Goal: Information Seeking & Learning: Learn about a topic

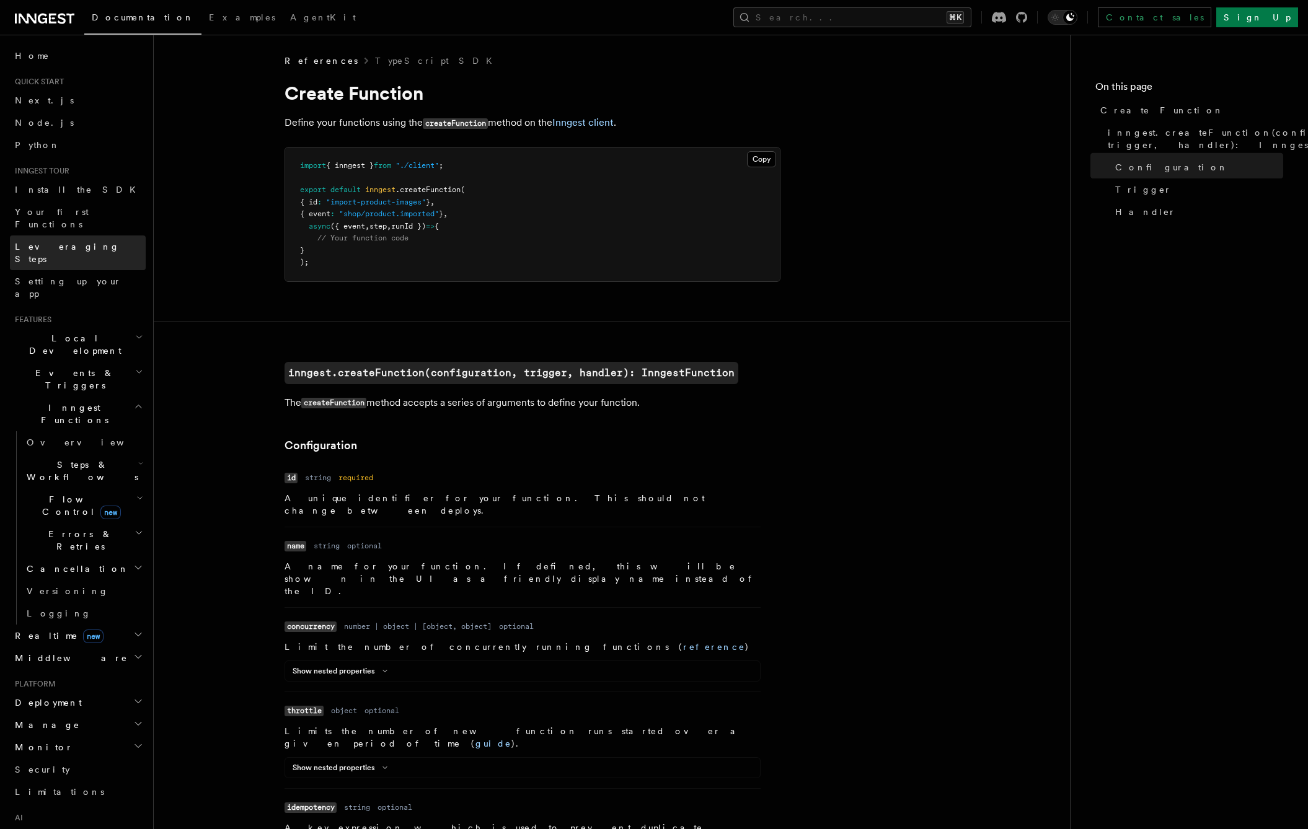
scroll to position [1, 0]
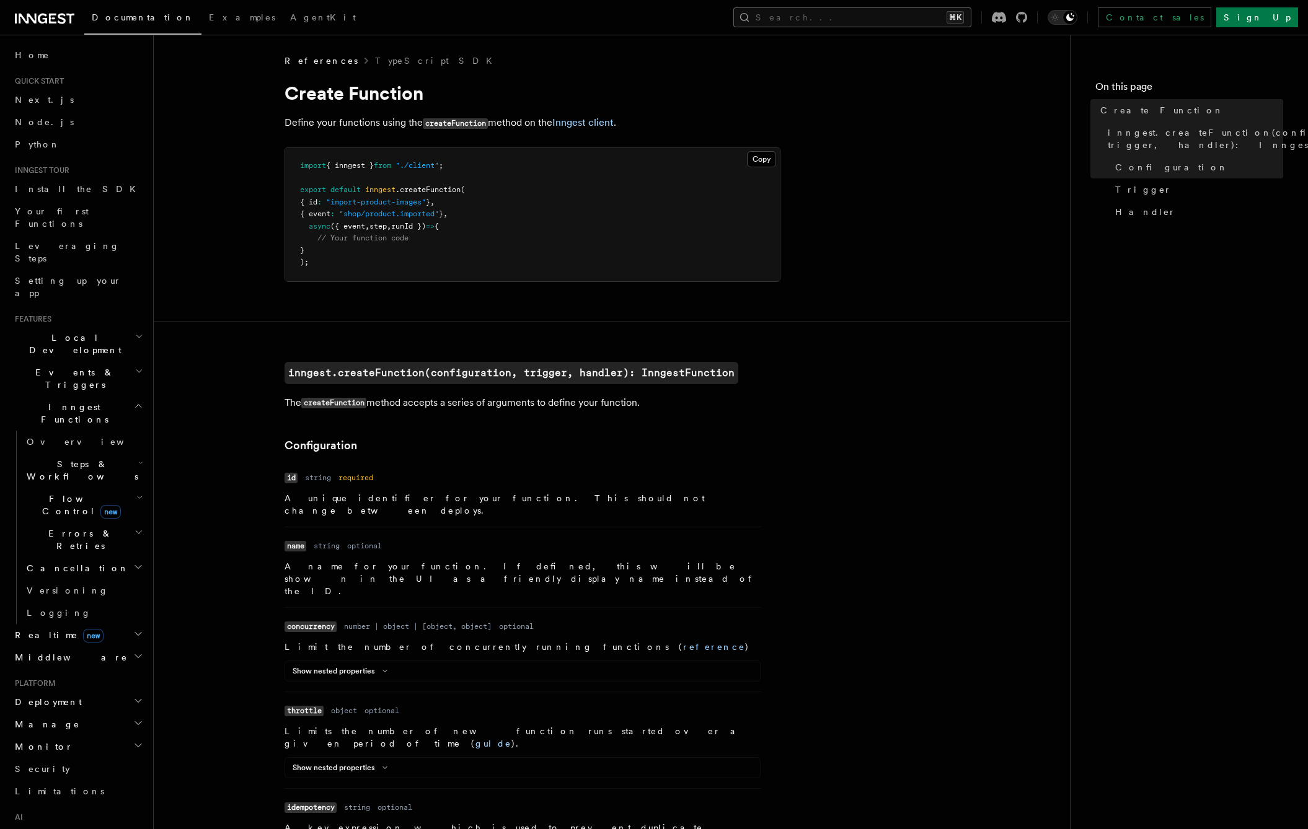
click at [887, 19] on button "Search... ⌘K" at bounding box center [852, 17] width 238 height 20
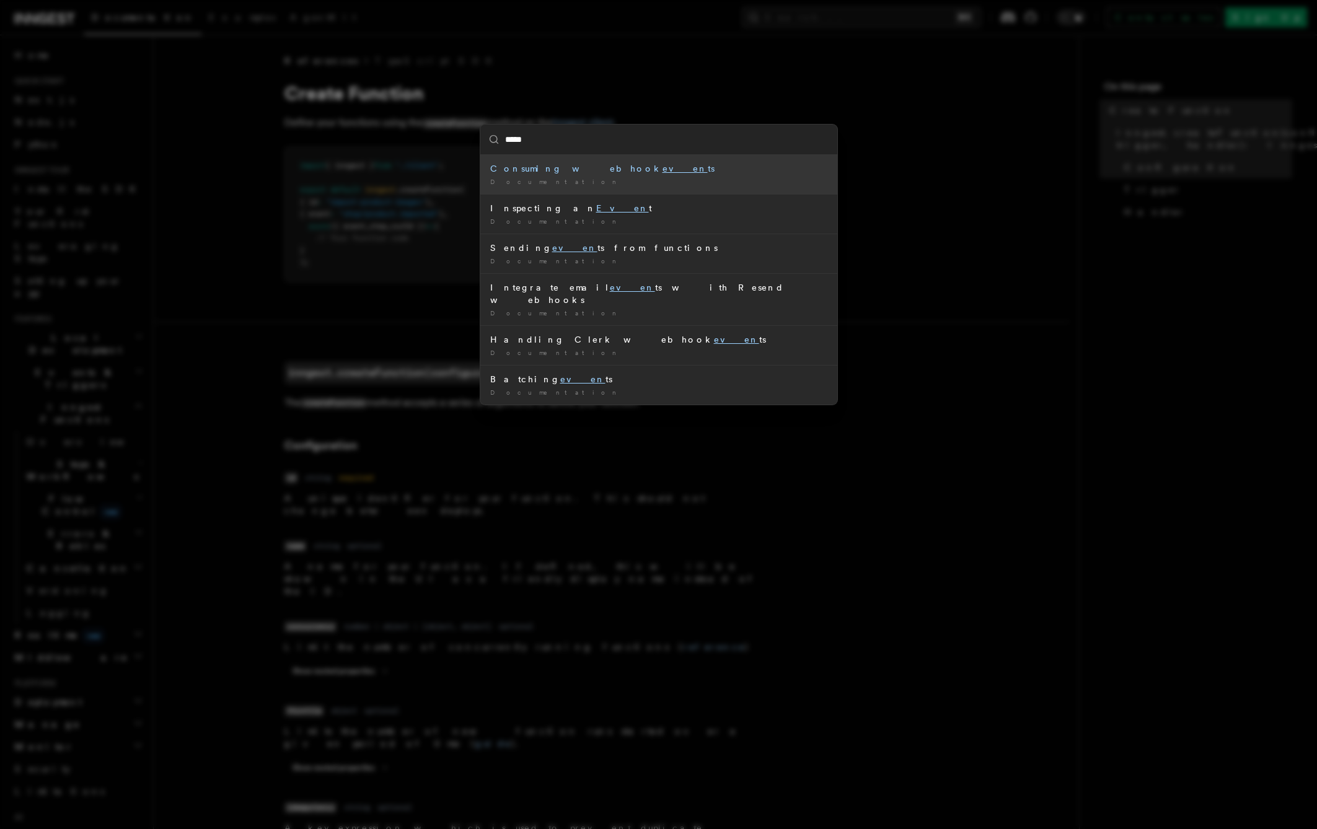
type input "******"
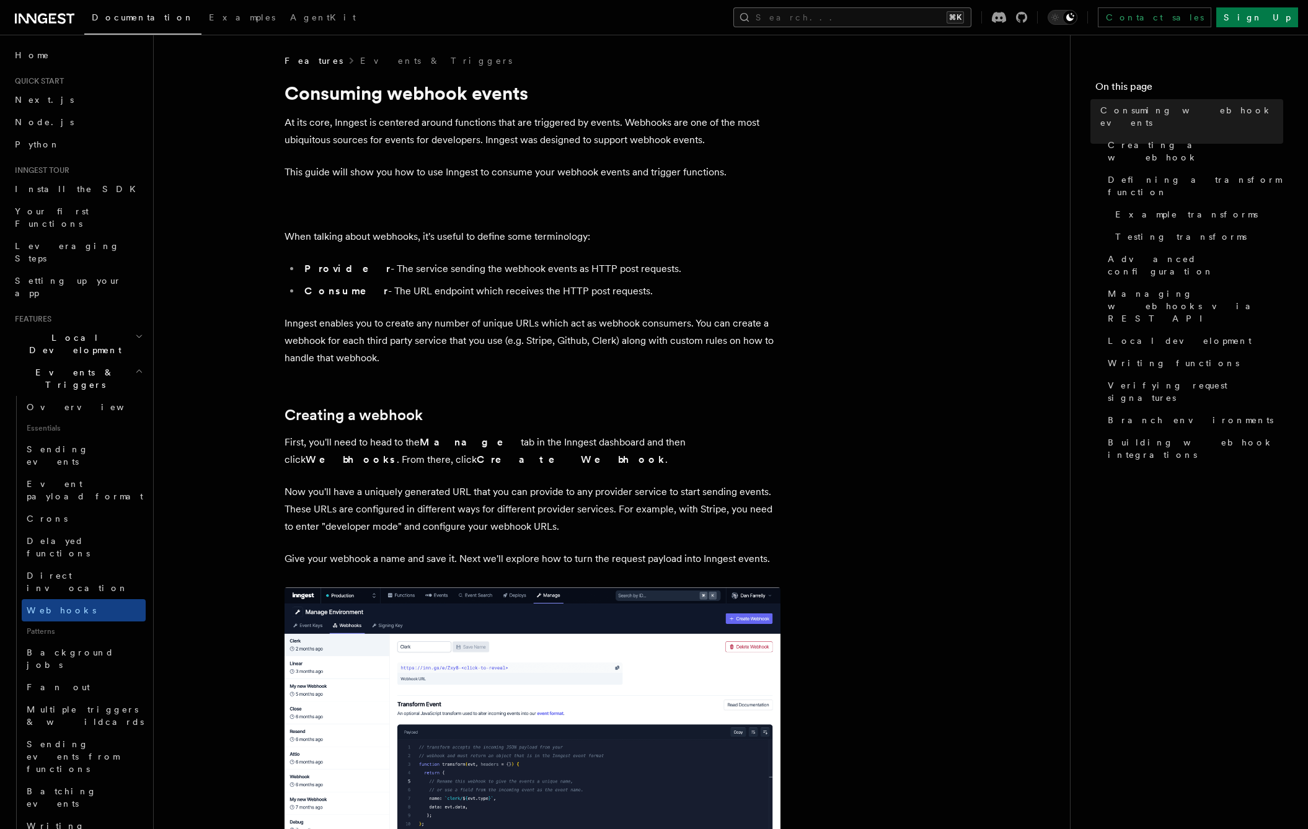
click at [900, 18] on button "Search... ⌘K" at bounding box center [852, 17] width 238 height 20
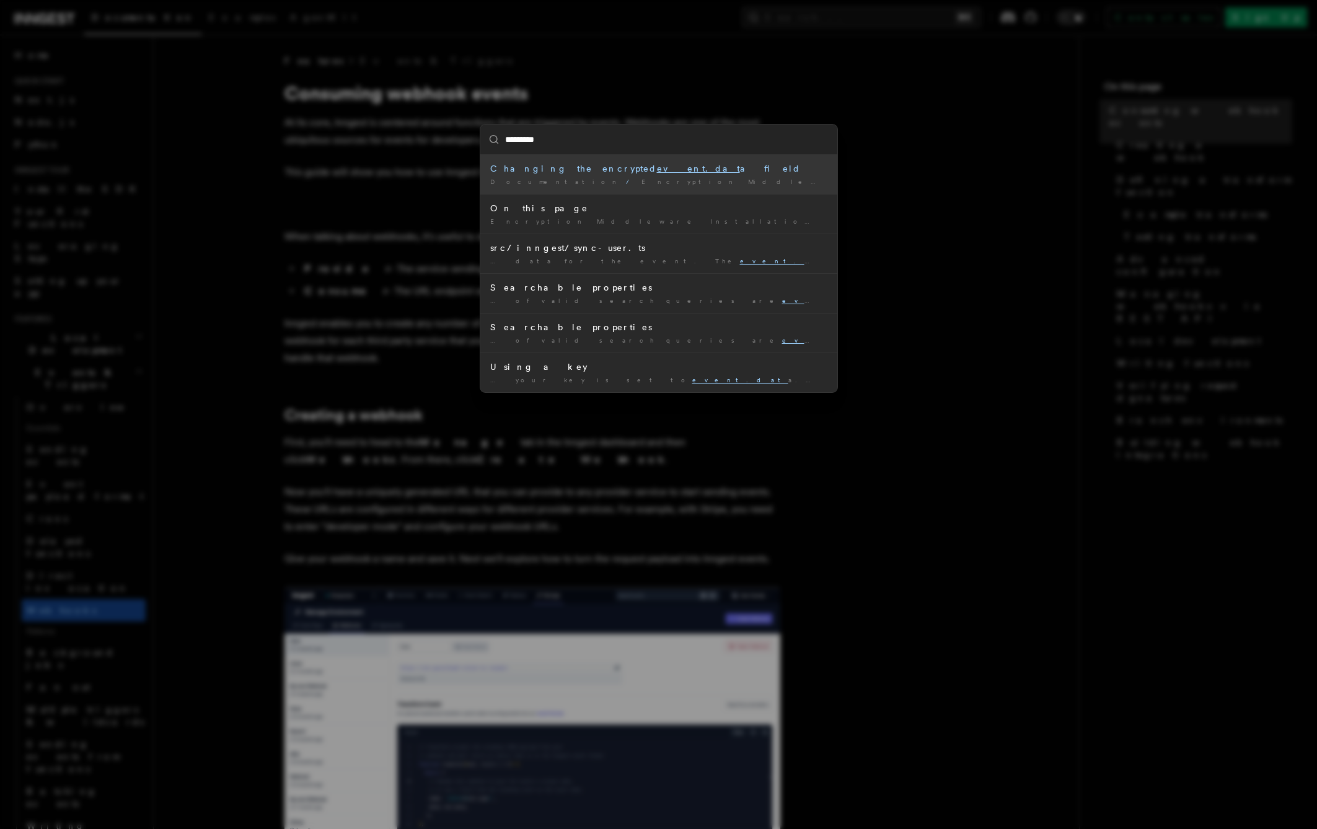
type input "**********"
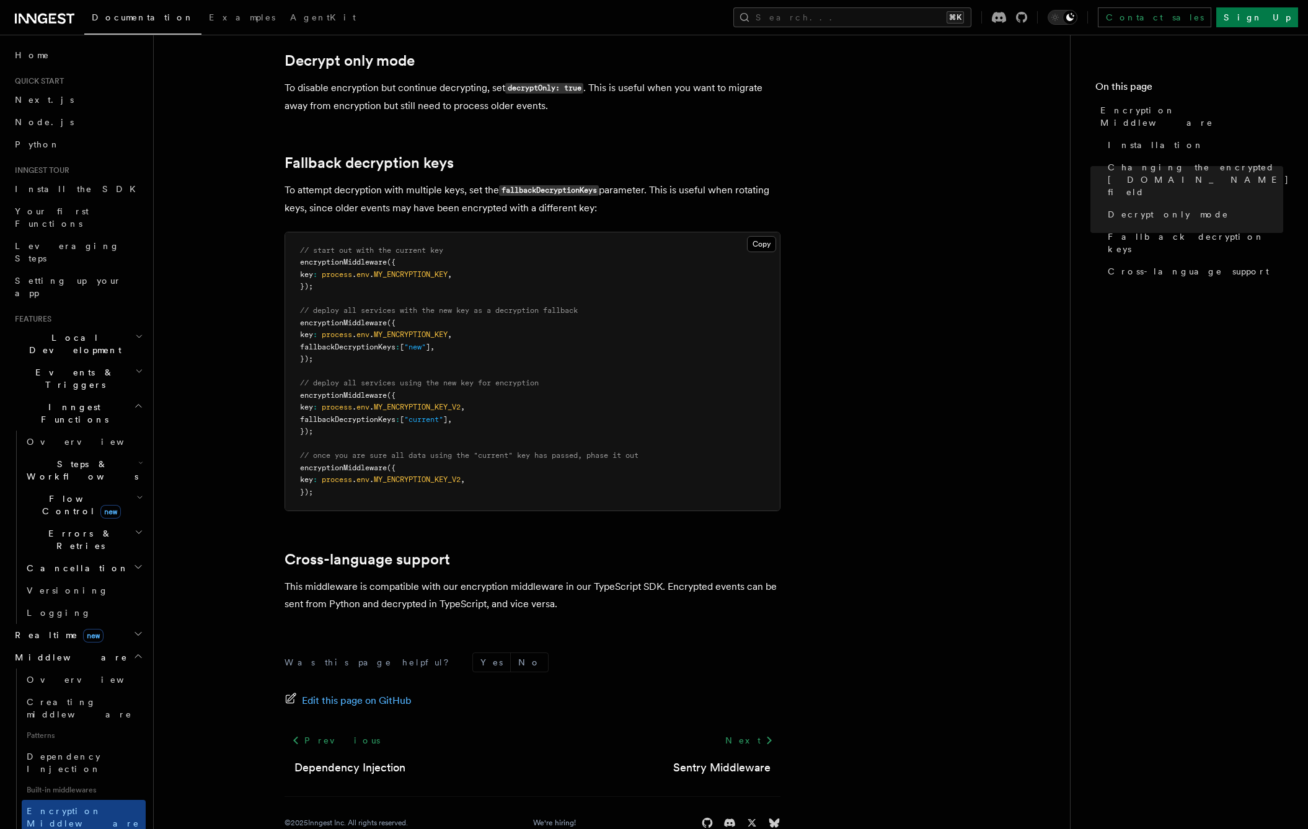
scroll to position [626, 0]
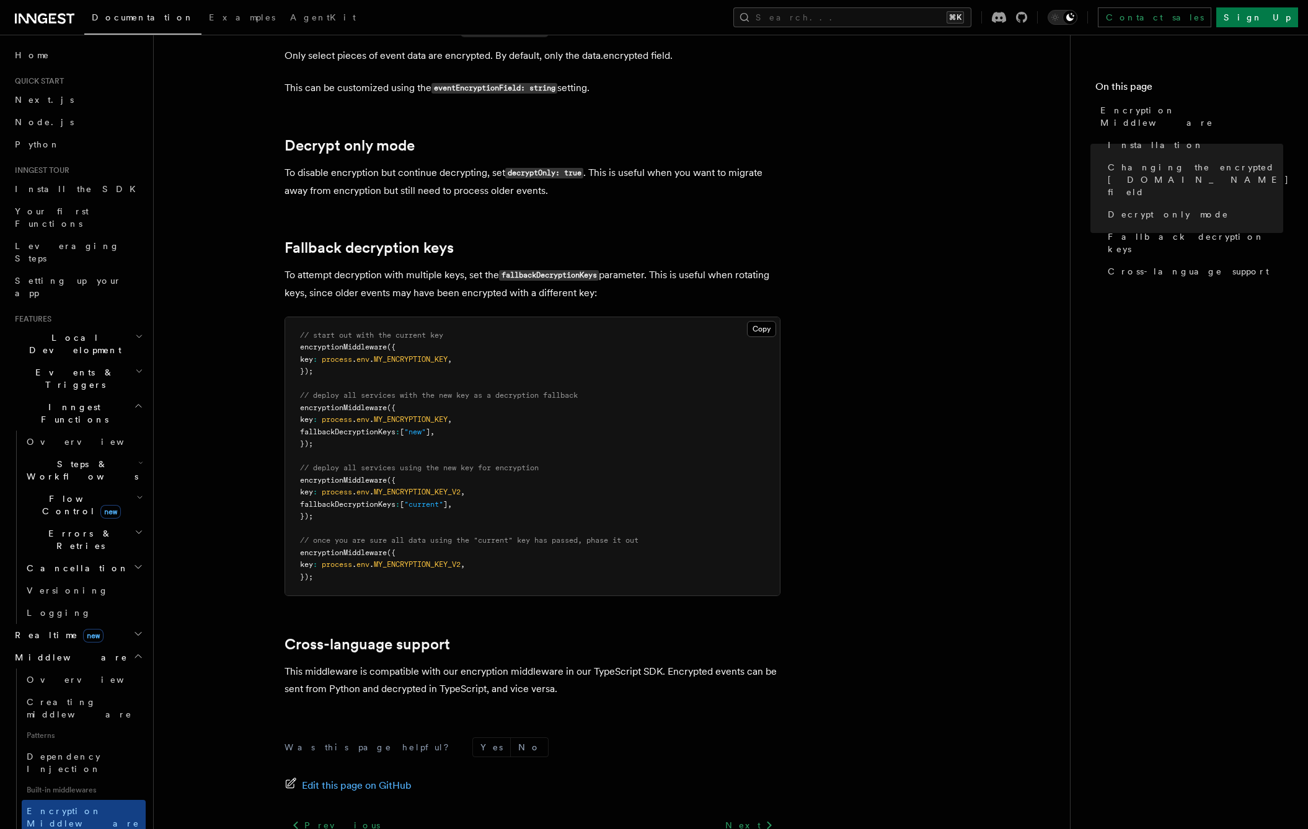
click at [97, 458] on span "Steps & Workflows" at bounding box center [80, 470] width 117 height 25
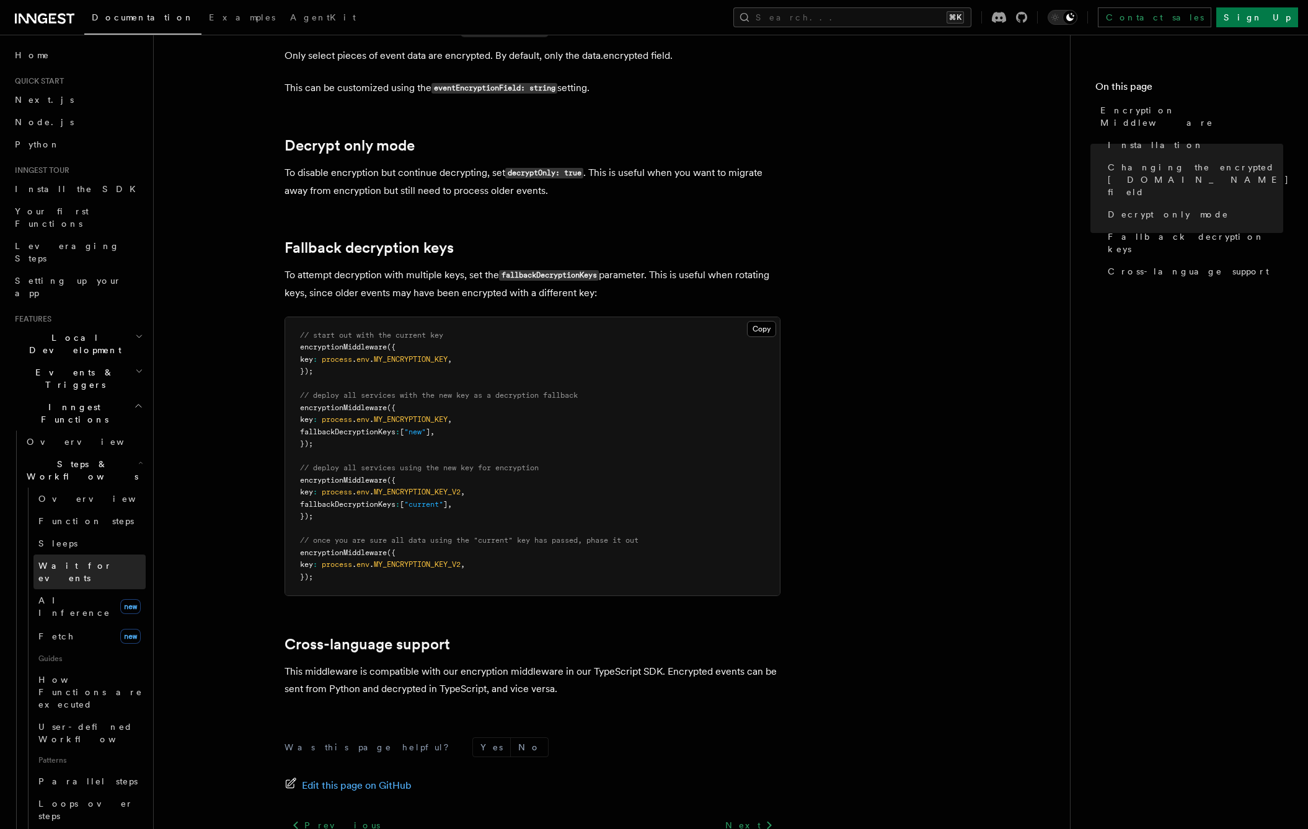
click at [87, 561] on span "Wait for events" at bounding box center [75, 572] width 74 height 22
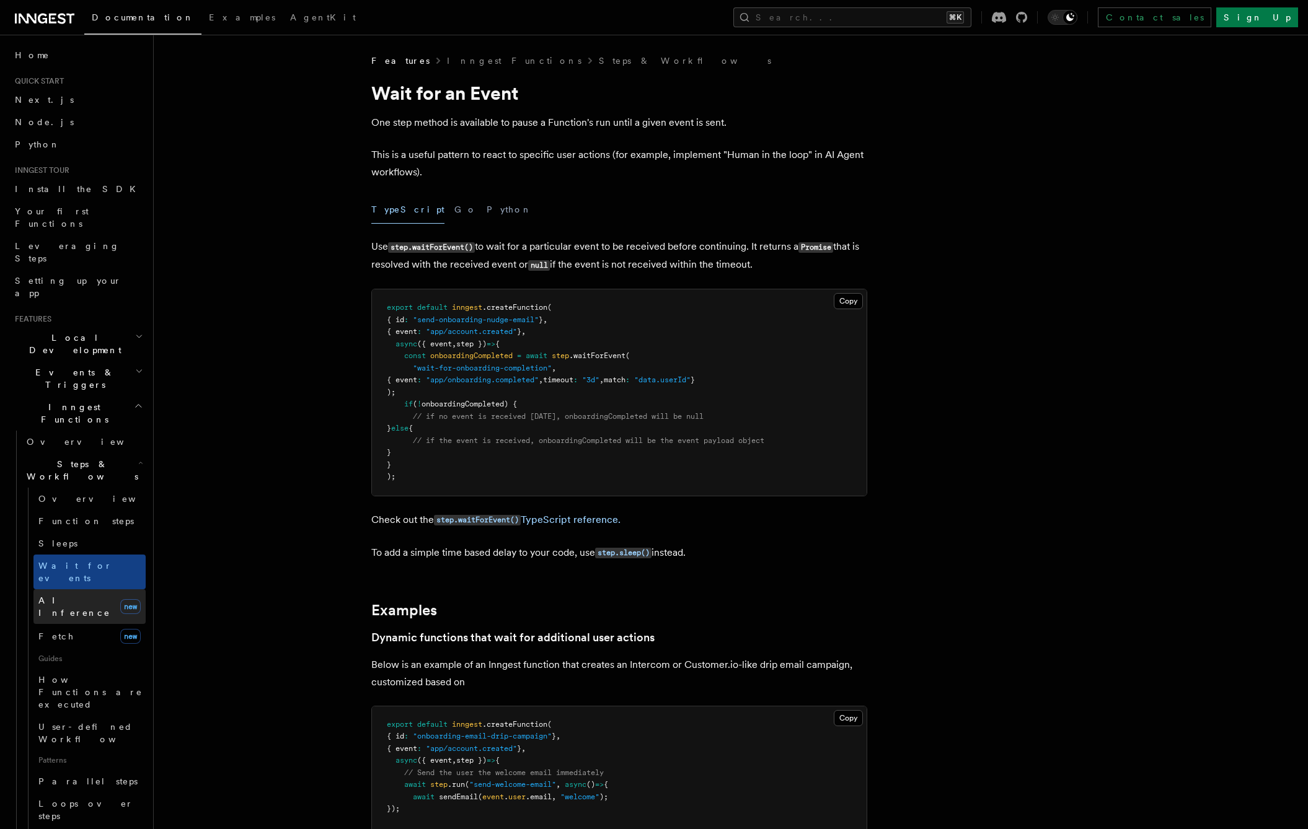
click at [84, 596] on span "AI Inference" at bounding box center [74, 607] width 72 height 22
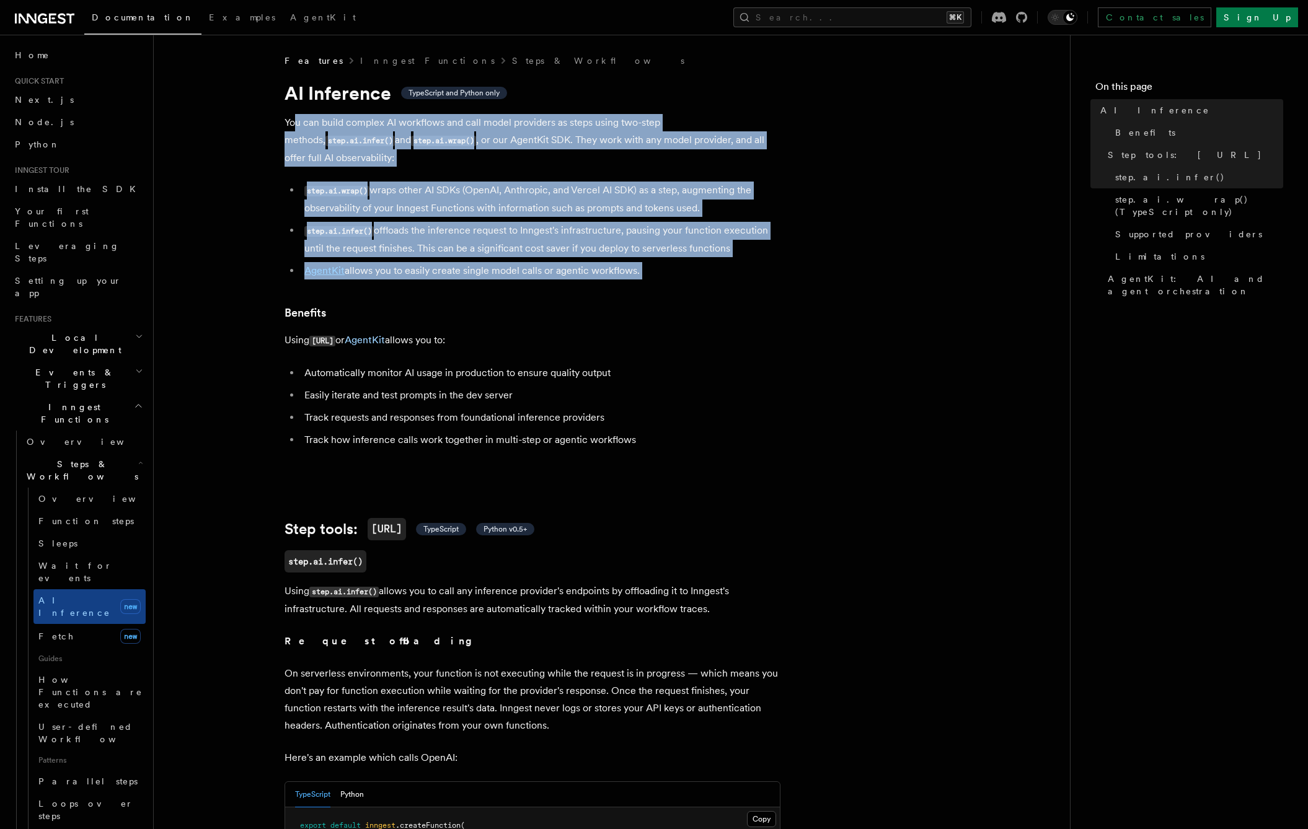
drag, startPoint x: 687, startPoint y: 273, endPoint x: 295, endPoint y: 128, distance: 418.0
click at [295, 128] on p "You can build complex AI workflows and call model providers as steps using two-…" at bounding box center [532, 140] width 496 height 53
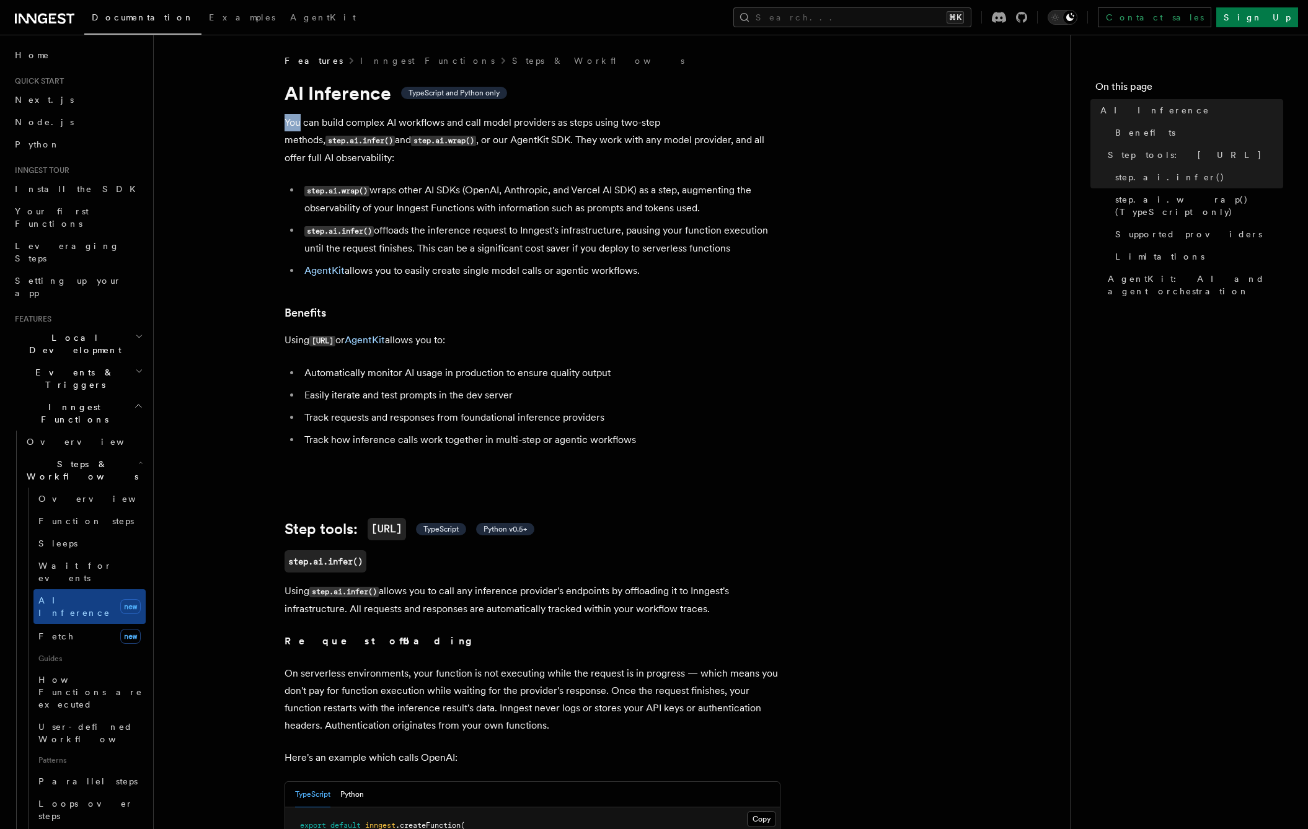
click at [295, 128] on p "You can build complex AI workflows and call model providers as steps using two-…" at bounding box center [532, 140] width 496 height 53
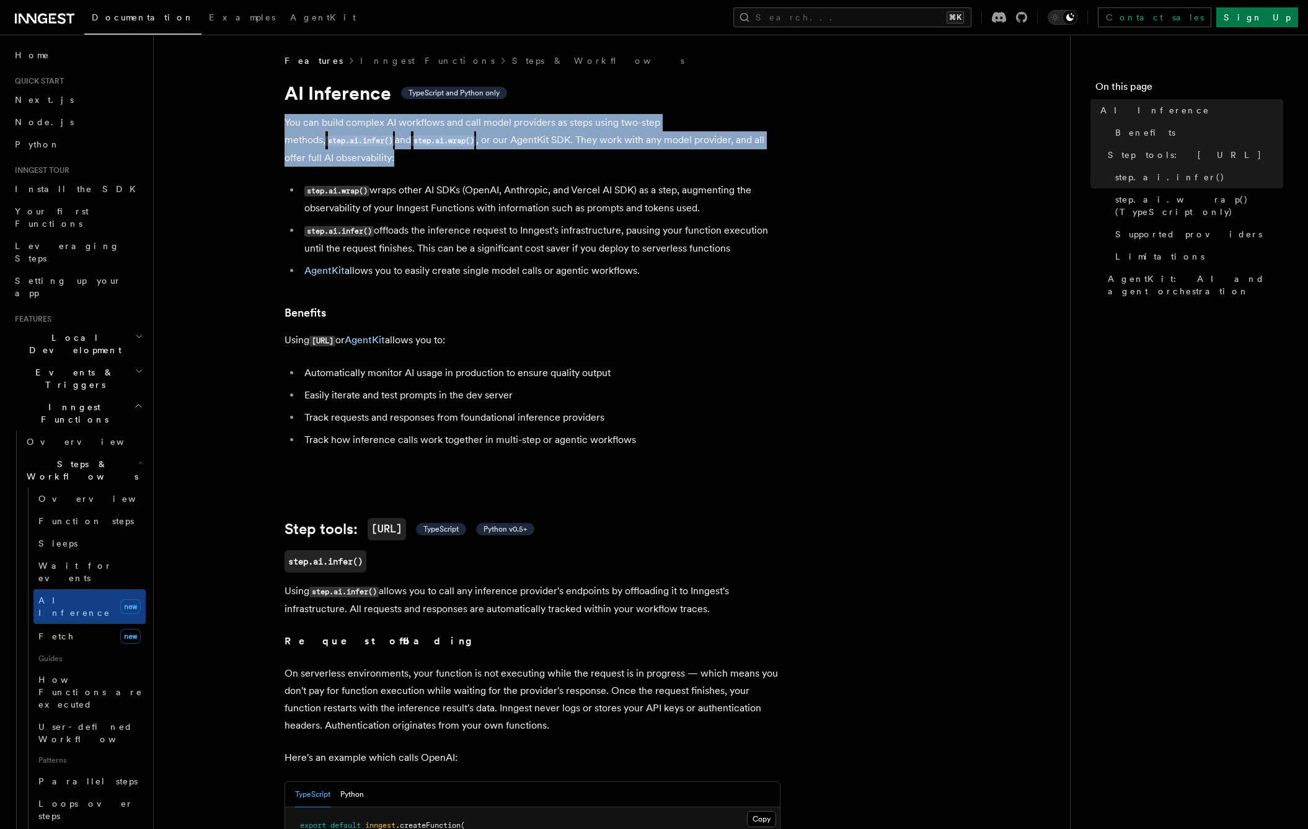
drag, startPoint x: 295, startPoint y: 128, endPoint x: 458, endPoint y: 126, distance: 163.0
click at [301, 128] on p "You can build complex AI workflows and call model providers as steps using two-…" at bounding box center [532, 140] width 496 height 53
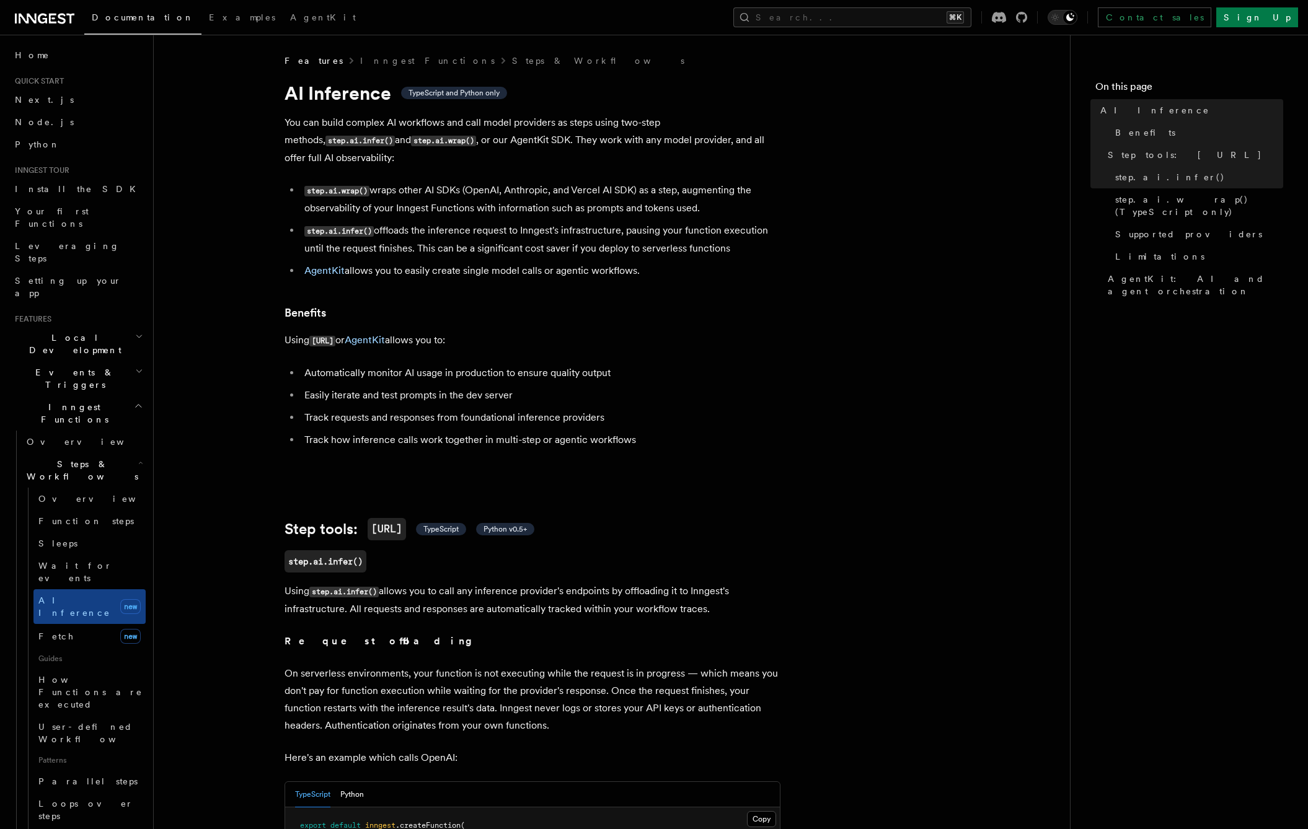
click at [504, 125] on p "You can build complex AI workflows and call model providers as steps using two-…" at bounding box center [532, 140] width 496 height 53
click at [584, 128] on p "You can build complex AI workflows and call model providers as steps using two-…" at bounding box center [532, 140] width 496 height 53
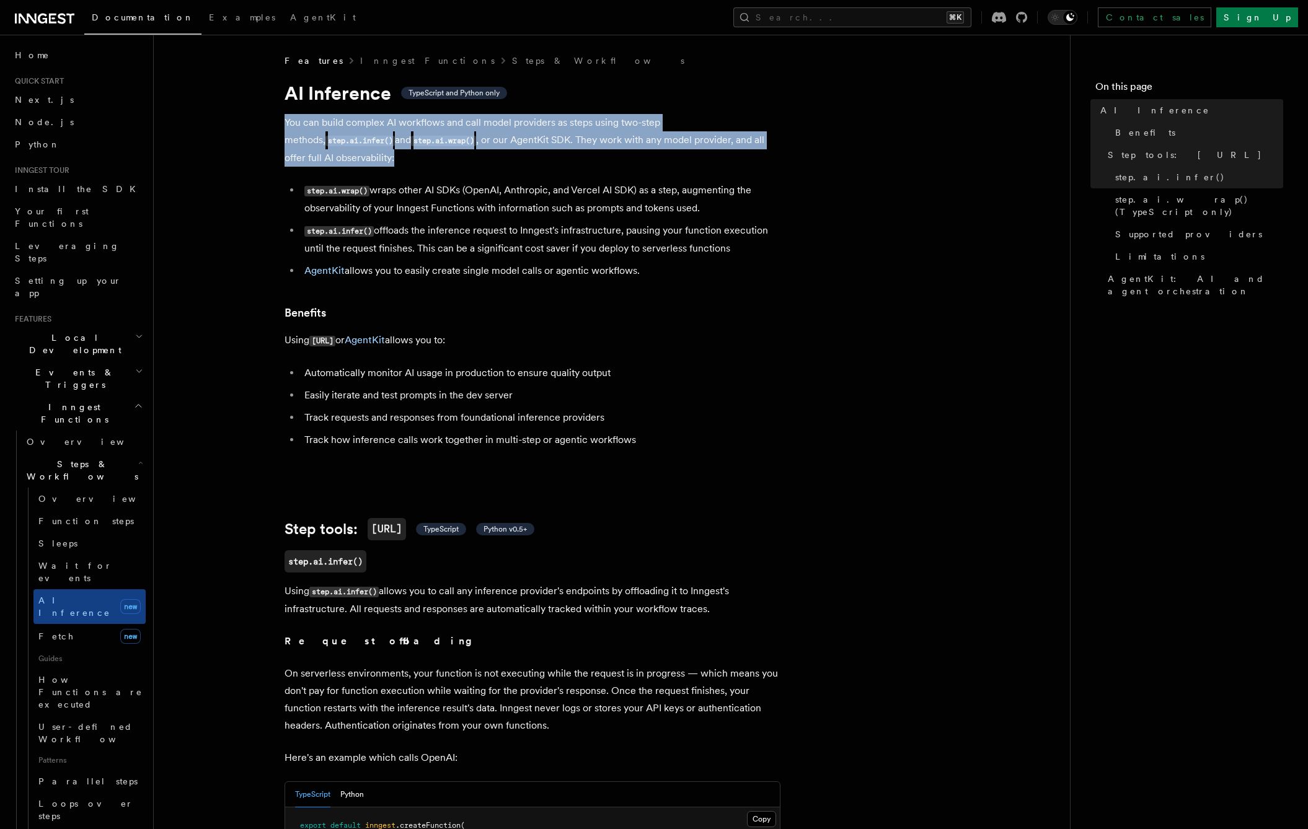
click at [584, 128] on p "You can build complex AI workflows and call model providers as steps using two-…" at bounding box center [532, 140] width 496 height 53
click at [636, 130] on p "You can build complex AI workflows and call model providers as steps using two-…" at bounding box center [532, 140] width 496 height 53
drag, startPoint x: 273, startPoint y: 115, endPoint x: 618, endPoint y: 134, distance: 345.7
click at [618, 134] on p "You can build complex AI workflows and call model providers as steps using two-…" at bounding box center [532, 140] width 496 height 53
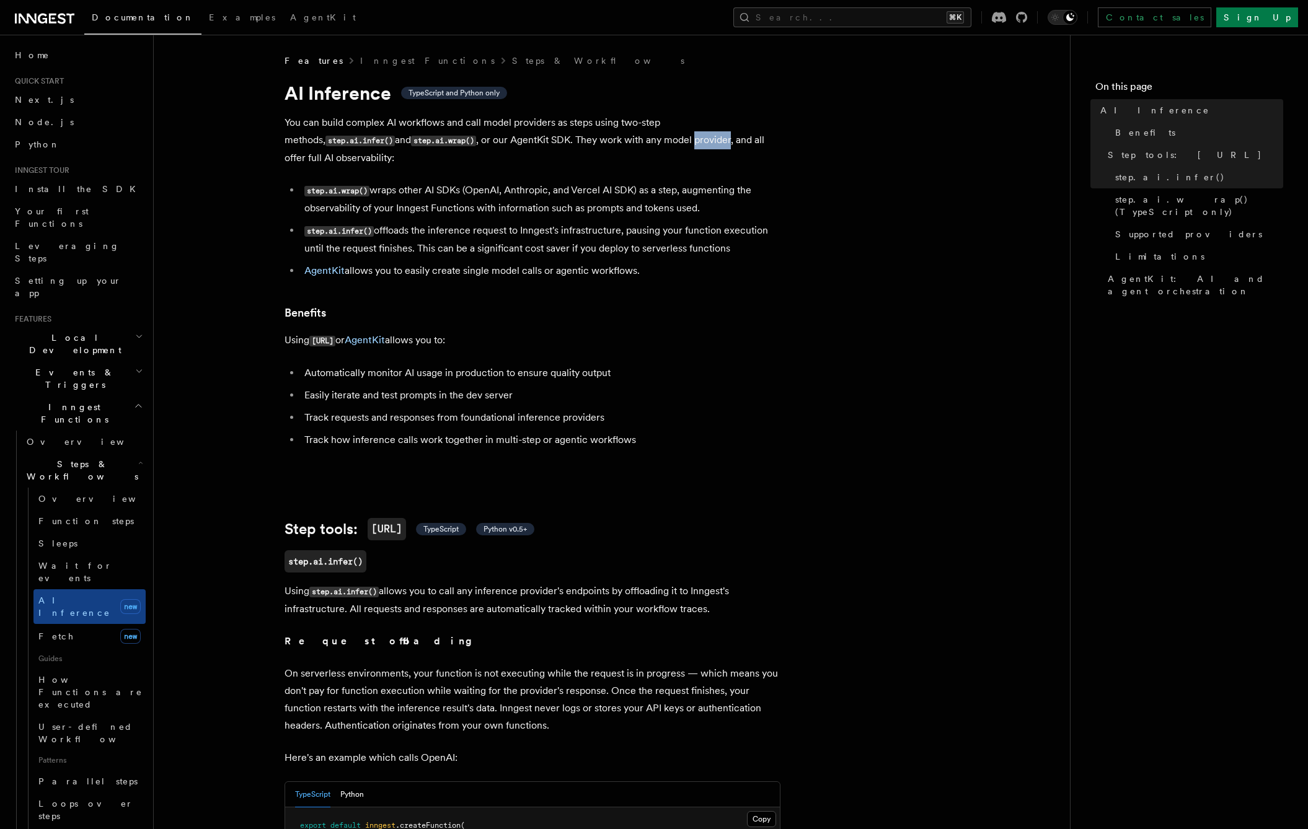
click at [618, 134] on p "You can build complex AI workflows and call model providers as steps using two-…" at bounding box center [532, 140] width 496 height 53
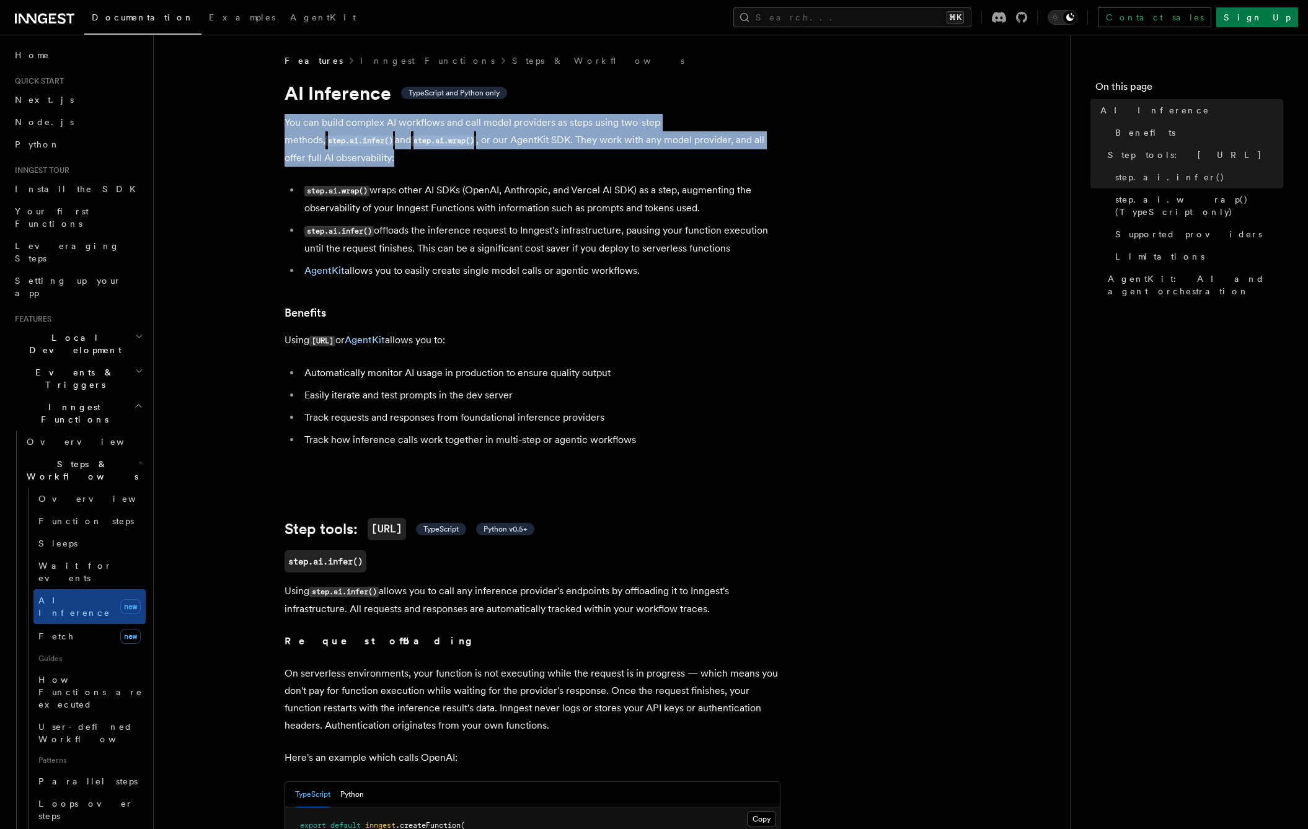
drag, startPoint x: 618, startPoint y: 134, endPoint x: 547, endPoint y: 123, distance: 71.5
click at [617, 134] on p "You can build complex AI workflows and call model providers as steps using two-…" at bounding box center [532, 140] width 496 height 53
click at [545, 123] on p "You can build complex AI workflows and call model providers as steps using two-…" at bounding box center [532, 140] width 496 height 53
drag, startPoint x: 679, startPoint y: 262, endPoint x: 676, endPoint y: 153, distance: 108.5
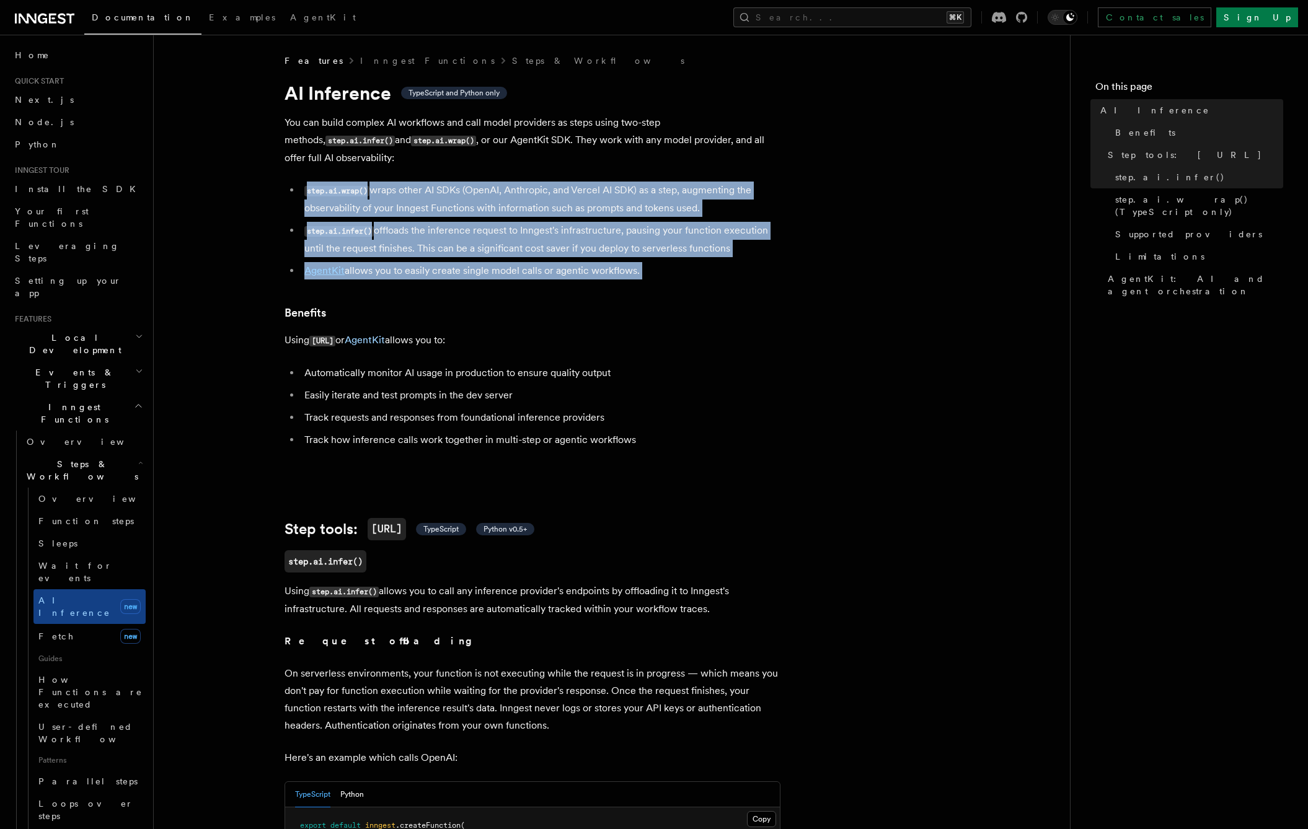
drag, startPoint x: 685, startPoint y: 190, endPoint x: 697, endPoint y: 266, distance: 77.2
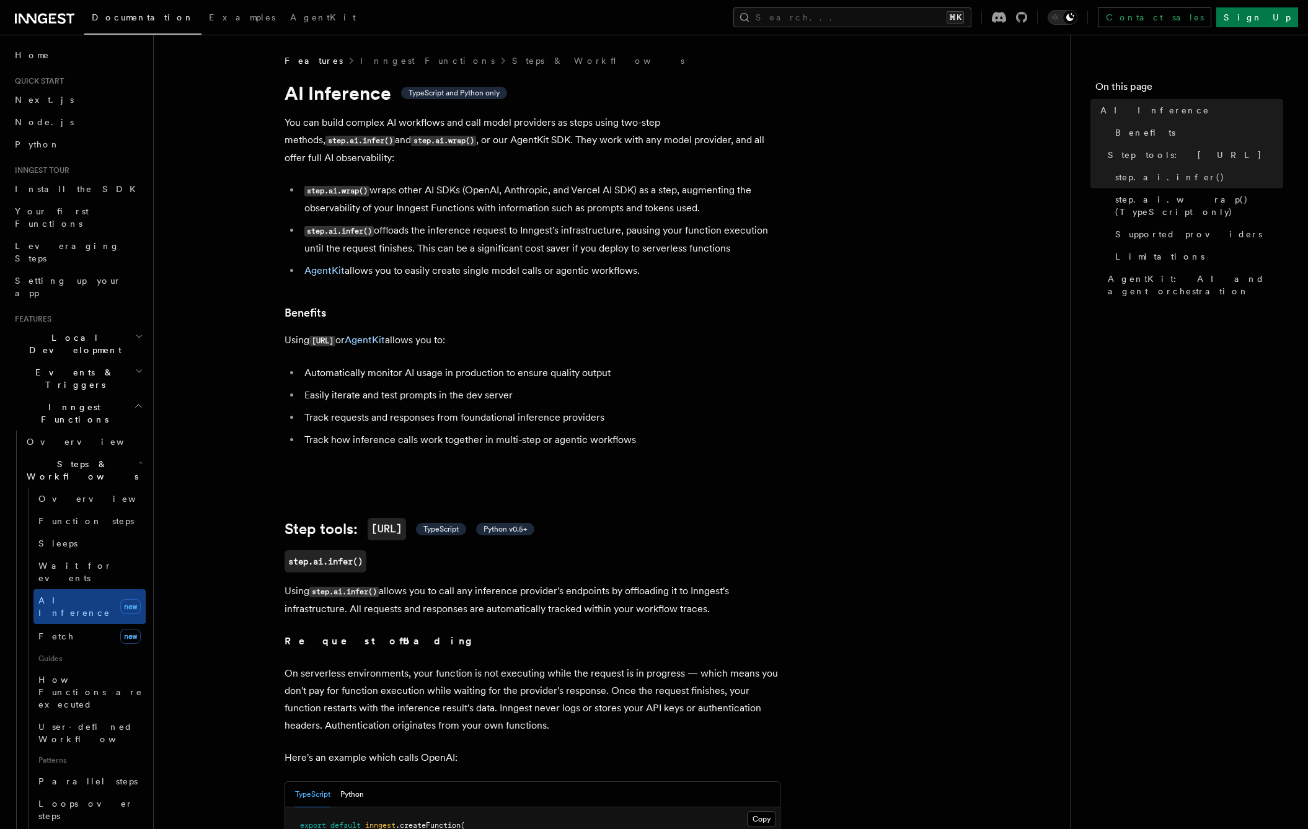
click at [505, 230] on li "step.ai.infer() offloads the inference request to Inngest's infrastructure, pau…" at bounding box center [541, 239] width 480 height 35
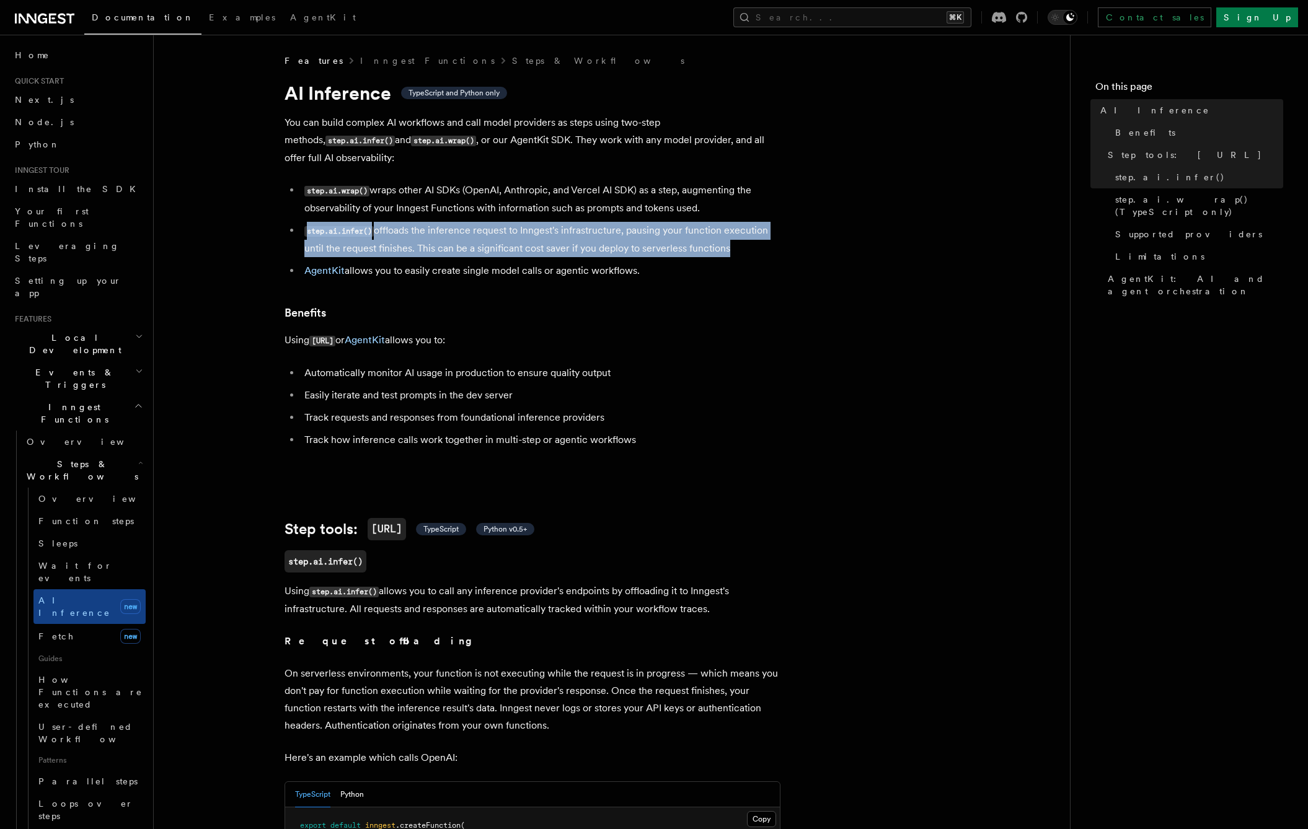
click at [505, 230] on li "step.ai.infer() offloads the inference request to Inngest's infrastructure, pau…" at bounding box center [541, 239] width 480 height 35
click at [594, 226] on li "step.ai.infer() offloads the inference request to Inngest's infrastructure, pau…" at bounding box center [541, 239] width 480 height 35
drag, startPoint x: 753, startPoint y: 237, endPoint x: 265, endPoint y: 203, distance: 488.9
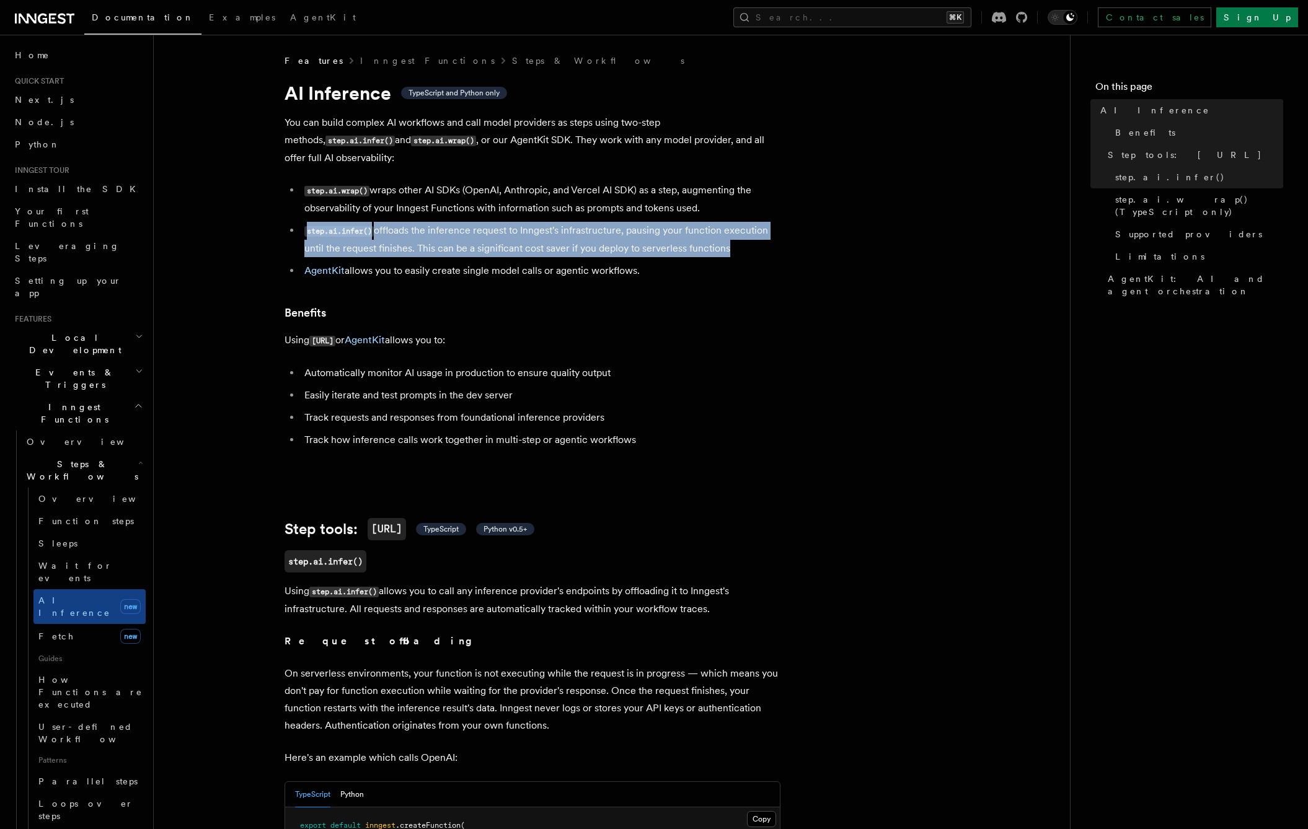
drag, startPoint x: 442, startPoint y: 212, endPoint x: 786, endPoint y: 236, distance: 344.8
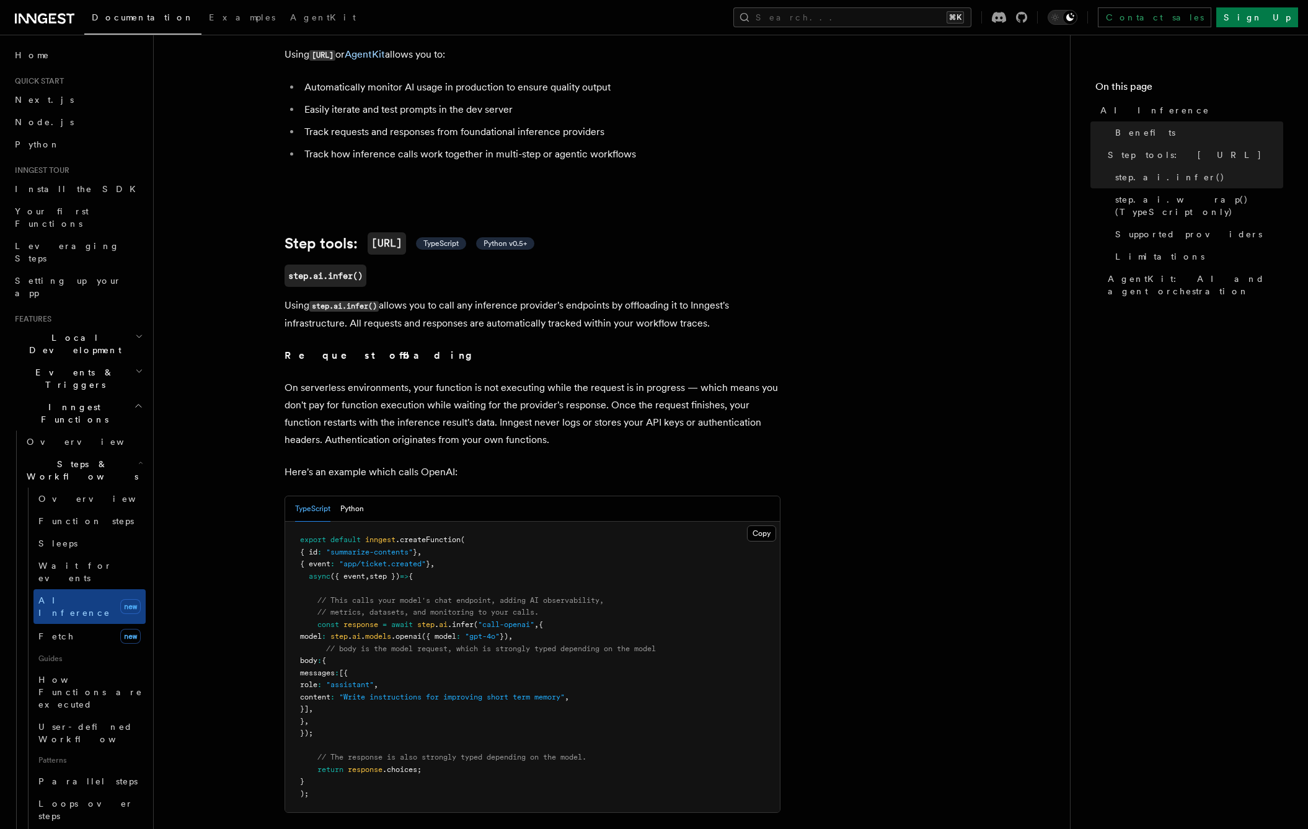
scroll to position [299, 0]
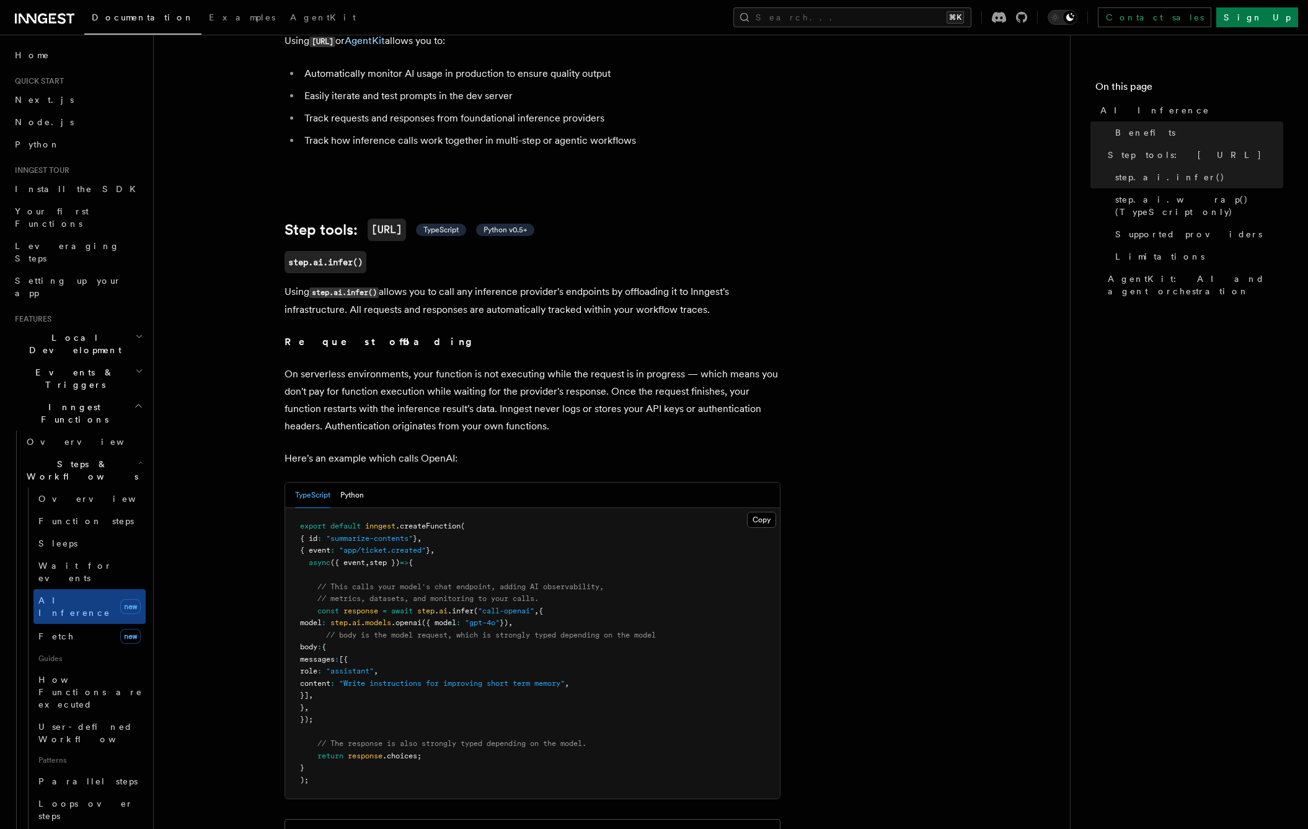
click at [513, 291] on p "Using step.ai.infer() allows you to call any inference provider's endpoints by …" at bounding box center [532, 300] width 496 height 35
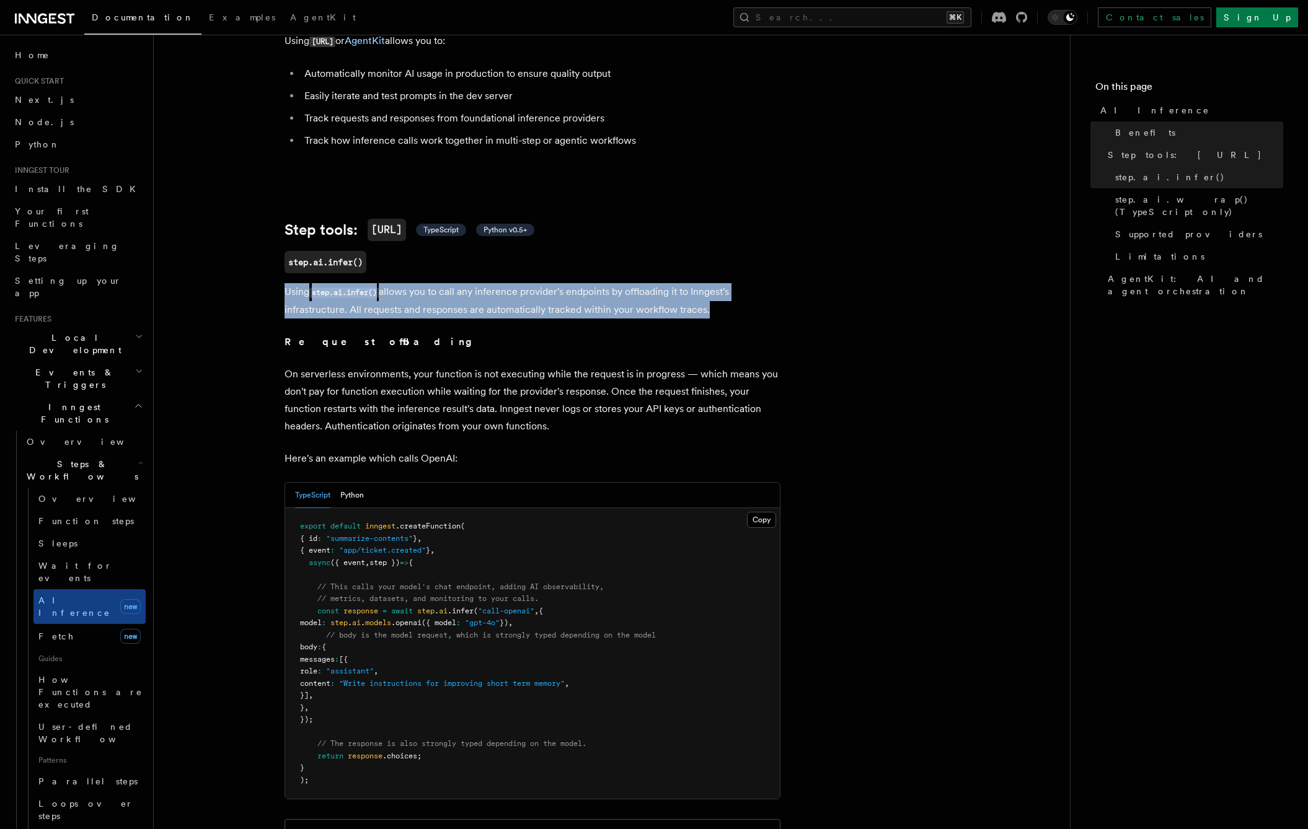
click at [513, 291] on p "Using step.ai.infer() allows you to call any inference provider's endpoints by …" at bounding box center [532, 300] width 496 height 35
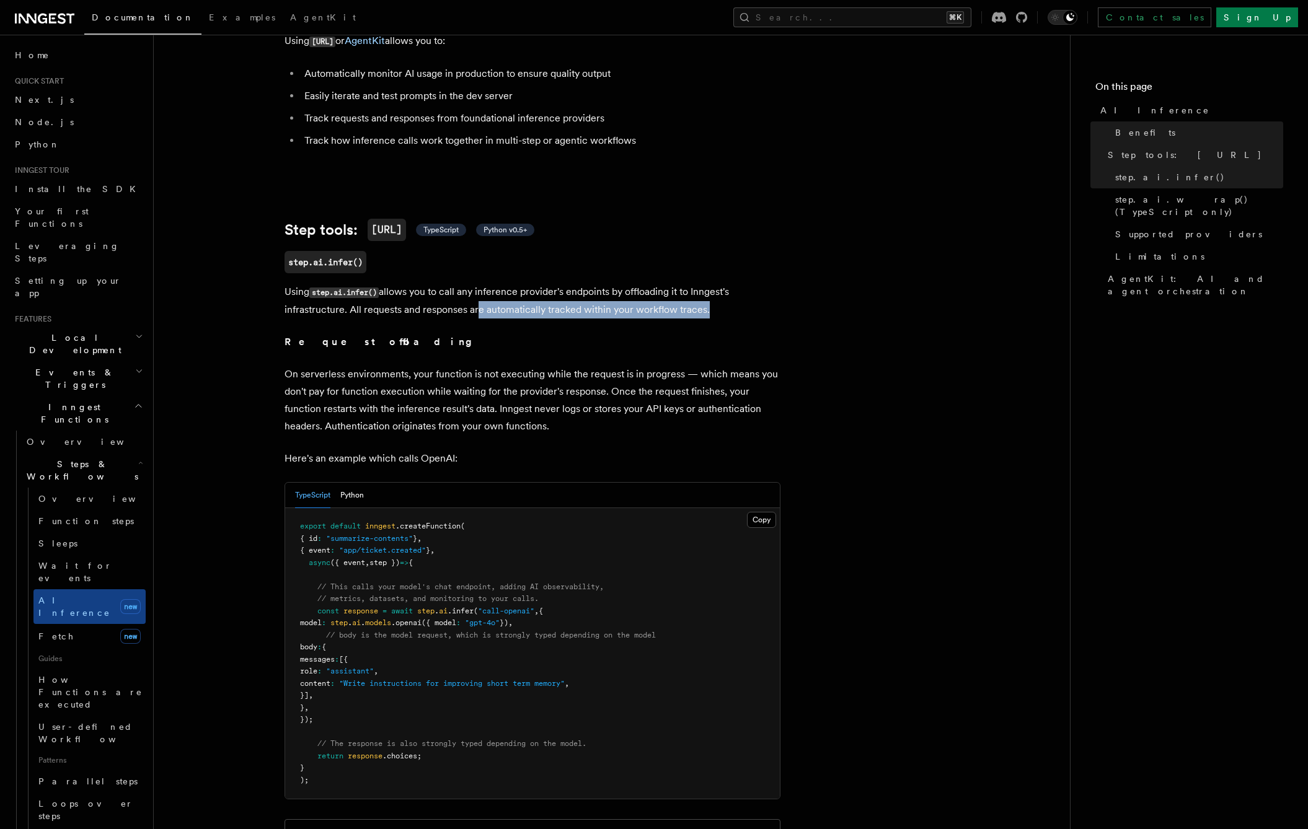
drag, startPoint x: 472, startPoint y: 289, endPoint x: 481, endPoint y: 289, distance: 9.3
click at [471, 289] on p "Using step.ai.infer() allows you to call any inference provider's endpoints by …" at bounding box center [532, 300] width 496 height 35
click at [729, 294] on p "Using step.ai.infer() allows you to call any inference provider's endpoints by …" at bounding box center [532, 300] width 496 height 35
drag, startPoint x: 686, startPoint y: 289, endPoint x: 252, endPoint y: 281, distance: 433.8
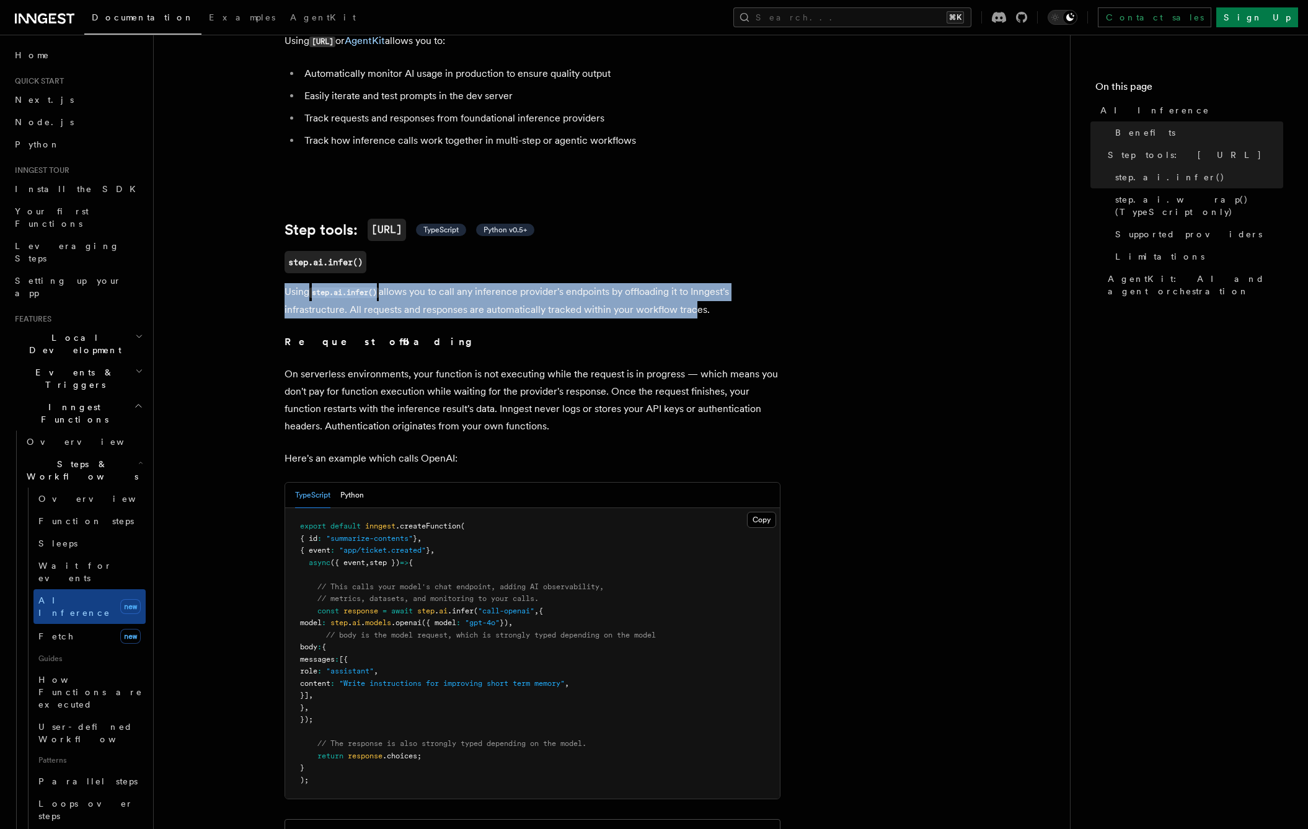
drag, startPoint x: 337, startPoint y: 284, endPoint x: 687, endPoint y: 296, distance: 349.7
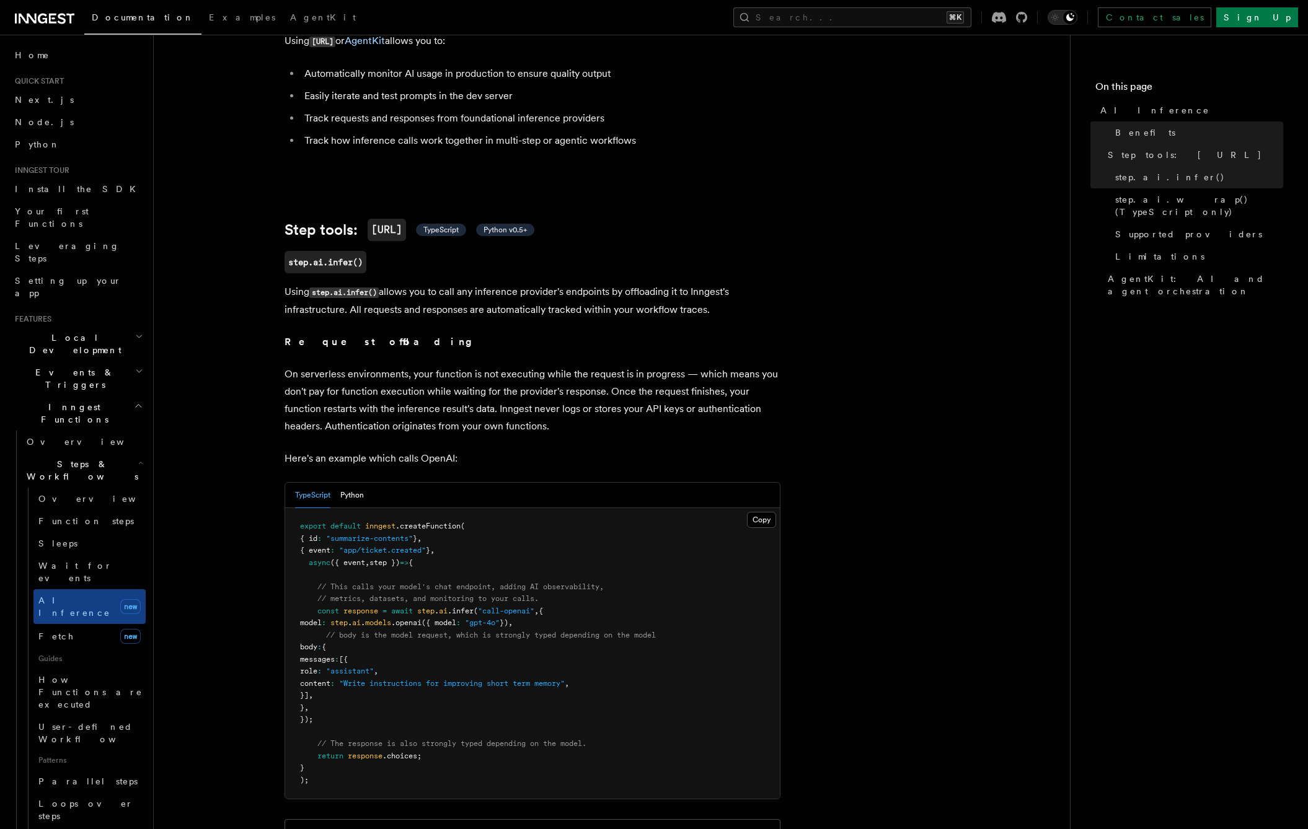
drag, startPoint x: 687, startPoint y: 296, endPoint x: 627, endPoint y: 290, distance: 60.4
click at [686, 296] on p "Using step.ai.infer() allows you to call any inference provider's endpoints by …" at bounding box center [532, 300] width 496 height 35
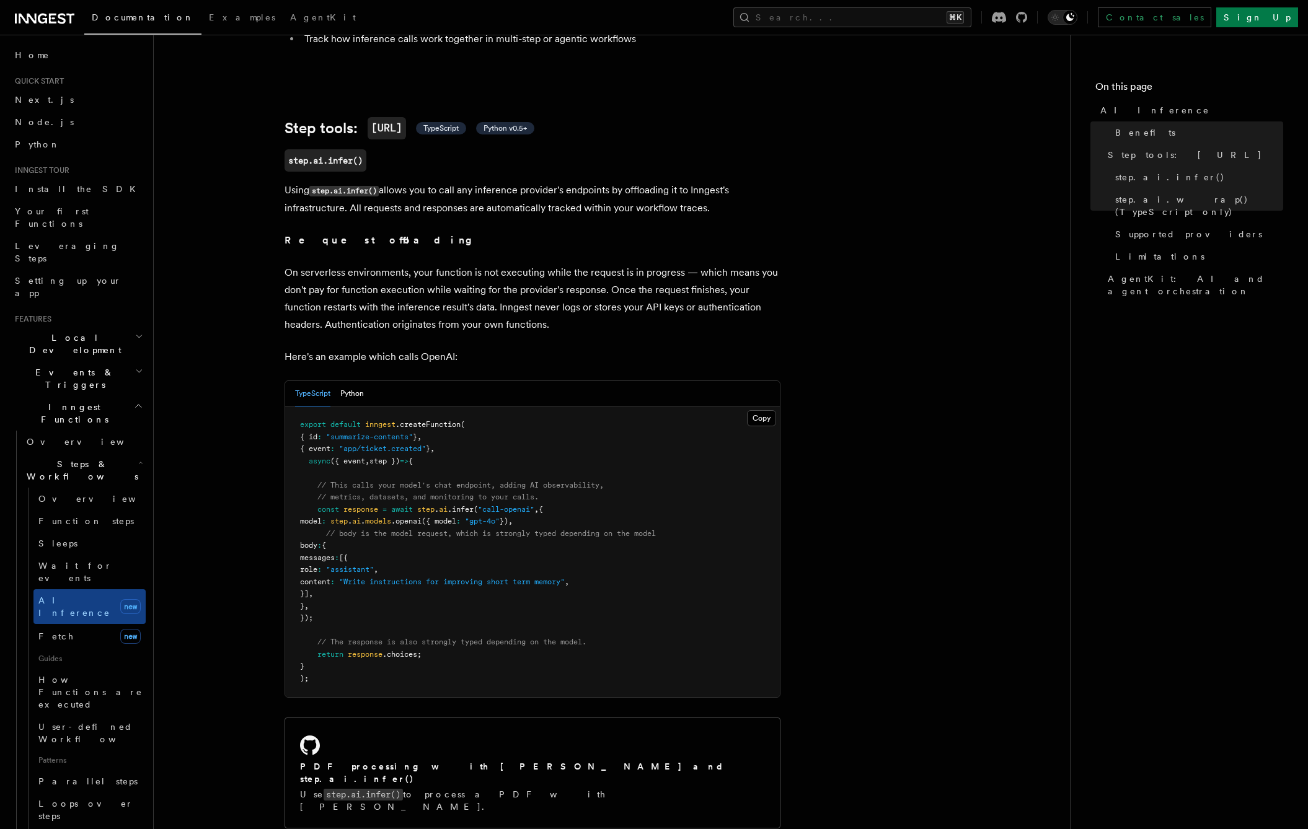
scroll to position [416, 0]
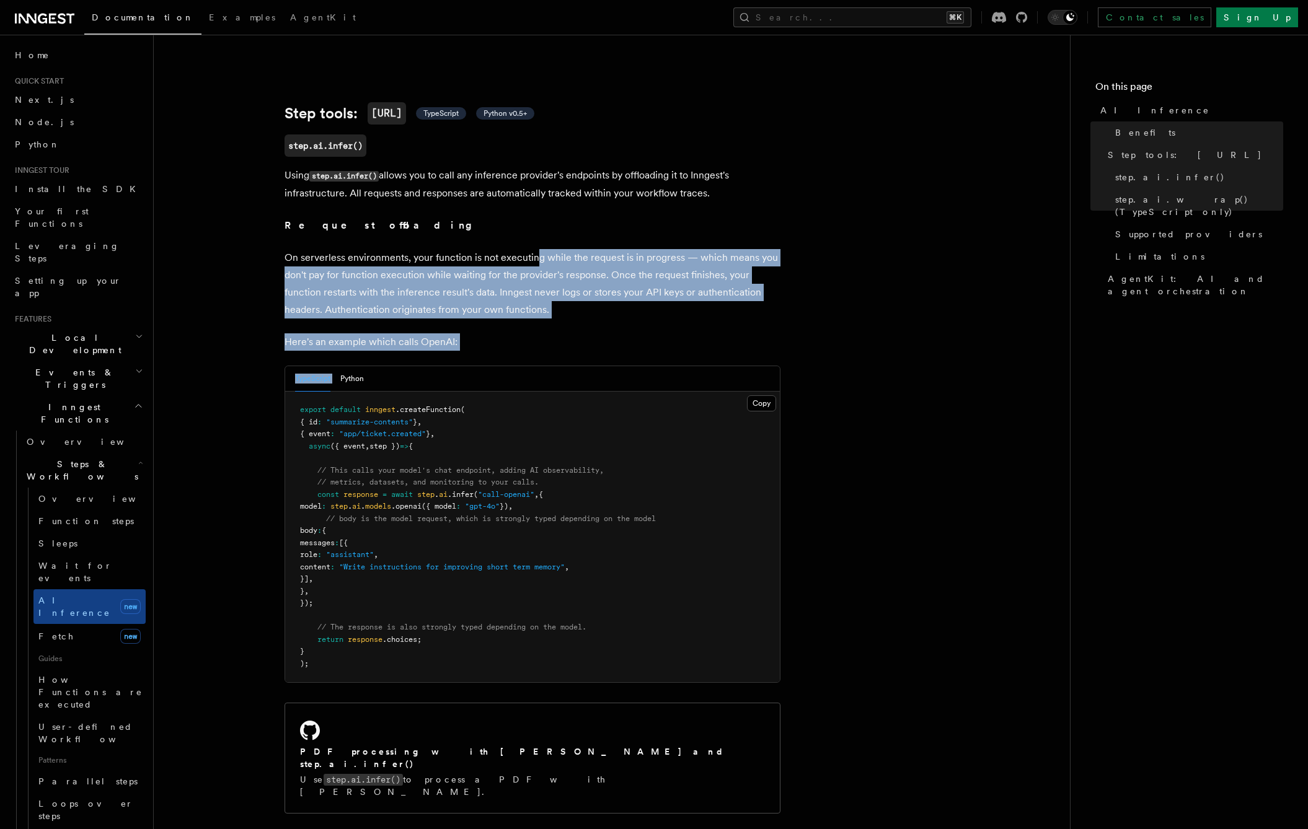
drag, startPoint x: 537, startPoint y: 334, endPoint x: 535, endPoint y: 235, distance: 99.2
click at [535, 249] on p "On serverless environments, your function is not executing while the request is…" at bounding box center [532, 283] width 496 height 69
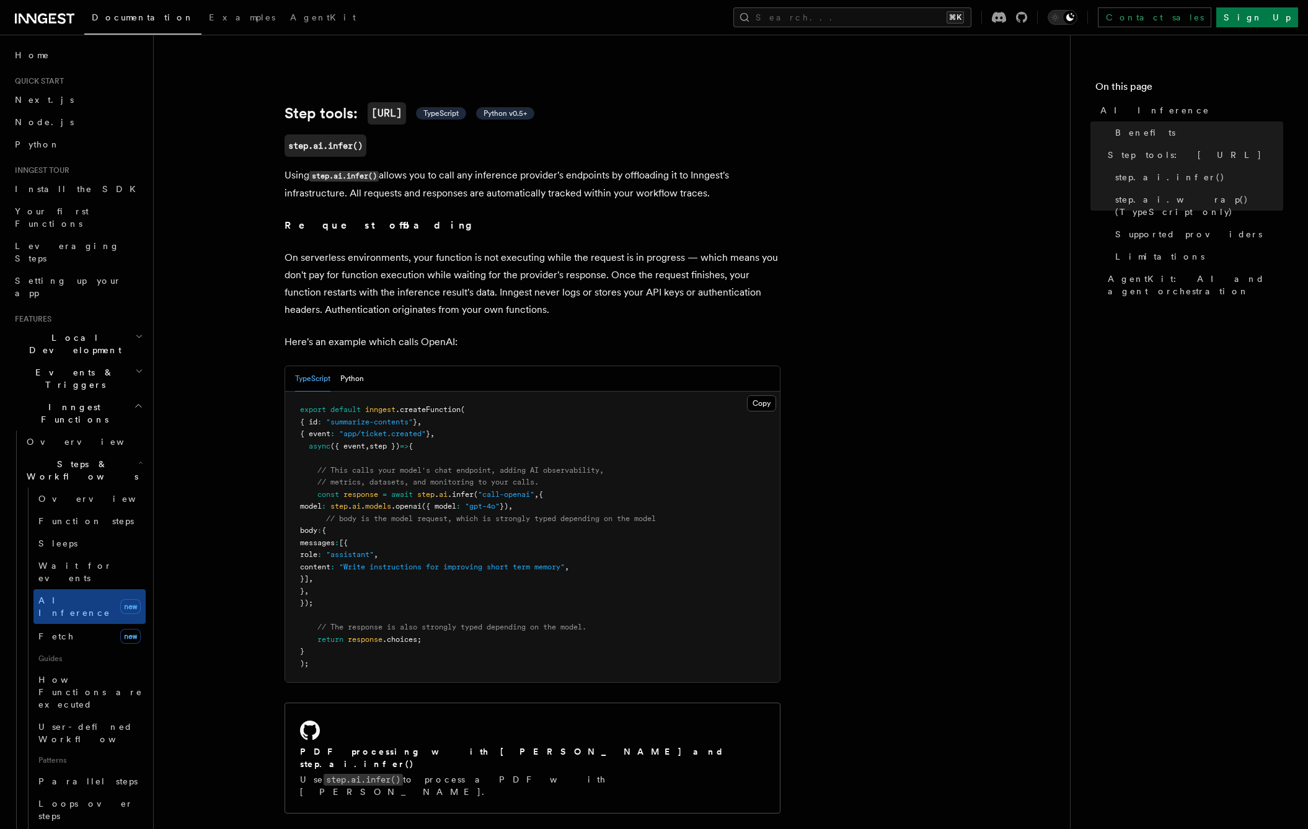
click at [319, 257] on p "On serverless environments, your function is not executing while the request is…" at bounding box center [532, 283] width 496 height 69
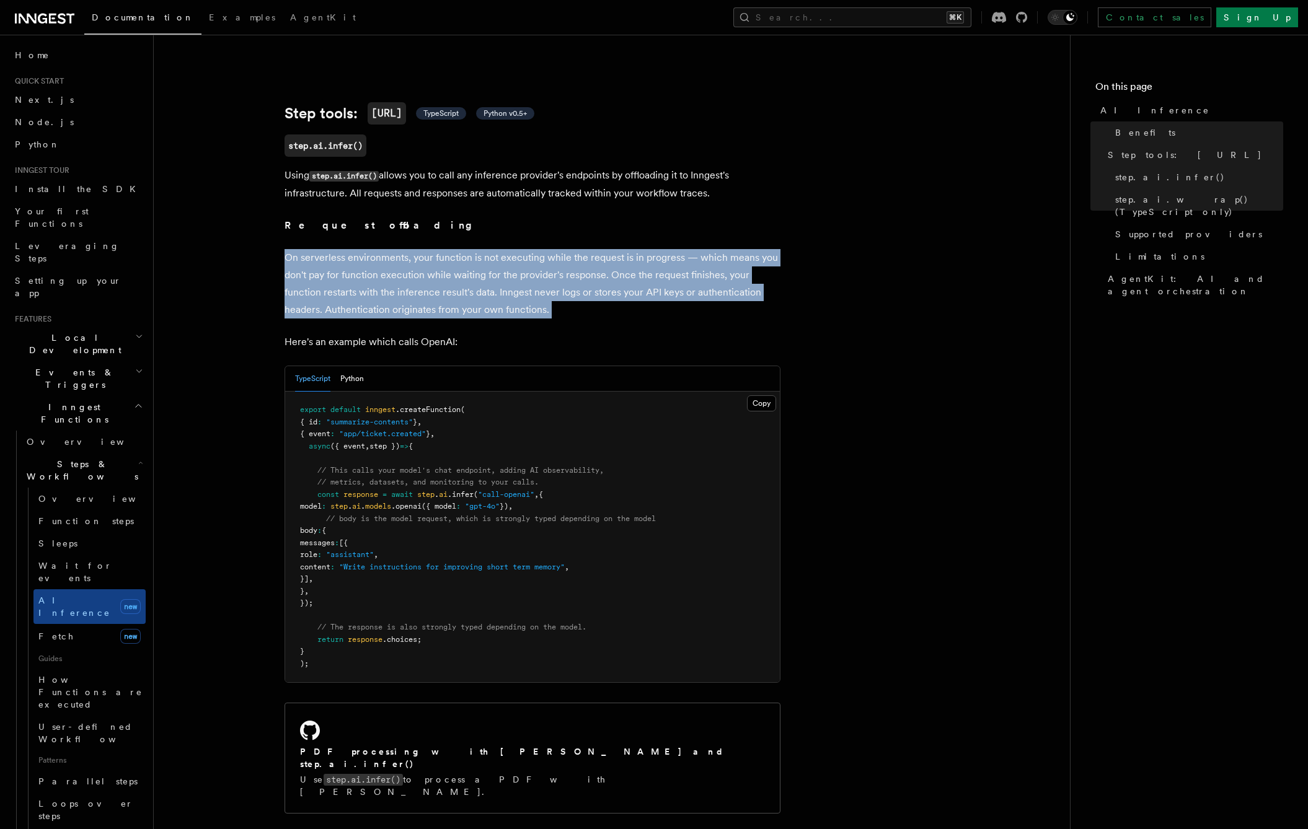
click at [319, 257] on p "On serverless environments, your function is not executing while the request is…" at bounding box center [532, 283] width 496 height 69
click at [517, 269] on p "On serverless environments, your function is not executing while the request is…" at bounding box center [532, 283] width 496 height 69
drag, startPoint x: 596, startPoint y: 294, endPoint x: 292, endPoint y: 244, distance: 308.4
click at [292, 249] on p "On serverless environments, your function is not executing while the request is…" at bounding box center [532, 283] width 496 height 69
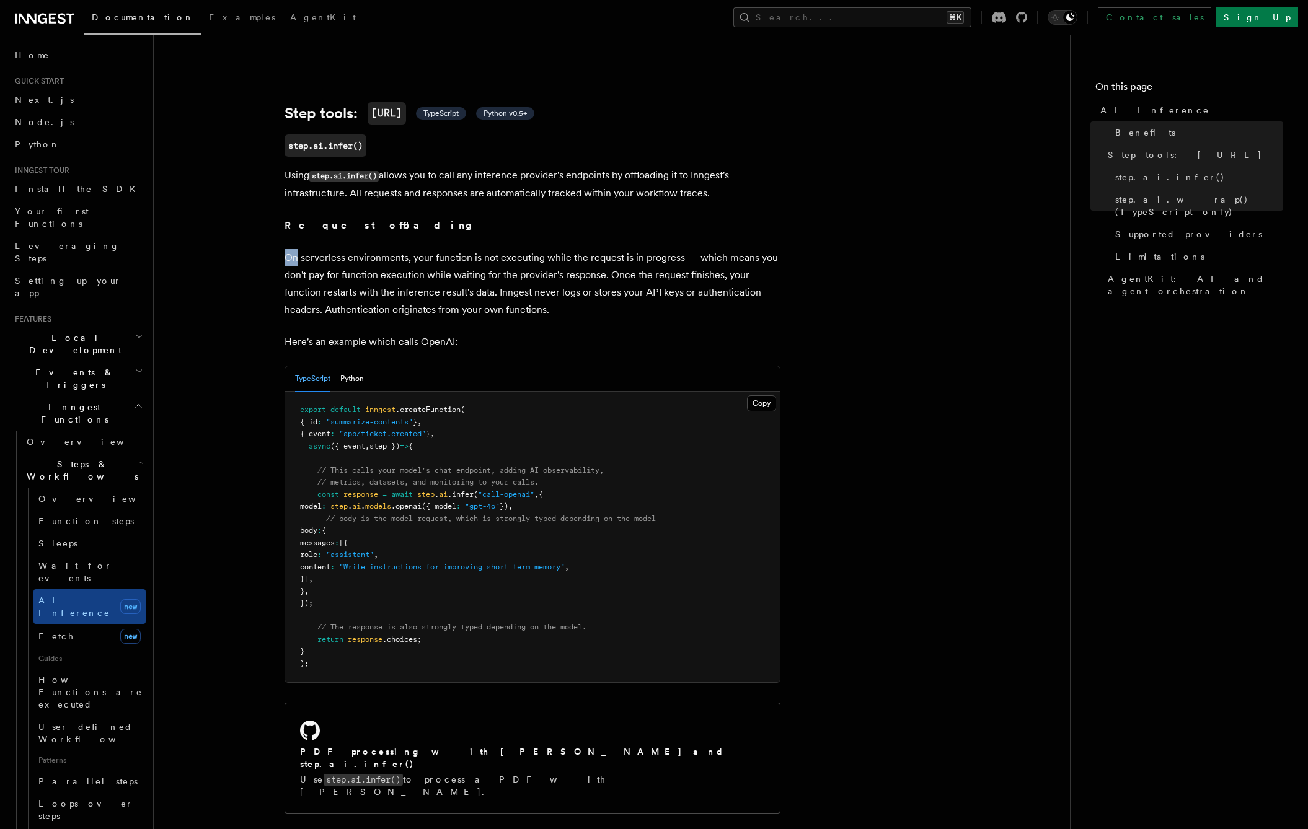
click at [292, 249] on p "On serverless environments, your function is not executing while the request is…" at bounding box center [532, 283] width 496 height 69
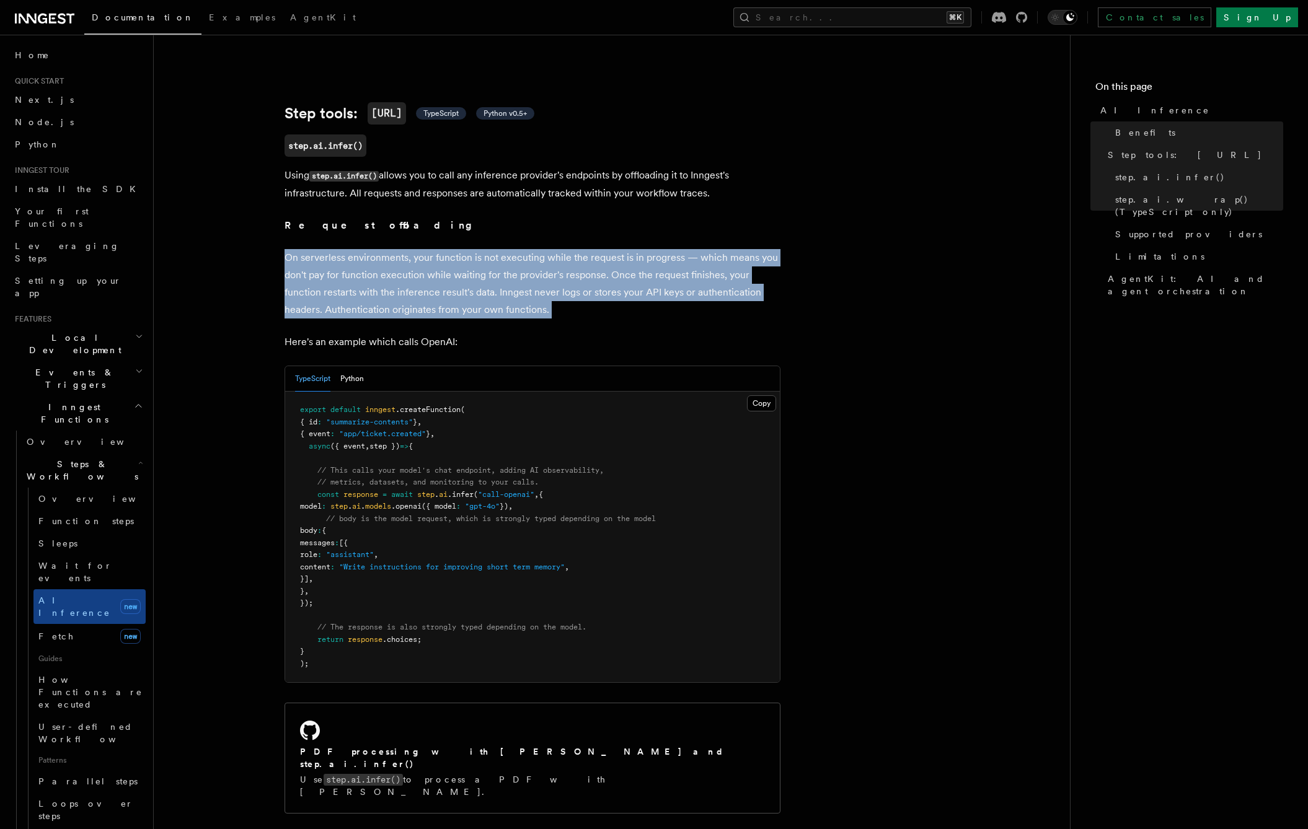
click at [292, 249] on p "On serverless environments, your function is not executing while the request is…" at bounding box center [532, 283] width 496 height 69
click at [440, 263] on p "On serverless environments, your function is not executing while the request is…" at bounding box center [532, 283] width 496 height 69
drag, startPoint x: 596, startPoint y: 302, endPoint x: 282, endPoint y: 239, distance: 320.5
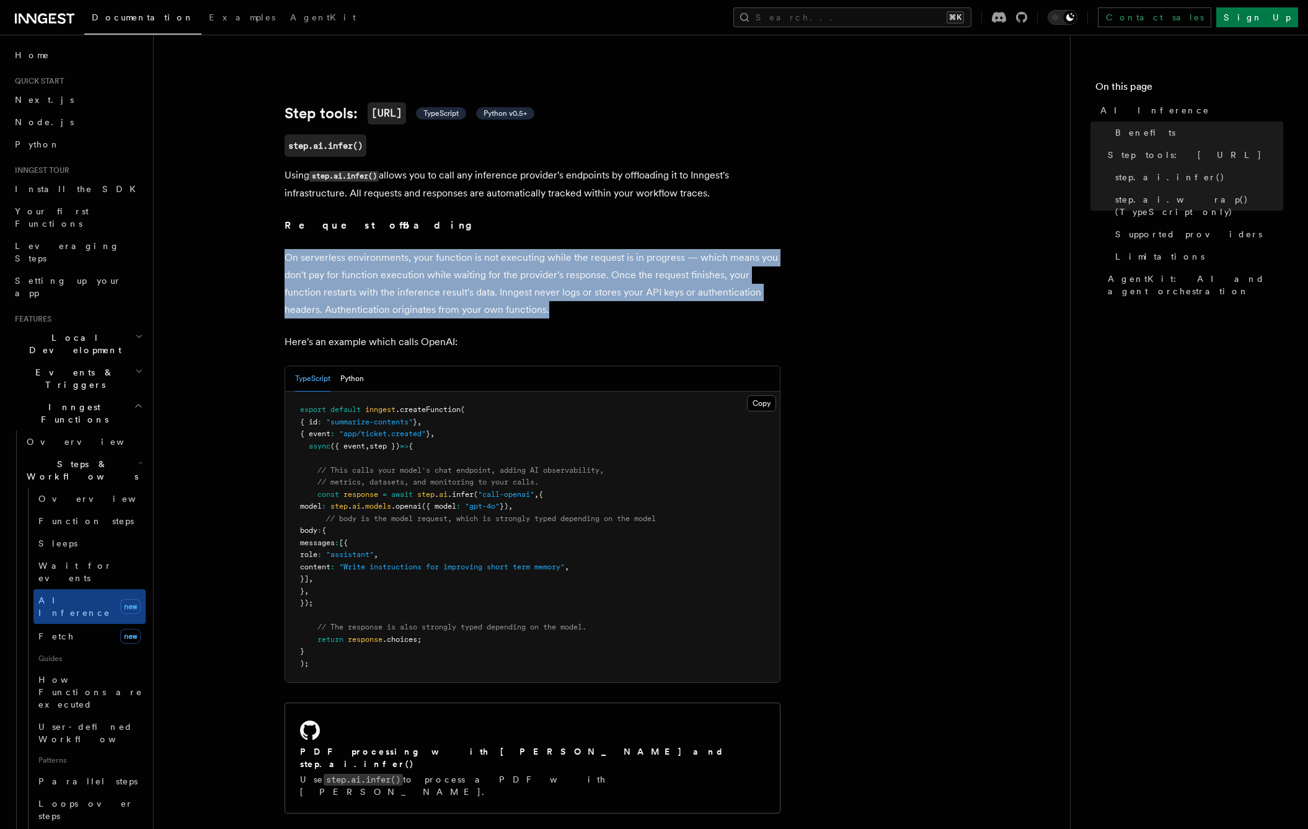
drag, startPoint x: 433, startPoint y: 260, endPoint x: 620, endPoint y: 297, distance: 190.8
click at [620, 297] on p "On serverless environments, your function is not executing while the request is…" at bounding box center [532, 283] width 496 height 69
drag, startPoint x: 620, startPoint y: 297, endPoint x: 276, endPoint y: 247, distance: 346.9
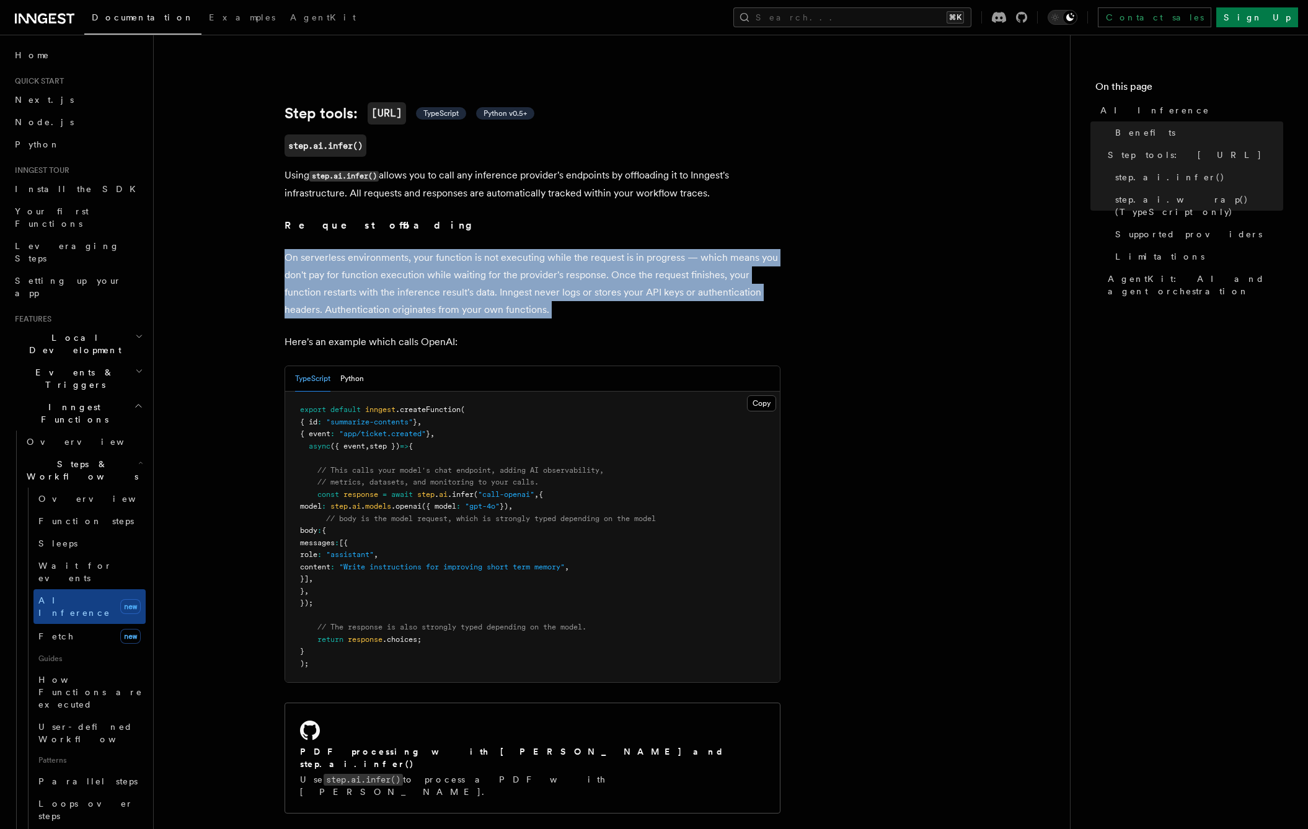
drag, startPoint x: 280, startPoint y: 247, endPoint x: 618, endPoint y: 297, distance: 341.5
click at [618, 297] on p "On serverless environments, your function is not executing while the request is…" at bounding box center [532, 283] width 496 height 69
drag, startPoint x: 611, startPoint y: 299, endPoint x: 279, endPoint y: 247, distance: 335.6
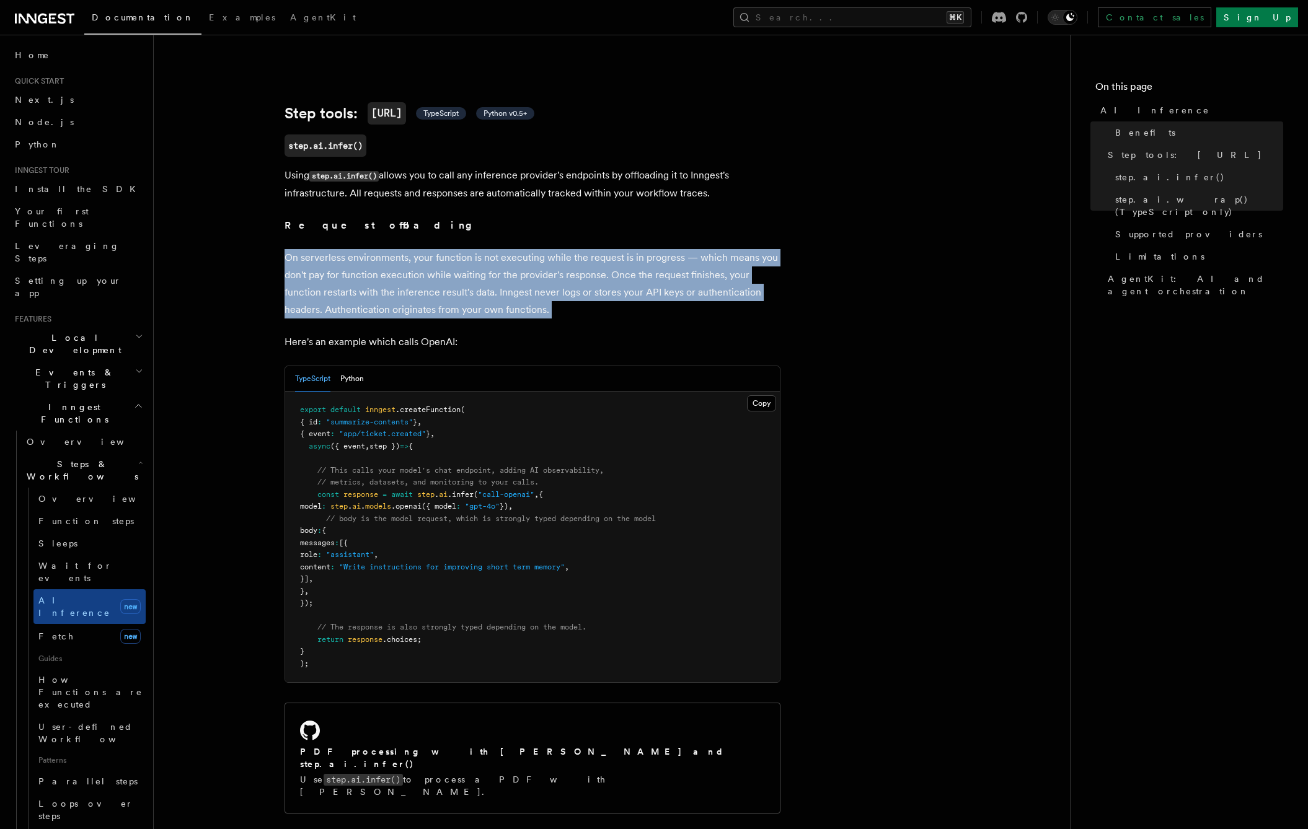
drag, startPoint x: 279, startPoint y: 247, endPoint x: 569, endPoint y: 289, distance: 293.1
click at [570, 289] on p "On serverless environments, your function is not executing while the request is…" at bounding box center [532, 283] width 496 height 69
drag, startPoint x: 563, startPoint y: 289, endPoint x: 260, endPoint y: 244, distance: 307.0
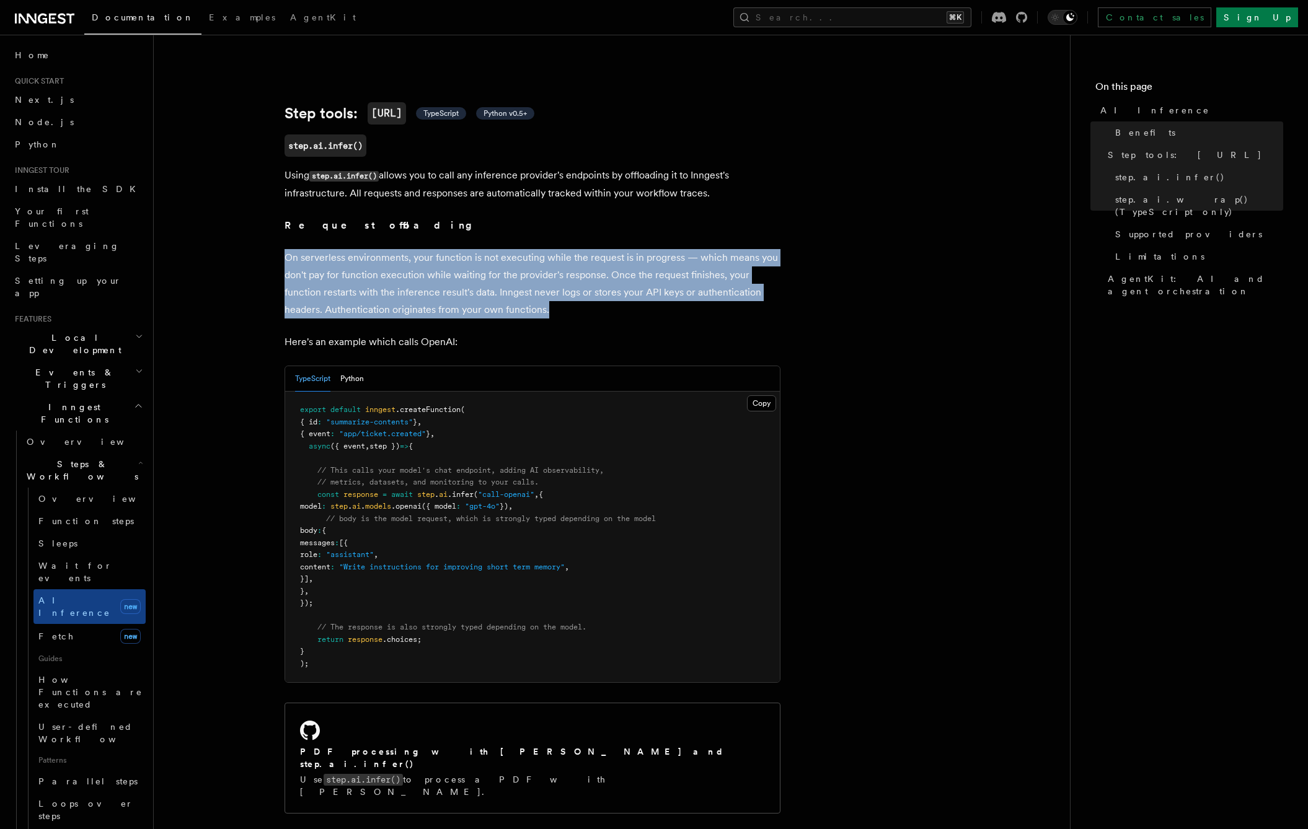
drag, startPoint x: 260, startPoint y: 244, endPoint x: 610, endPoint y: 291, distance: 353.9
drag, startPoint x: 610, startPoint y: 291, endPoint x: 277, endPoint y: 243, distance: 336.9
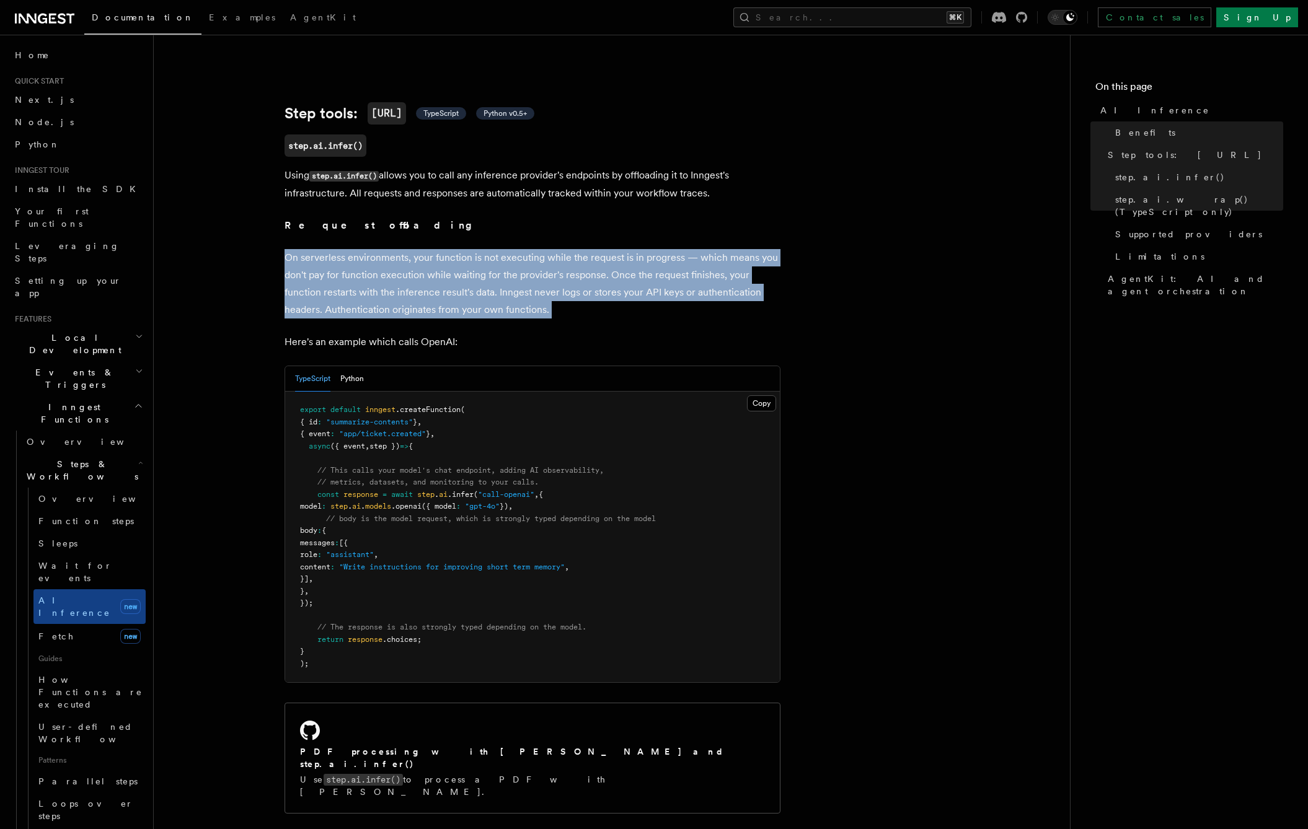
drag, startPoint x: 278, startPoint y: 243, endPoint x: 644, endPoint y: 294, distance: 370.4
click at [644, 294] on p "On serverless environments, your function is not executing while the request is…" at bounding box center [532, 283] width 496 height 69
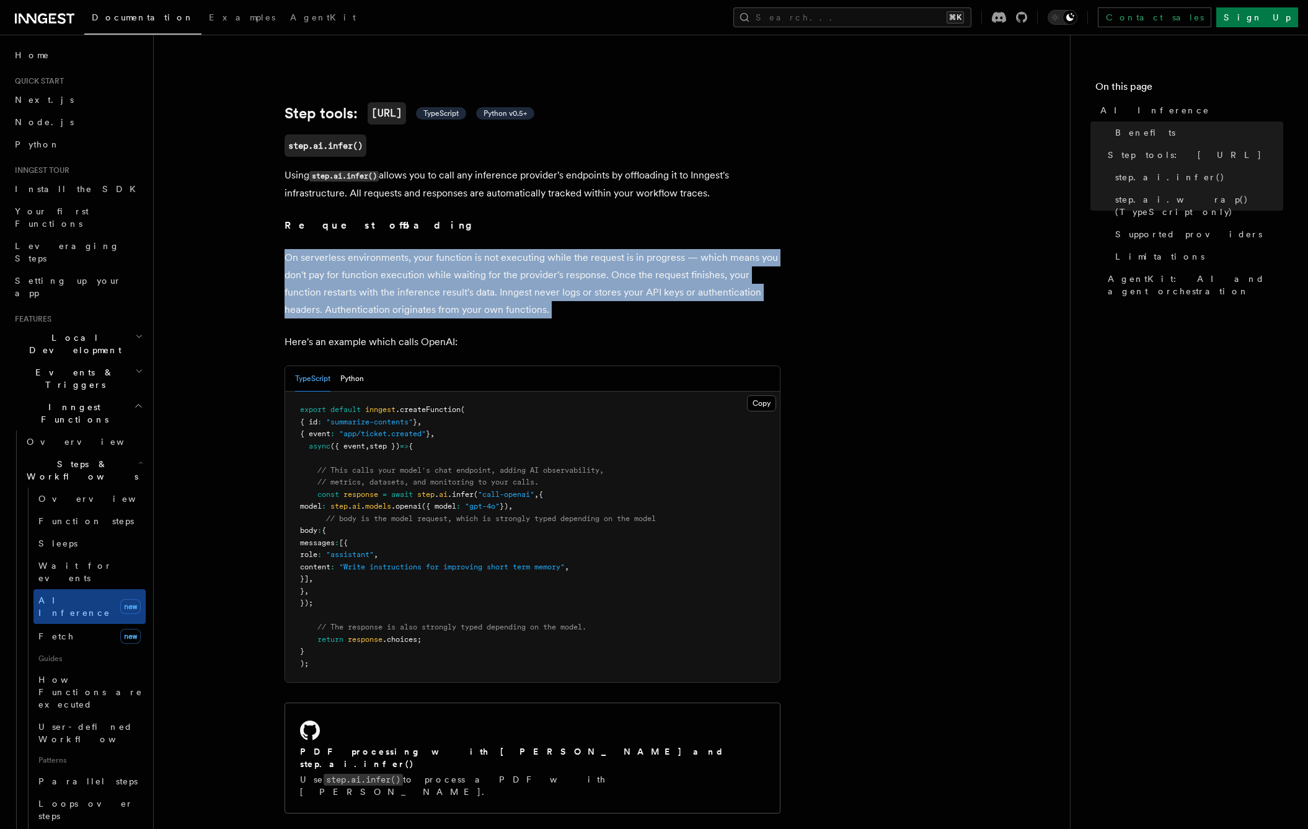
drag, startPoint x: 644, startPoint y: 294, endPoint x: 248, endPoint y: 243, distance: 399.3
drag, startPoint x: 248, startPoint y: 243, endPoint x: 602, endPoint y: 294, distance: 356.9
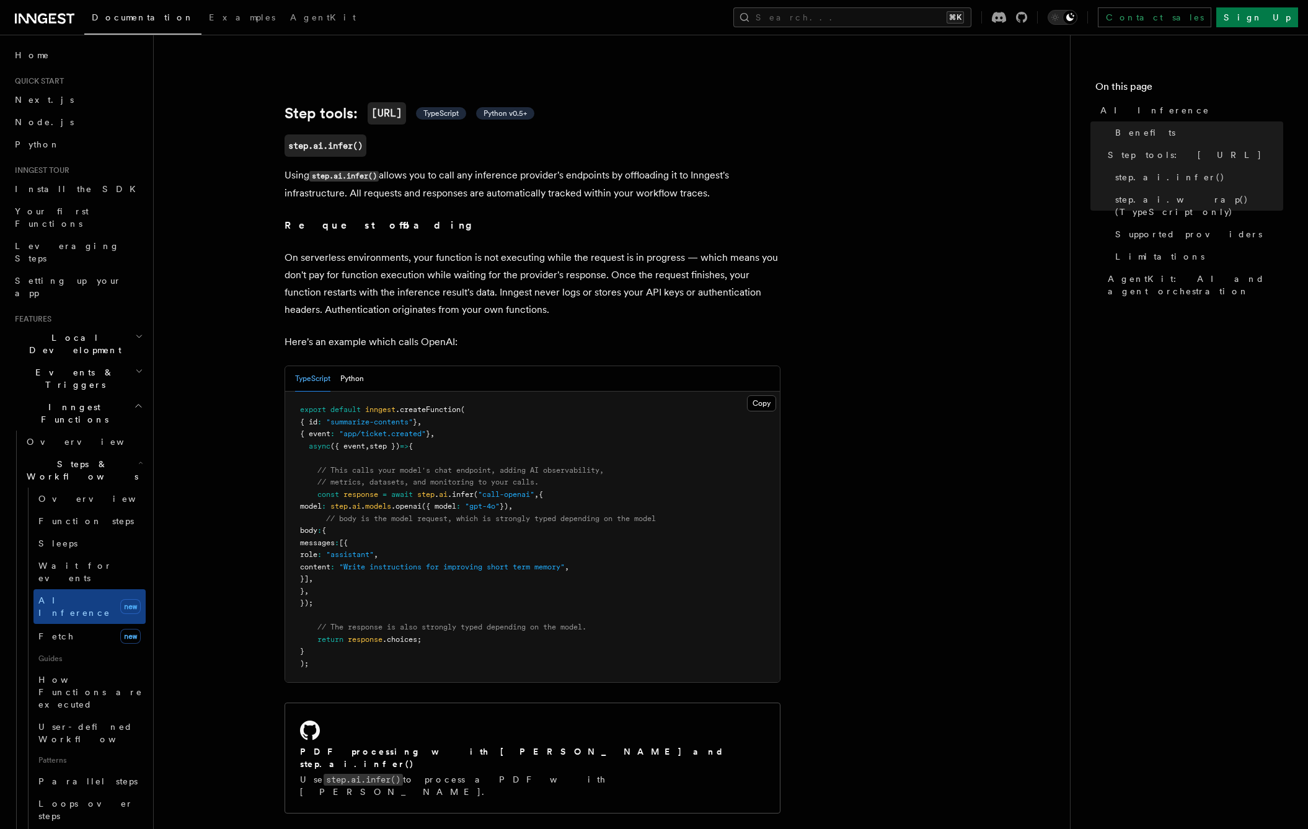
drag, startPoint x: 602, startPoint y: 294, endPoint x: 485, endPoint y: 278, distance: 117.6
click at [599, 292] on p "On serverless environments, your function is not executing while the request is…" at bounding box center [532, 283] width 496 height 69
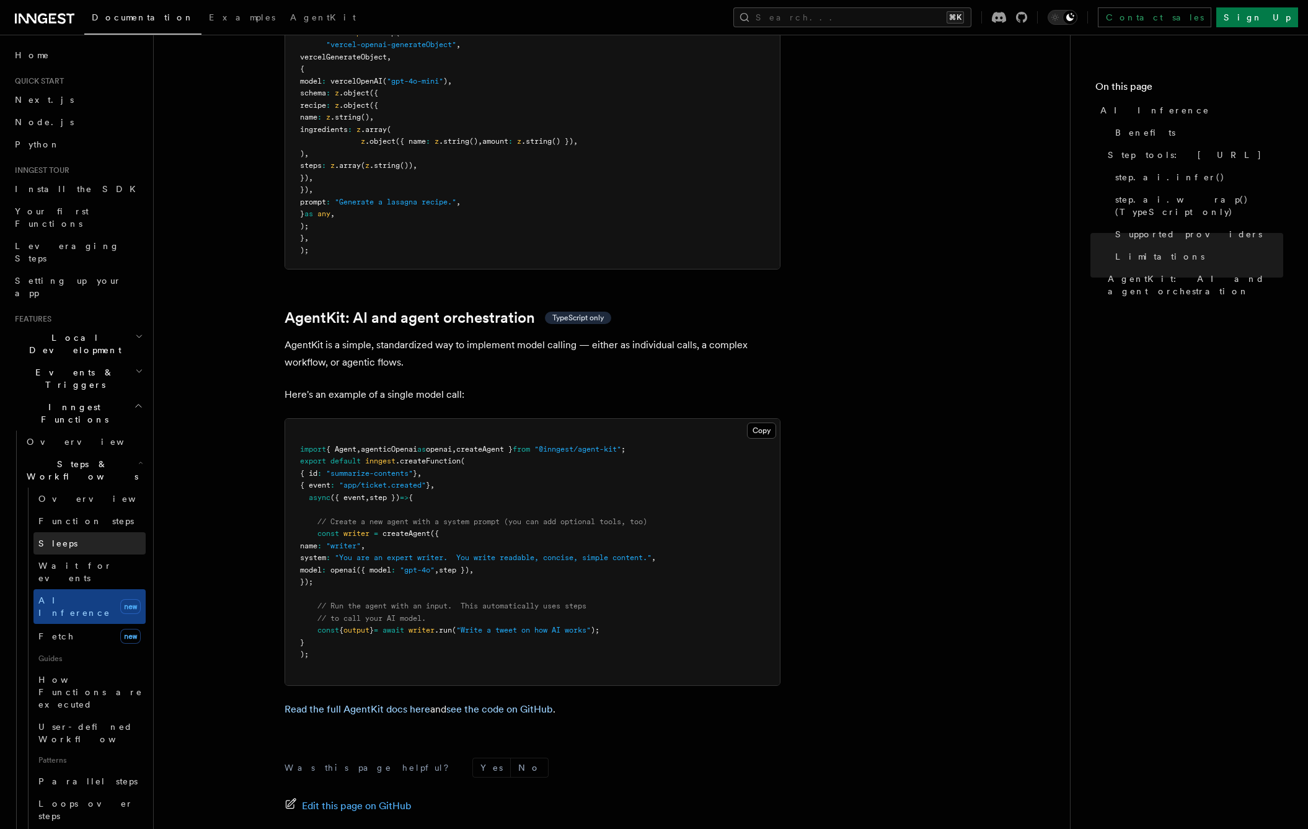
scroll to position [17, 0]
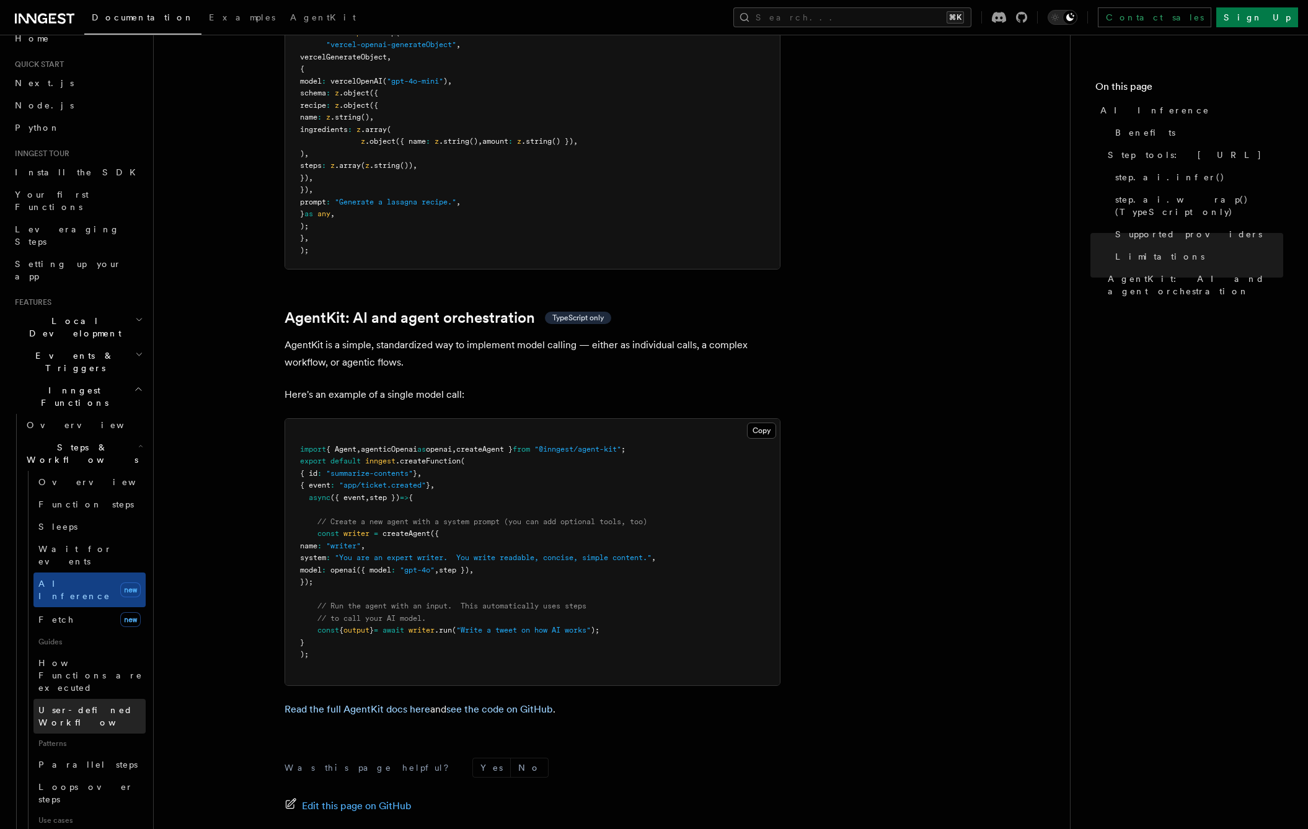
click at [83, 699] on link "User-defined Workflows" at bounding box center [89, 716] width 112 height 35
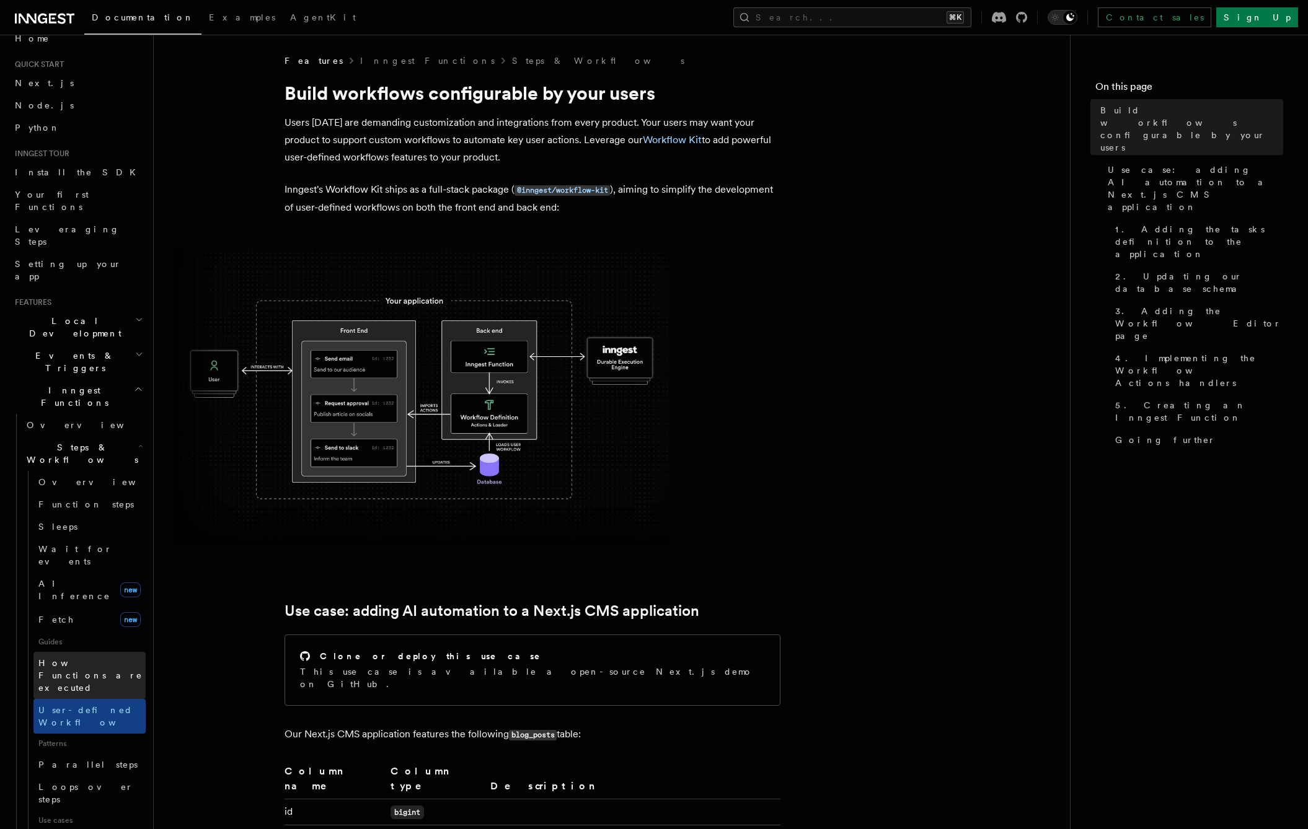
click at [76, 658] on span "How Functions are executed" at bounding box center [90, 675] width 104 height 35
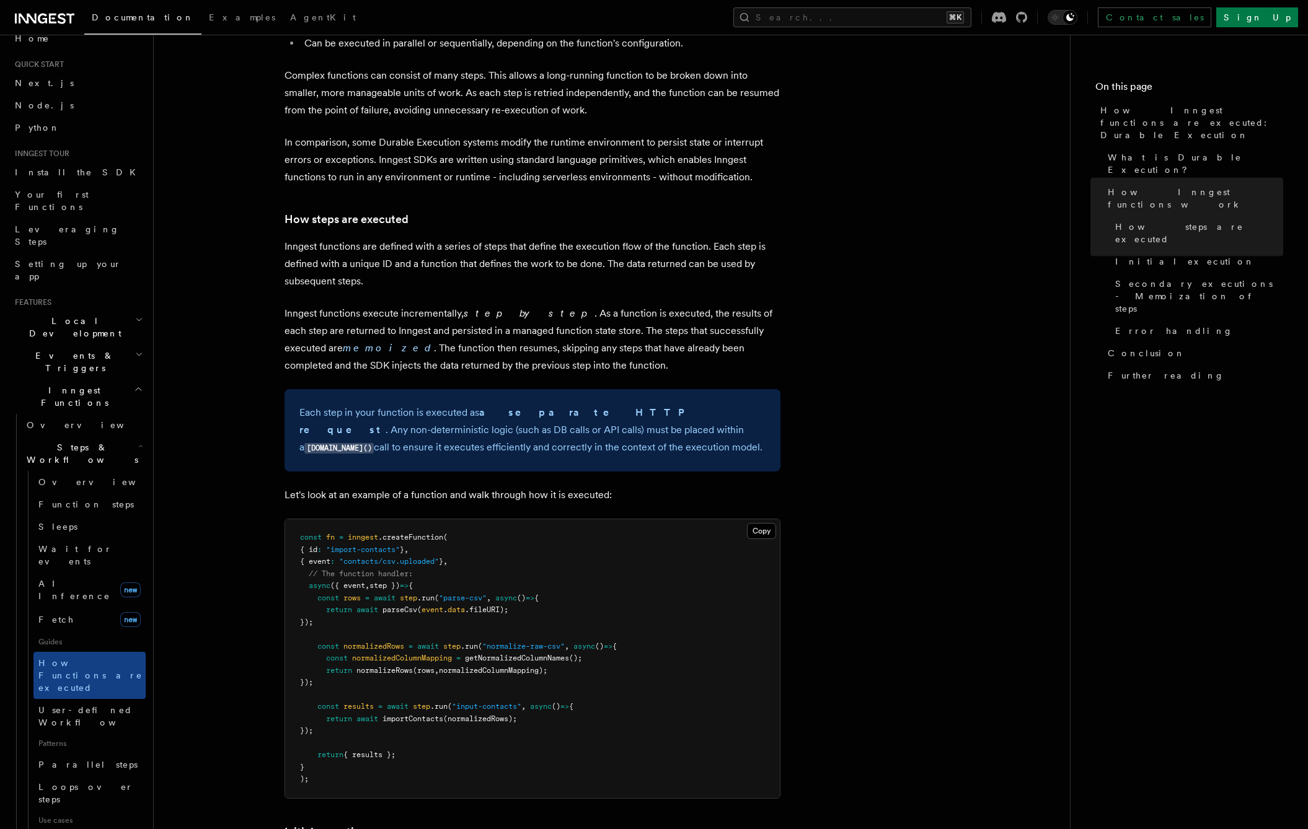
scroll to position [680, 0]
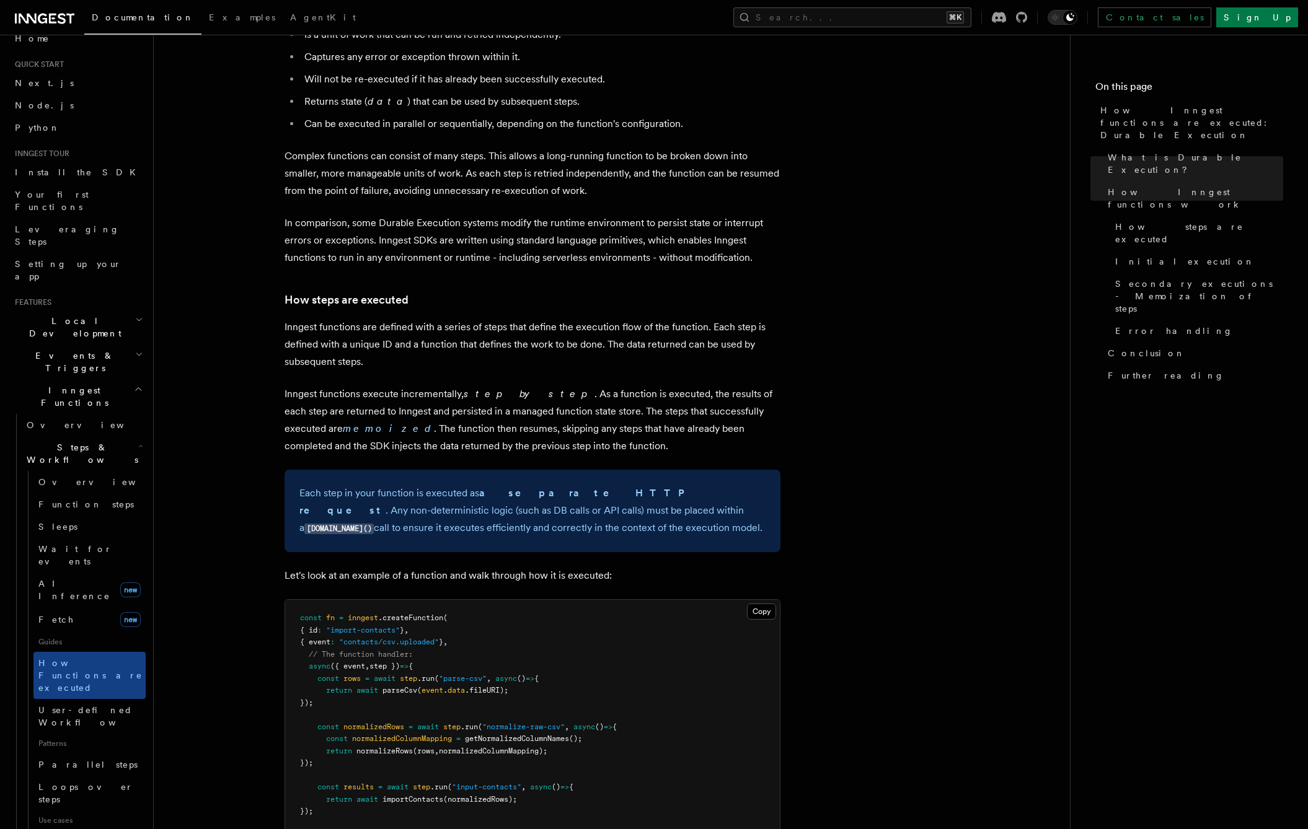
click at [93, 345] on h2 "Events & Triggers" at bounding box center [78, 362] width 136 height 35
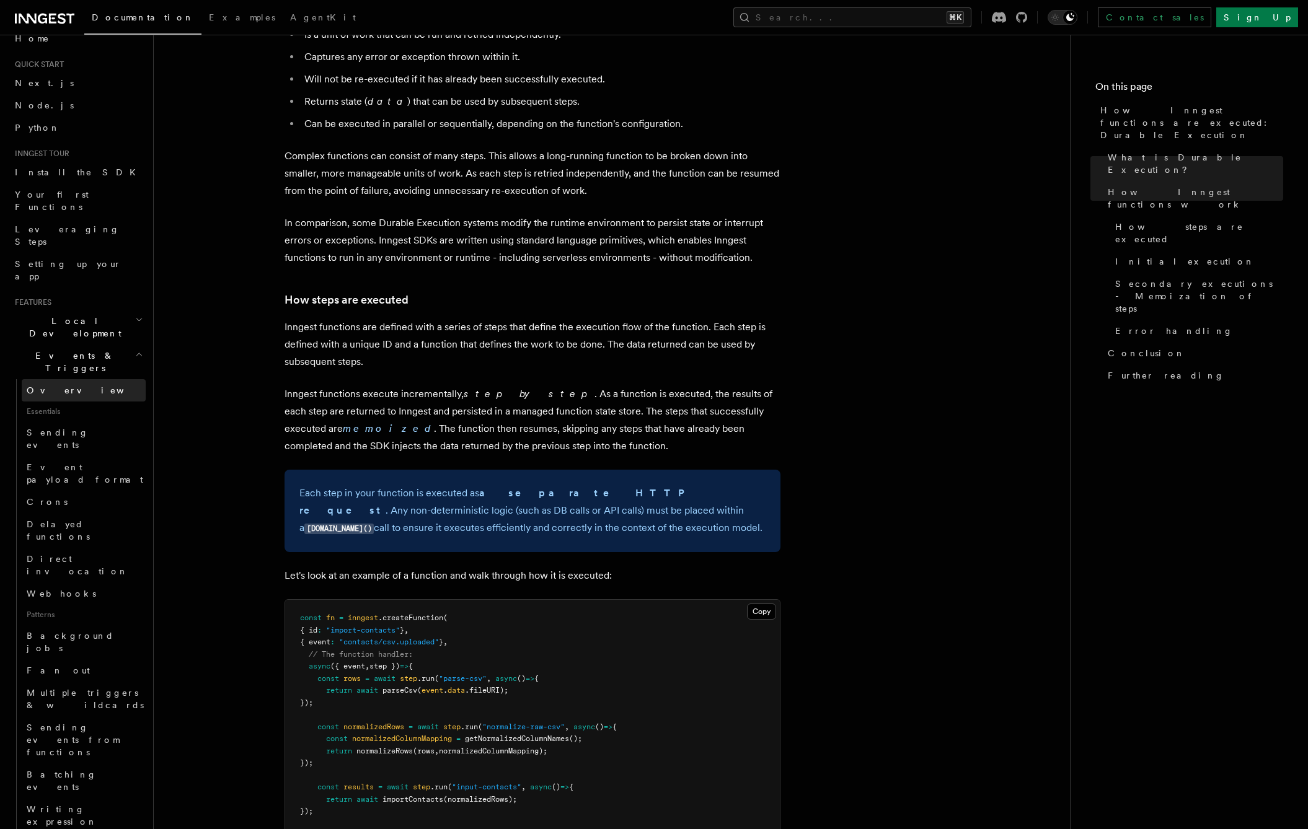
click at [55, 379] on link "Overview" at bounding box center [84, 390] width 124 height 22
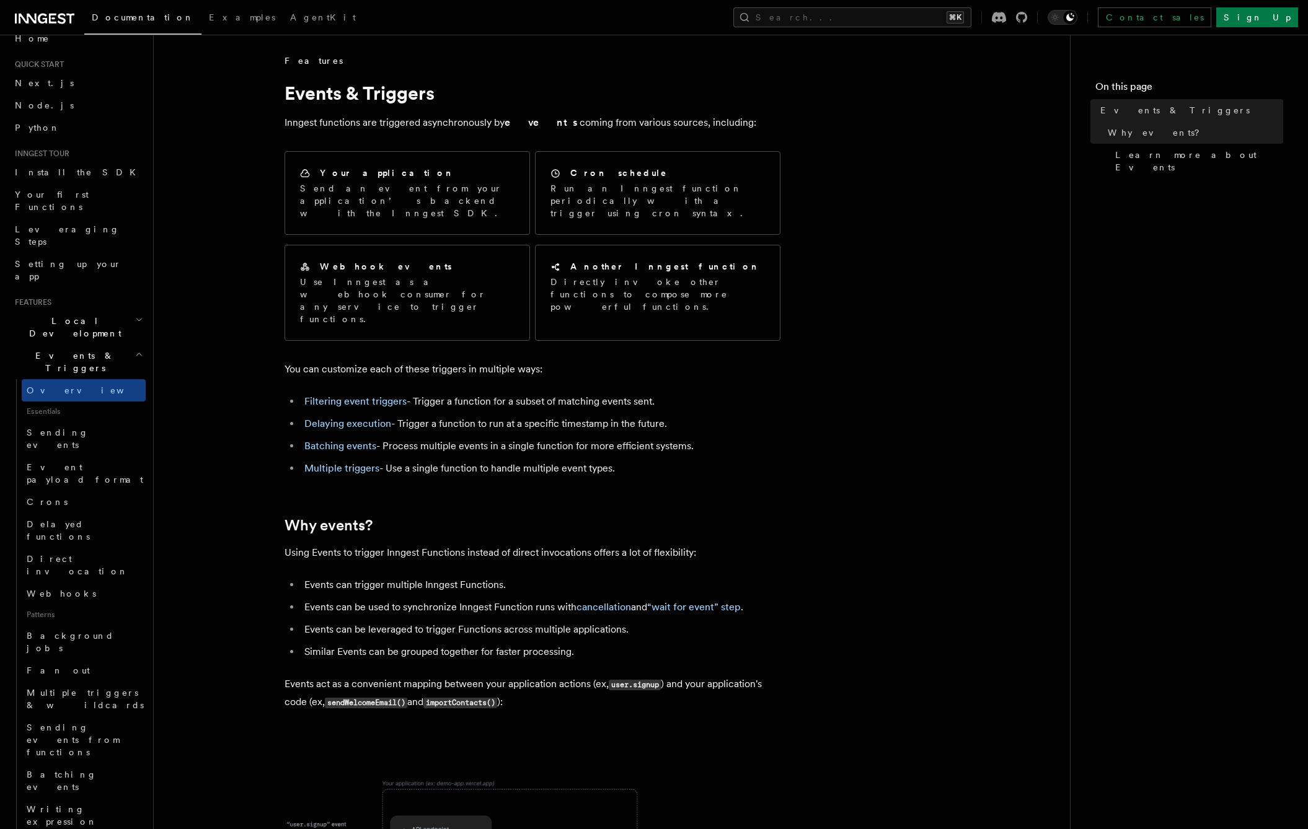
scroll to position [517, 0]
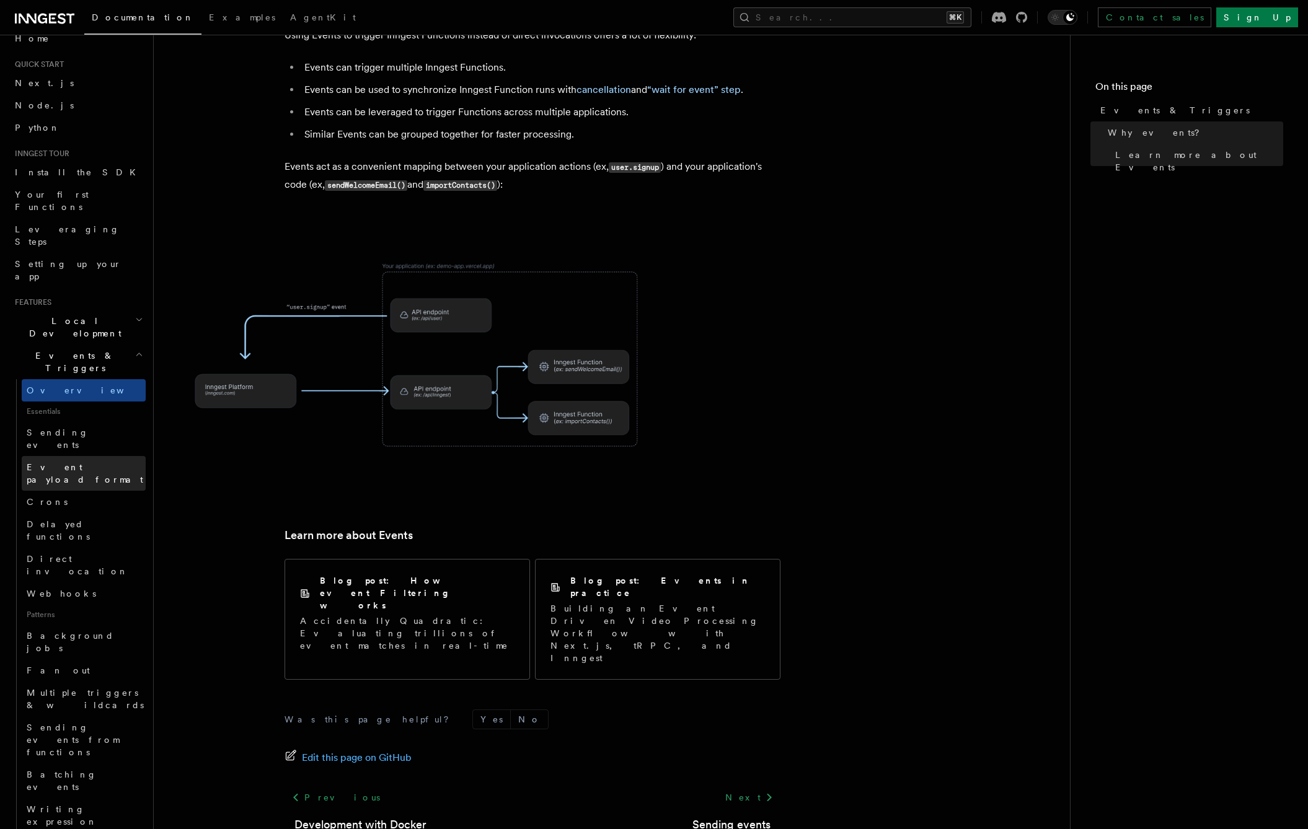
click at [74, 462] on span "Event payload format" at bounding box center [85, 473] width 117 height 22
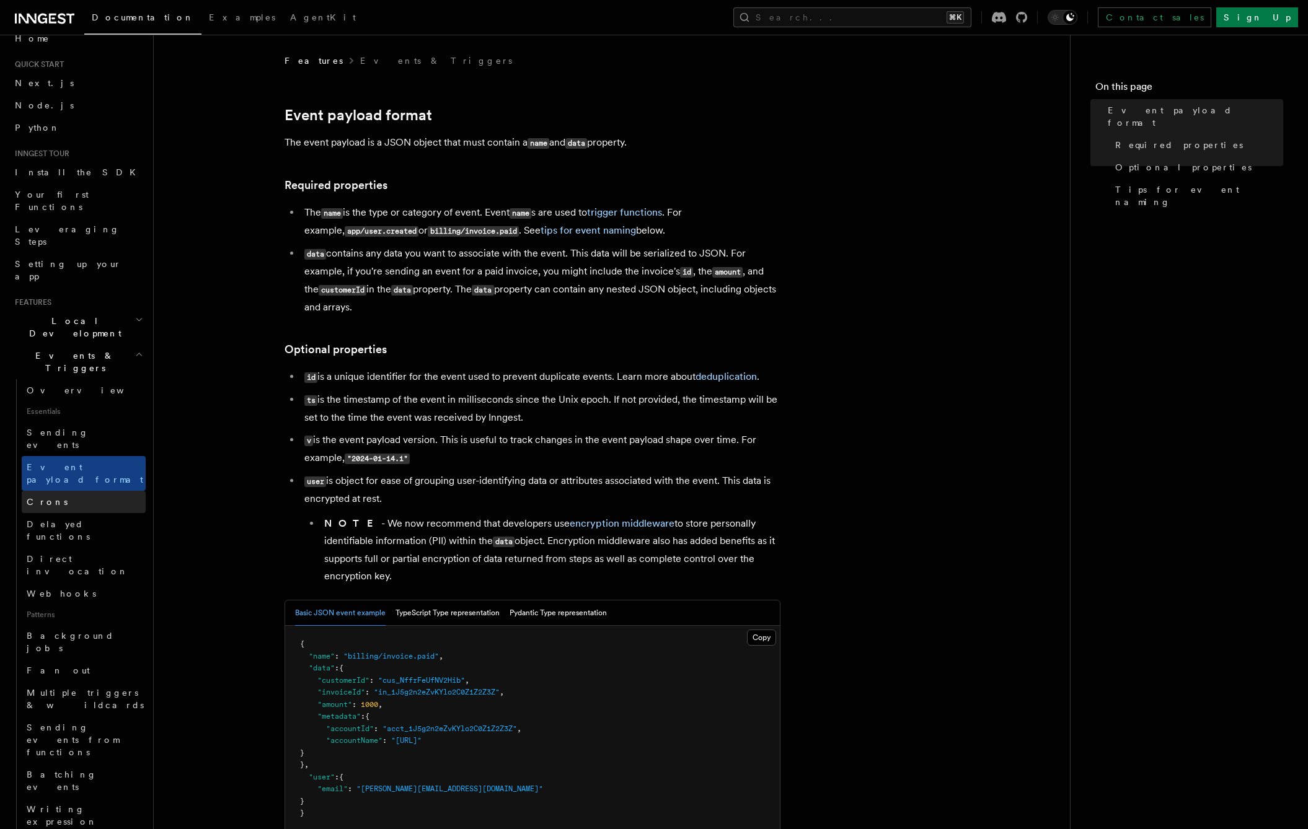
click at [86, 491] on link "Crons" at bounding box center [84, 502] width 124 height 22
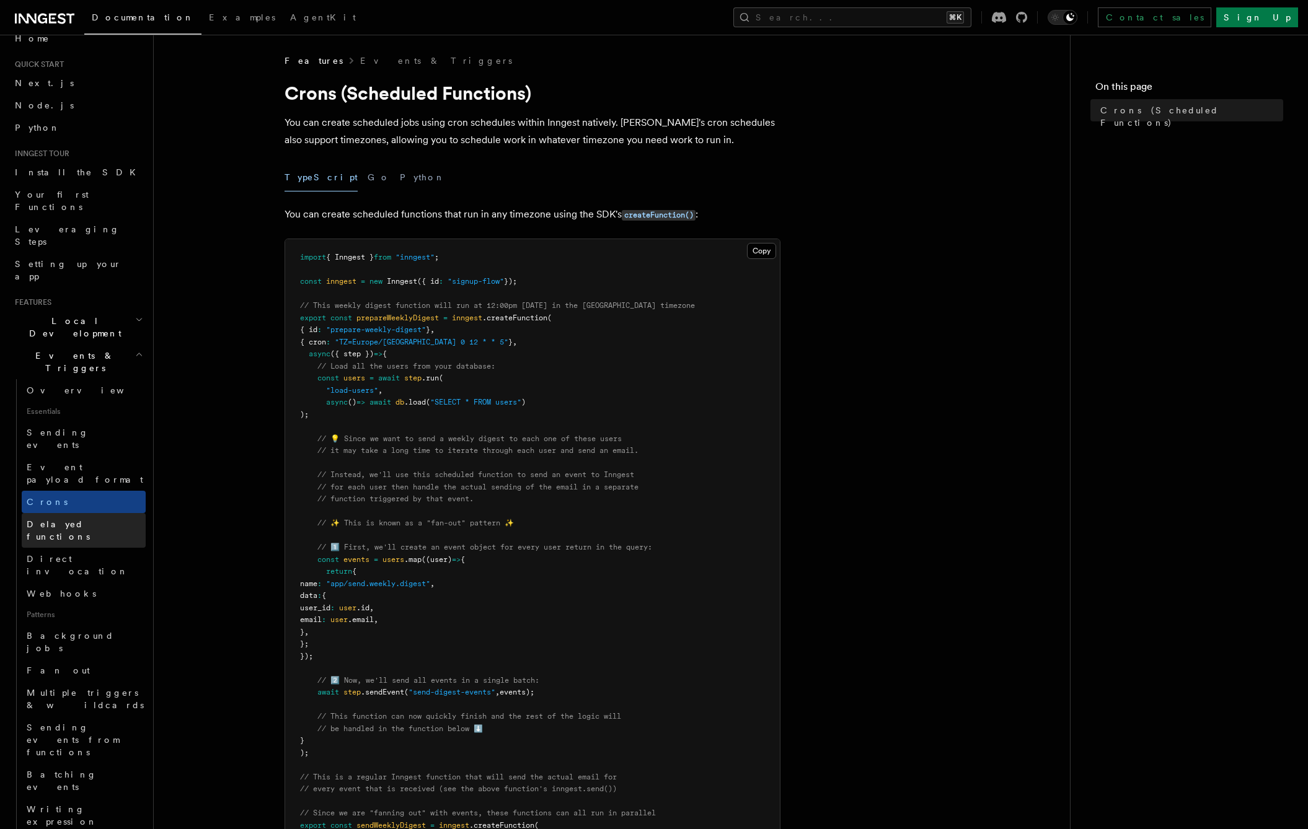
click at [85, 519] on span "Delayed functions" at bounding box center [58, 530] width 63 height 22
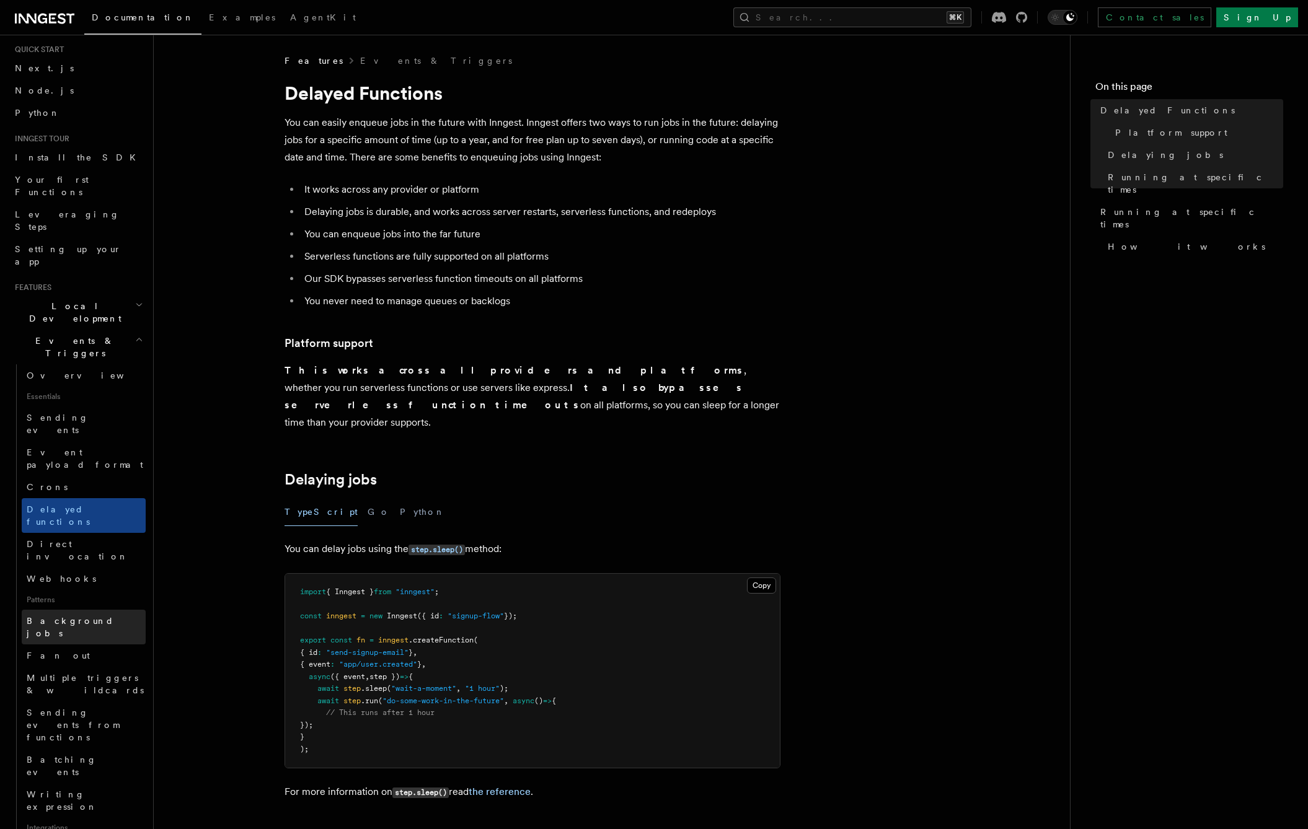
scroll to position [70, 0]
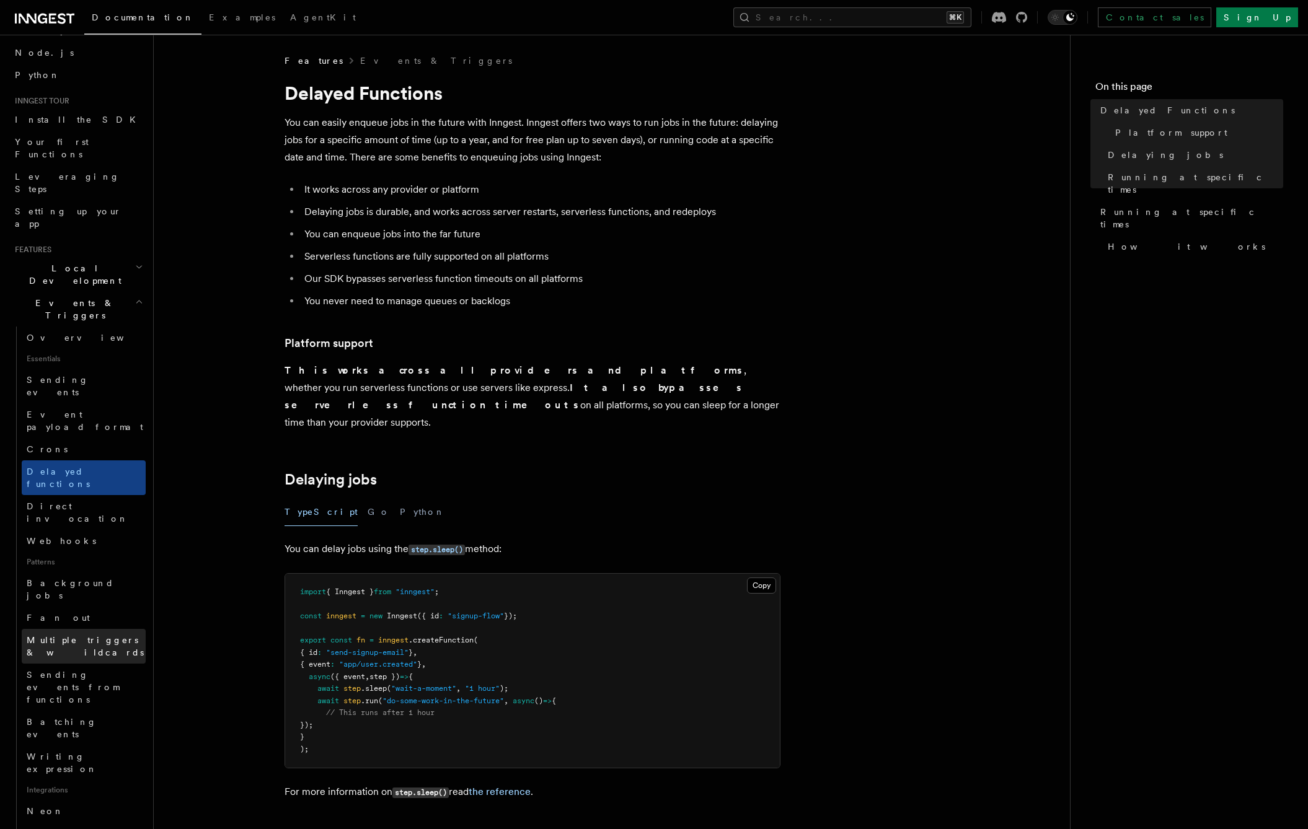
click at [86, 629] on link "Multiple triggers & wildcards" at bounding box center [84, 646] width 124 height 35
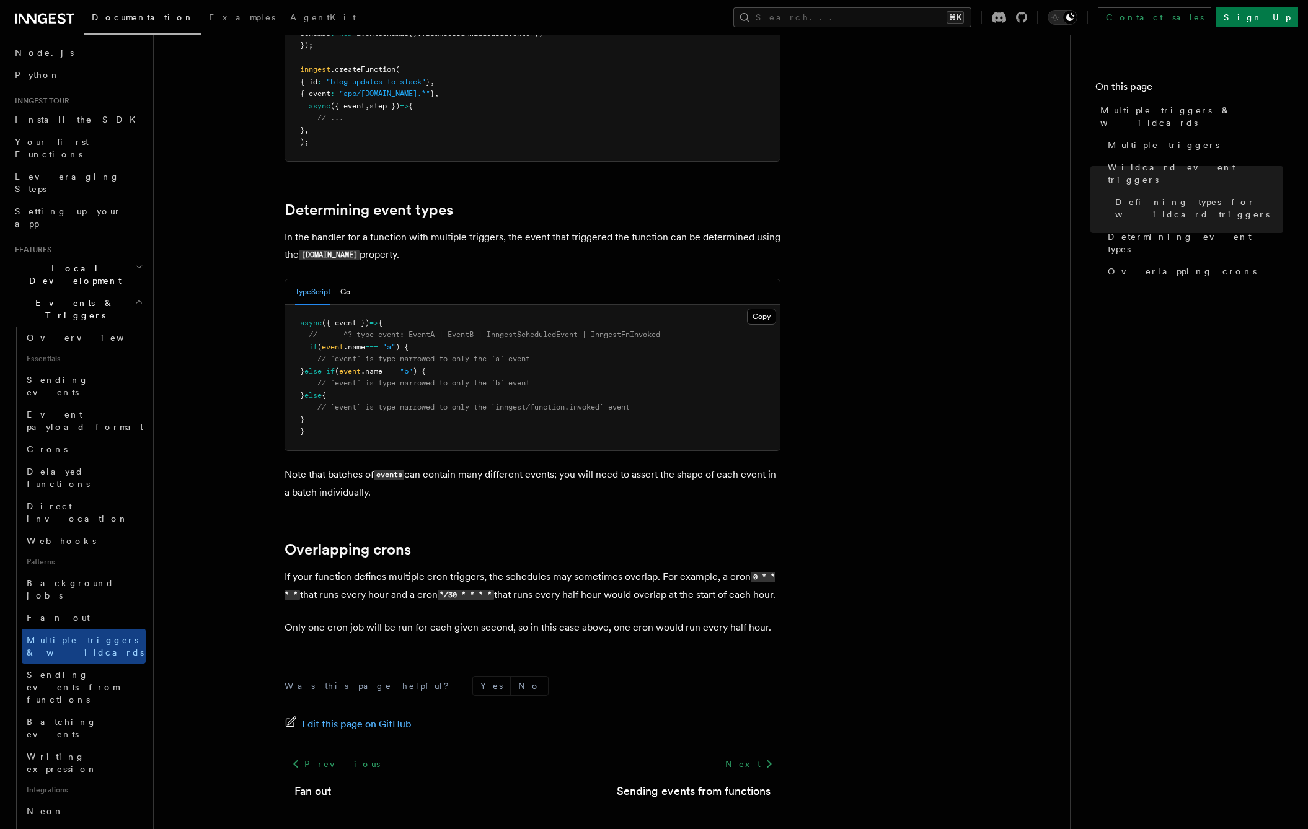
scroll to position [1141, 0]
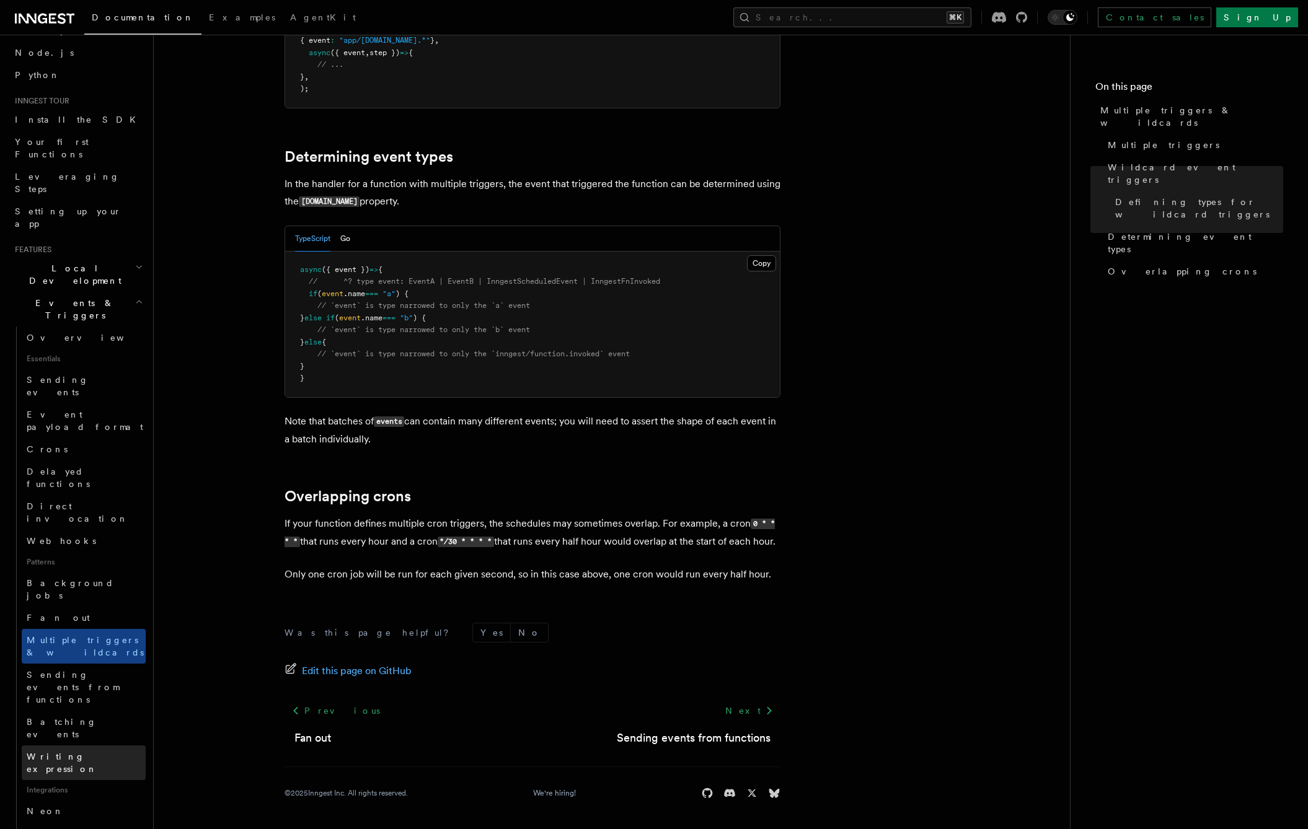
click at [76, 752] on span "Writing expression" at bounding box center [62, 763] width 71 height 22
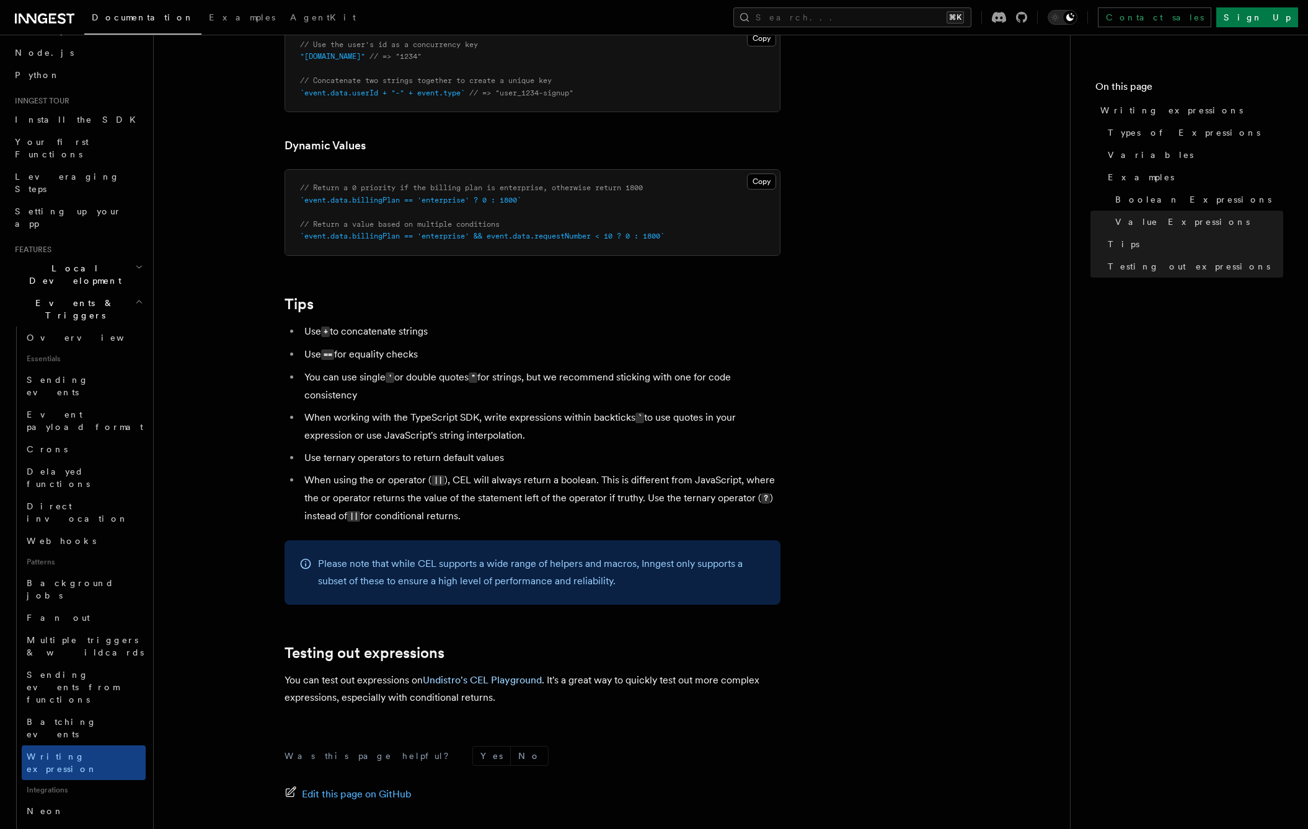
scroll to position [1009, 0]
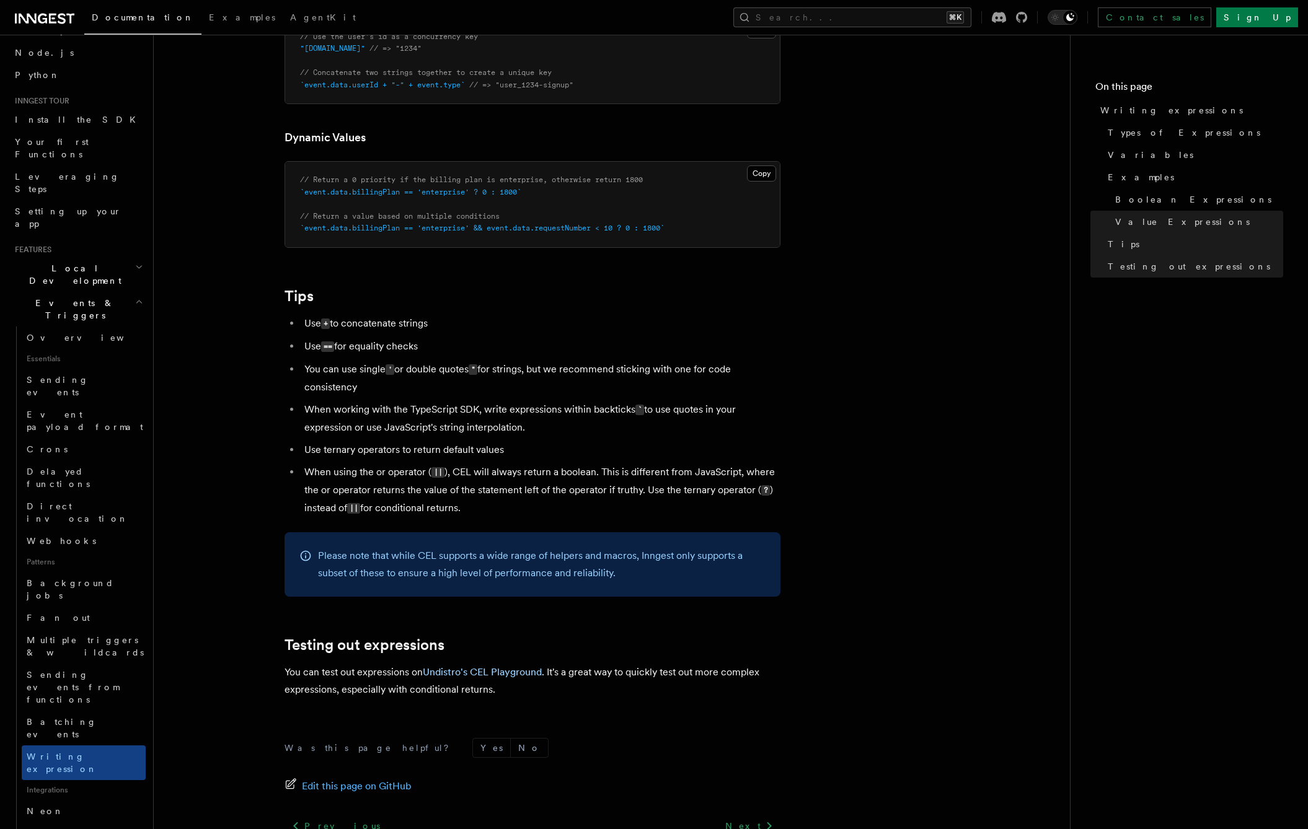
drag, startPoint x: 711, startPoint y: 393, endPoint x: 853, endPoint y: 231, distance: 216.0
click at [711, 393] on li "You can use single ' or double quotes " for strings, but we recommend sticking …" at bounding box center [541, 378] width 480 height 35
drag, startPoint x: 524, startPoint y: 542, endPoint x: 528, endPoint y: 534, distance: 9.7
click at [524, 539] on div "Please note that while CEL supports a wide range of helpers and macros, Inngest…" at bounding box center [532, 564] width 496 height 64
drag, startPoint x: 537, startPoint y: 525, endPoint x: 562, endPoint y: 351, distance: 175.4
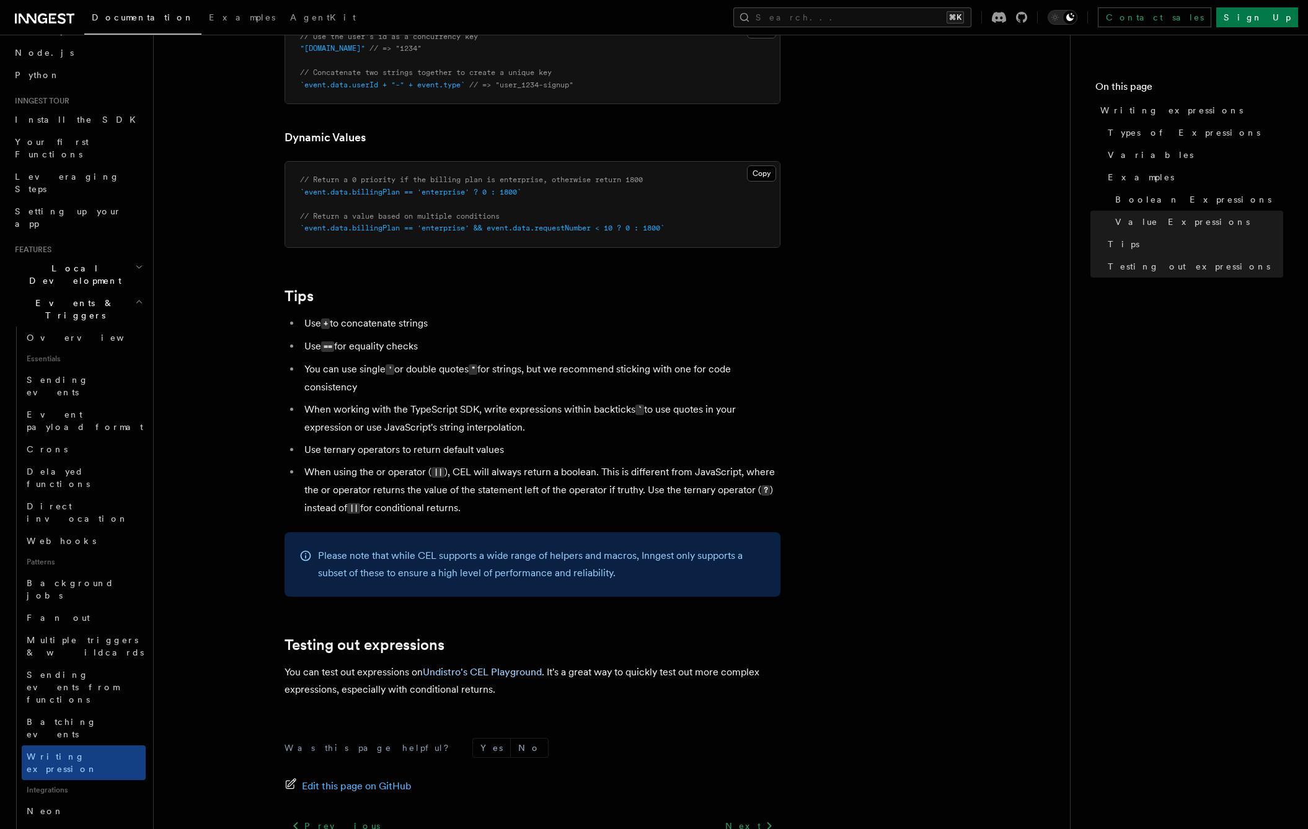
click at [562, 351] on li "Use == for equality checks" at bounding box center [541, 347] width 480 height 18
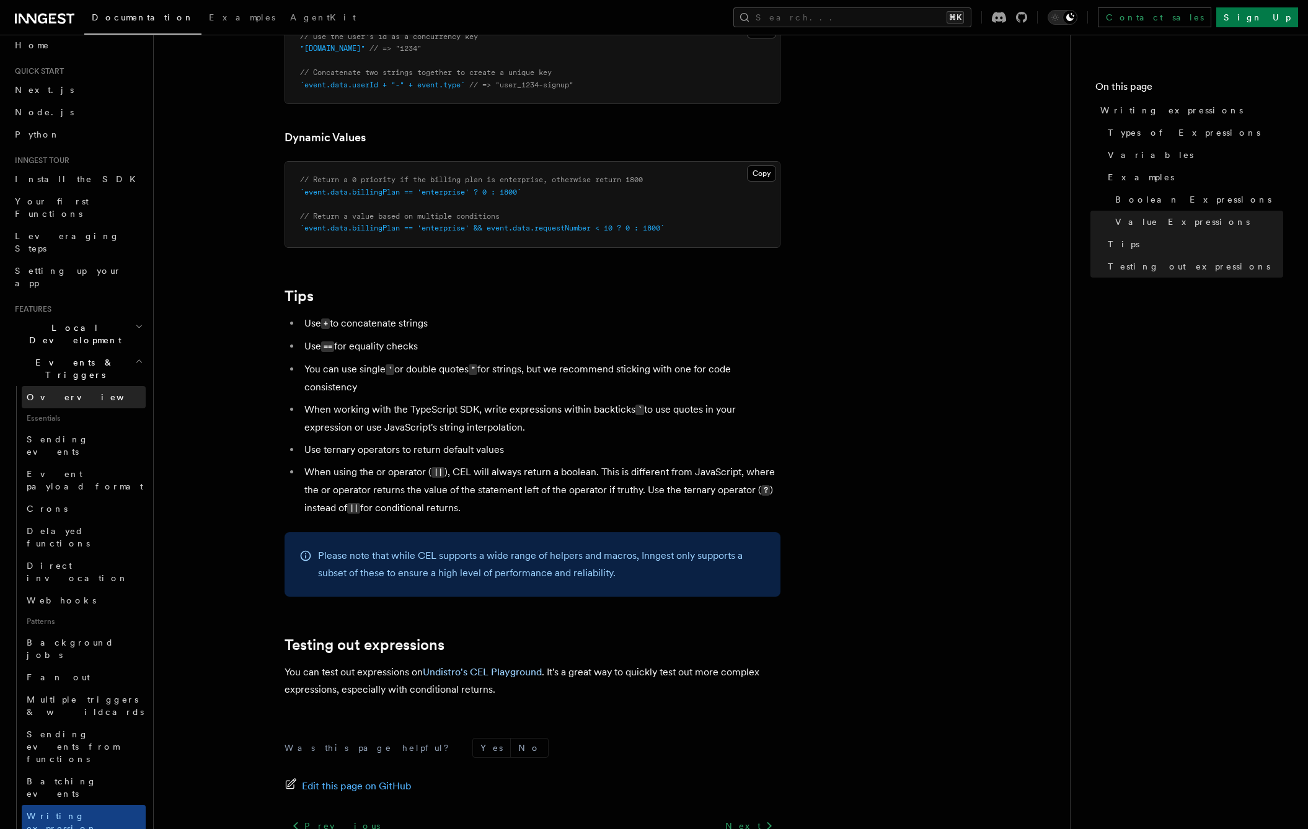
scroll to position [0, 0]
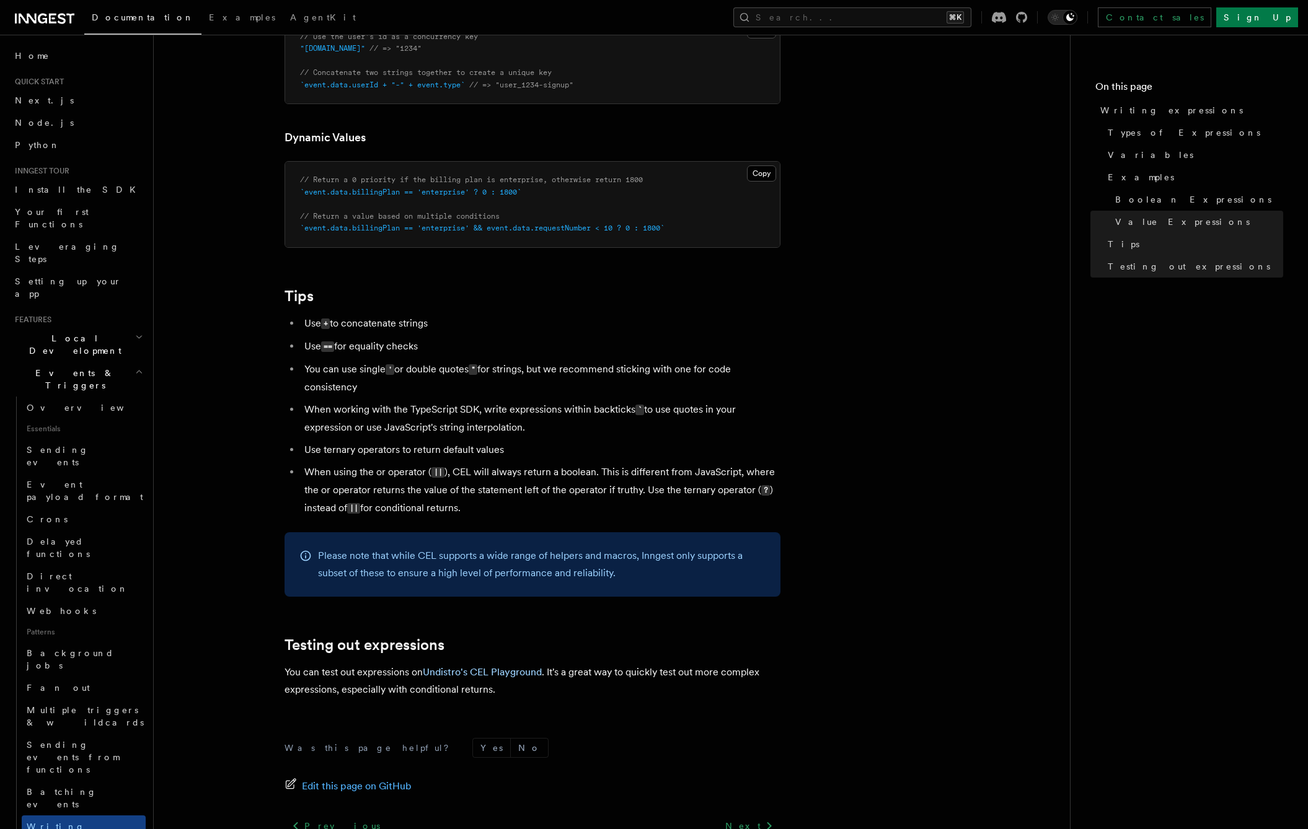
click at [135, 367] on icon "button" at bounding box center [139, 372] width 8 height 10
click at [123, 625] on h2 "Realtime new" at bounding box center [78, 636] width 136 height 22
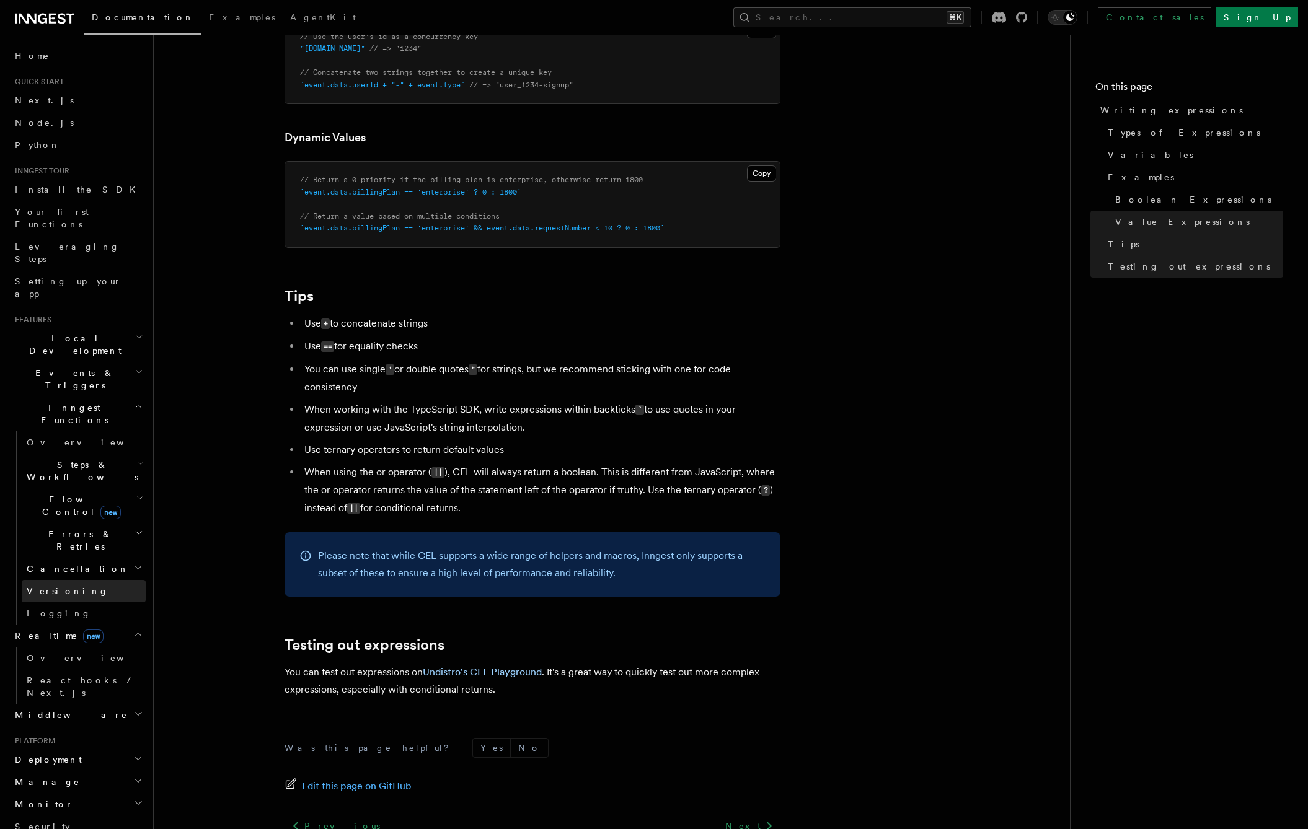
scroll to position [7, 0]
click at [82, 640] on link "Overview" at bounding box center [84, 651] width 124 height 22
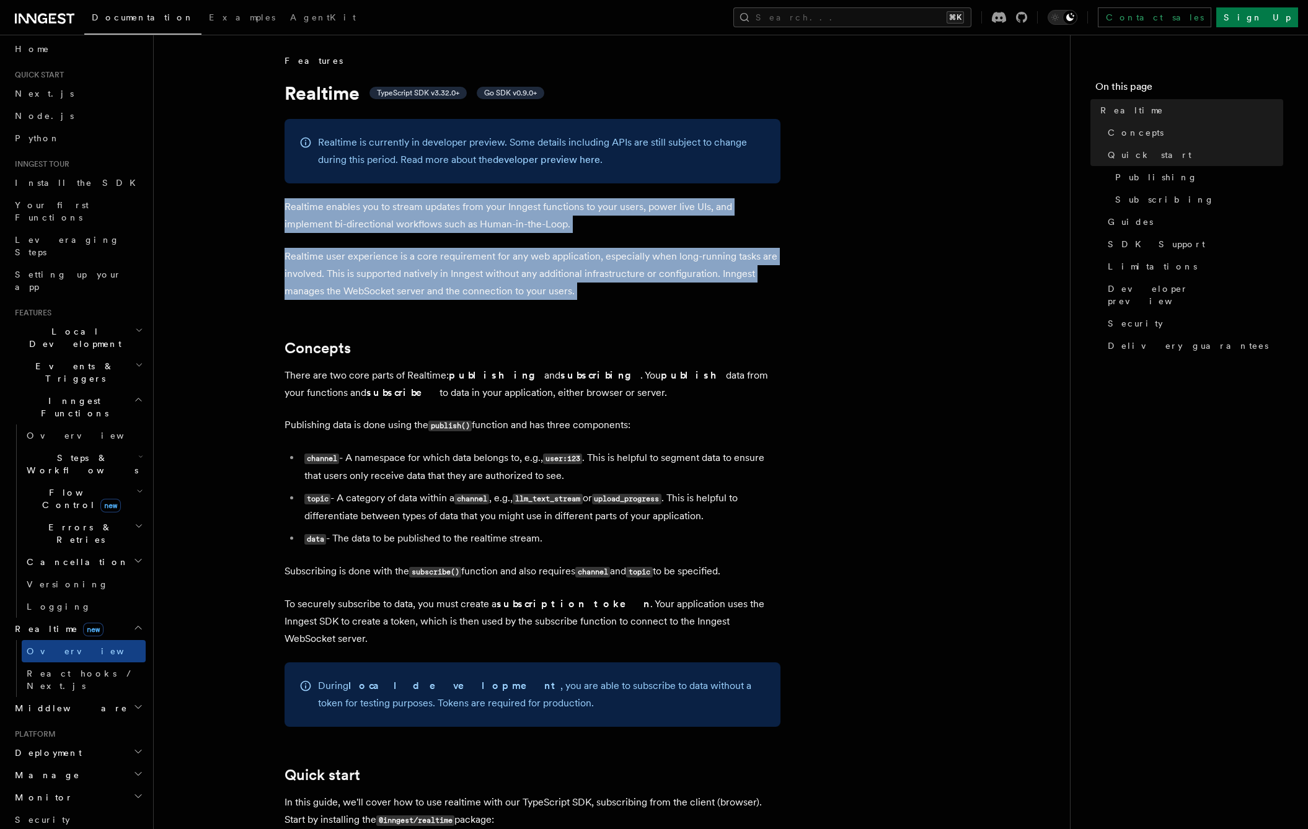
drag, startPoint x: 510, startPoint y: 270, endPoint x: 286, endPoint y: 203, distance: 233.9
click at [286, 203] on p "Realtime enables you to stream updates from your Inngest functions to your user…" at bounding box center [532, 215] width 496 height 35
drag, startPoint x: 286, startPoint y: 203, endPoint x: 645, endPoint y: 296, distance: 371.2
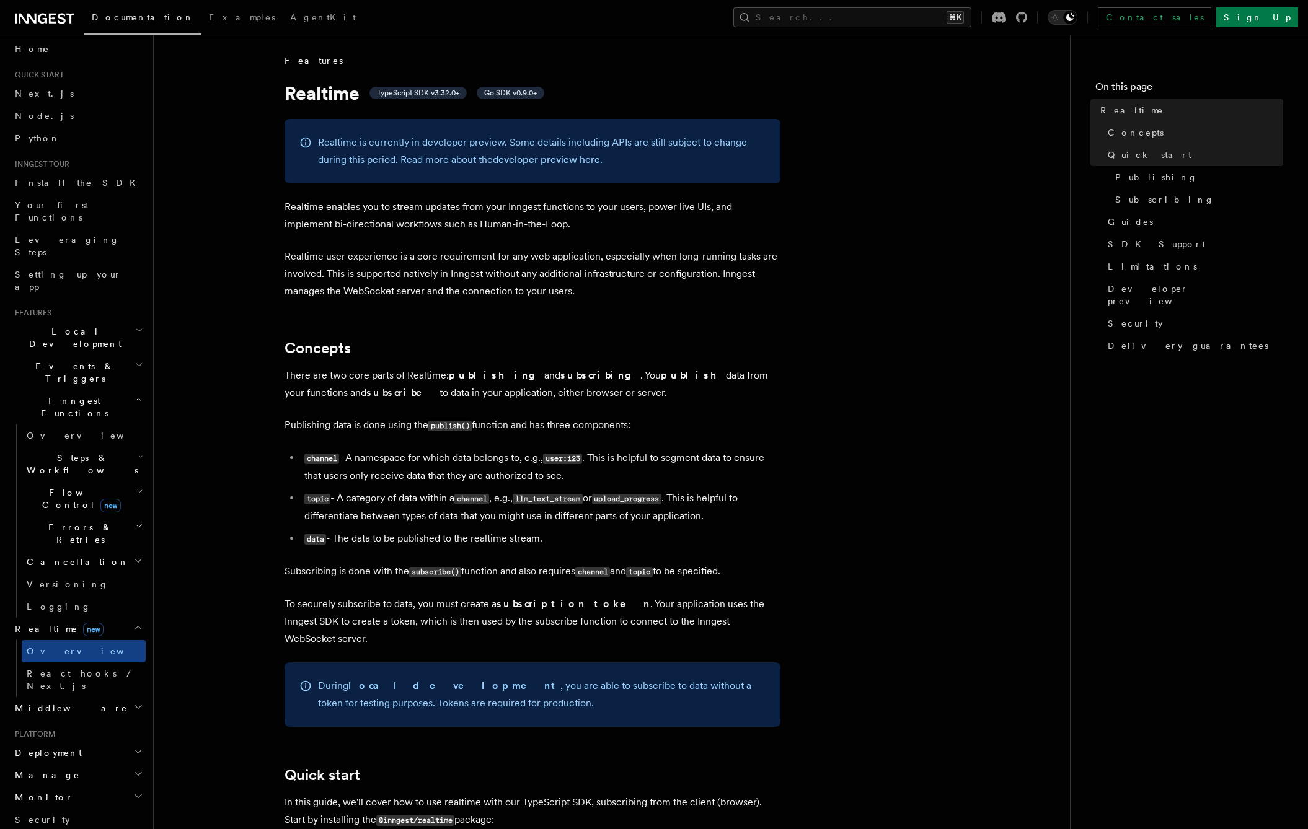
click at [645, 296] on p "Realtime user experience is a core requirement for any web application, especia…" at bounding box center [532, 274] width 496 height 52
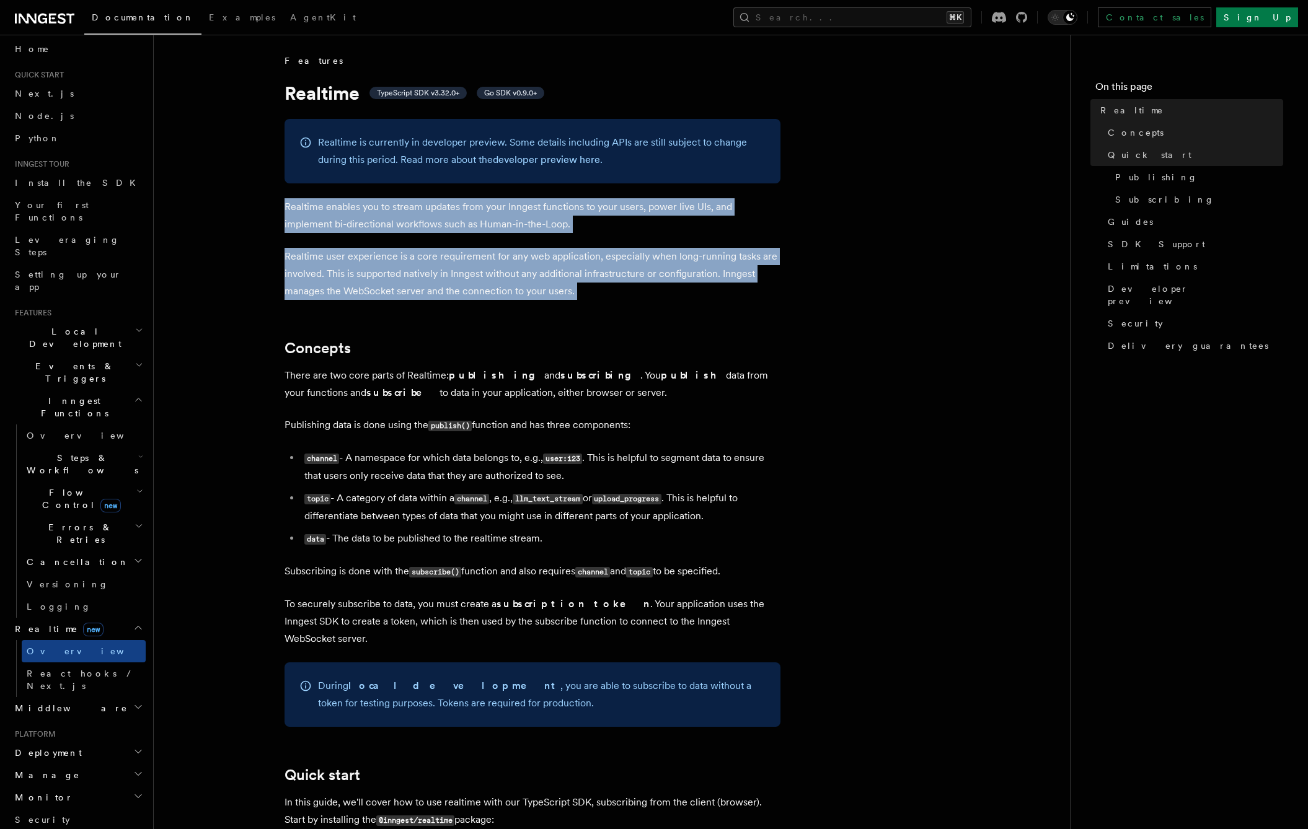
drag, startPoint x: 645, startPoint y: 296, endPoint x: 271, endPoint y: 202, distance: 385.4
drag, startPoint x: 272, startPoint y: 201, endPoint x: 692, endPoint y: 304, distance: 432.6
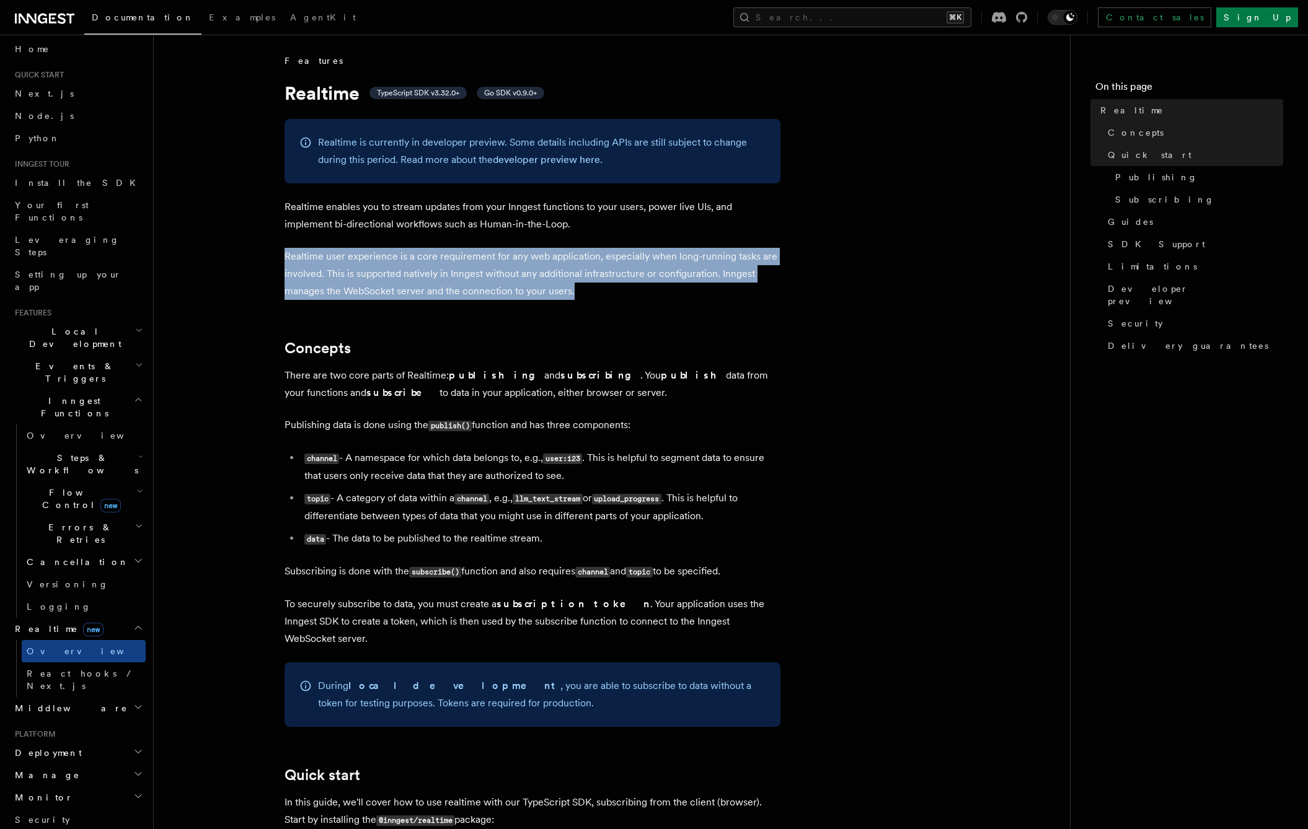
drag, startPoint x: 608, startPoint y: 290, endPoint x: 576, endPoint y: 239, distance: 60.7
drag, startPoint x: 576, startPoint y: 239, endPoint x: 587, endPoint y: 285, distance: 47.2
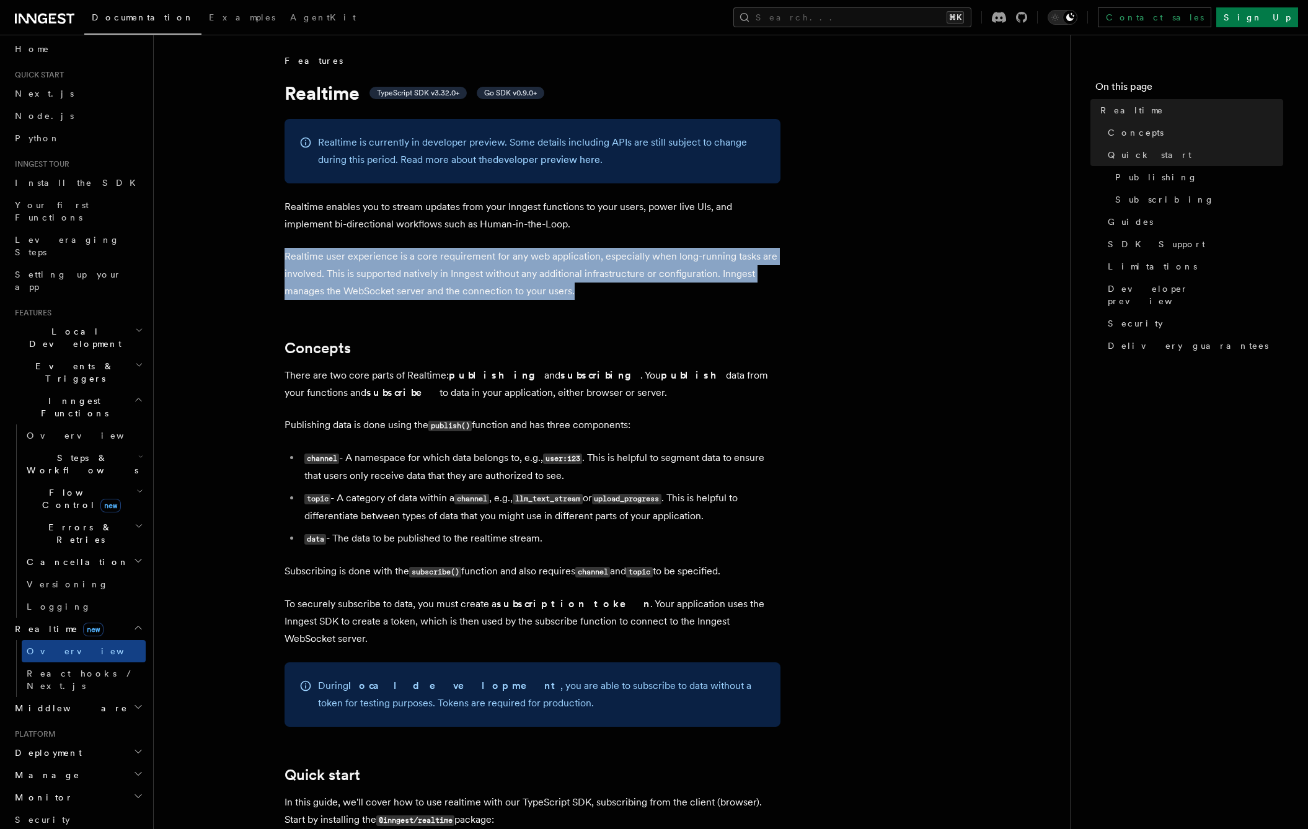
drag, startPoint x: 587, startPoint y: 285, endPoint x: 580, endPoint y: 233, distance: 52.6
drag, startPoint x: 580, startPoint y: 233, endPoint x: 602, endPoint y: 299, distance: 69.4
drag, startPoint x: 602, startPoint y: 298, endPoint x: 599, endPoint y: 244, distance: 54.0
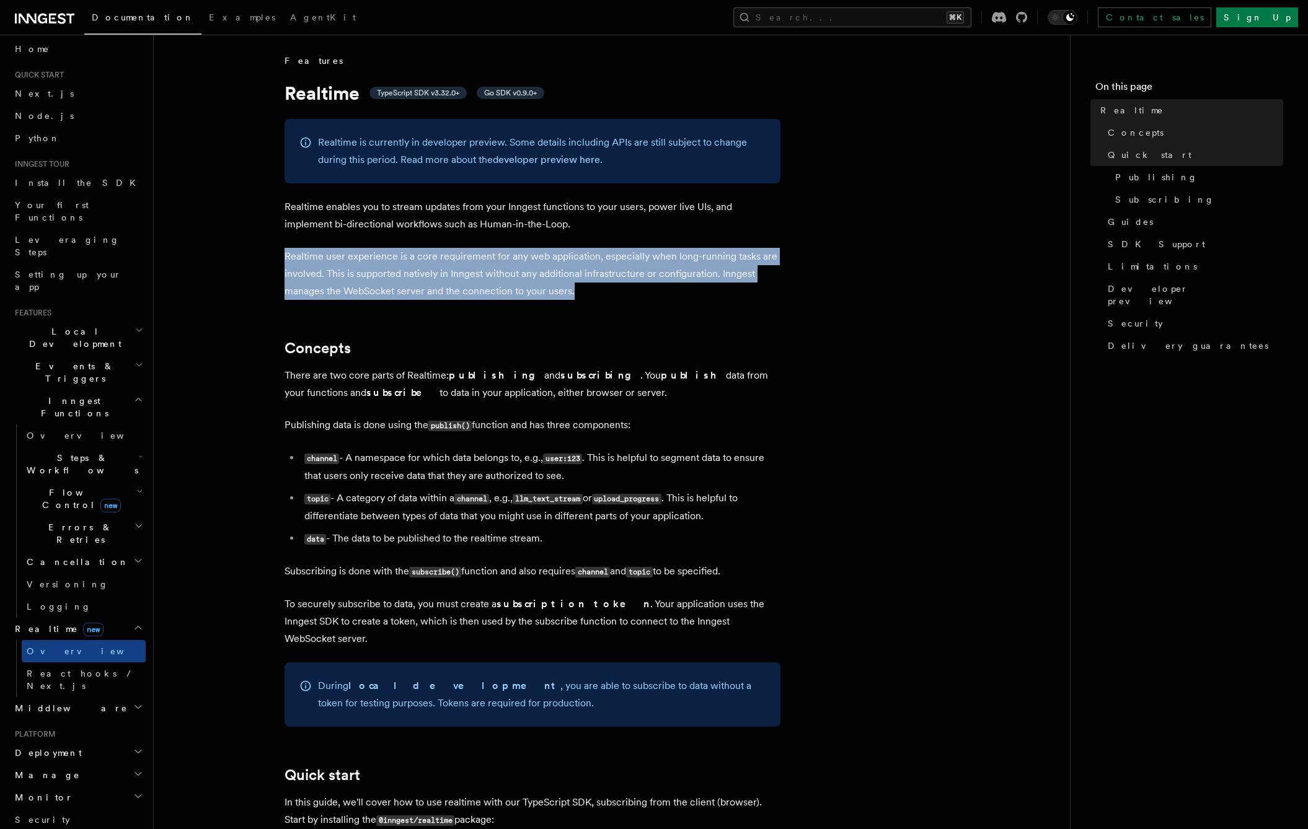
drag, startPoint x: 599, startPoint y: 244, endPoint x: 613, endPoint y: 288, distance: 45.7
drag, startPoint x: 613, startPoint y: 288, endPoint x: 602, endPoint y: 240, distance: 48.5
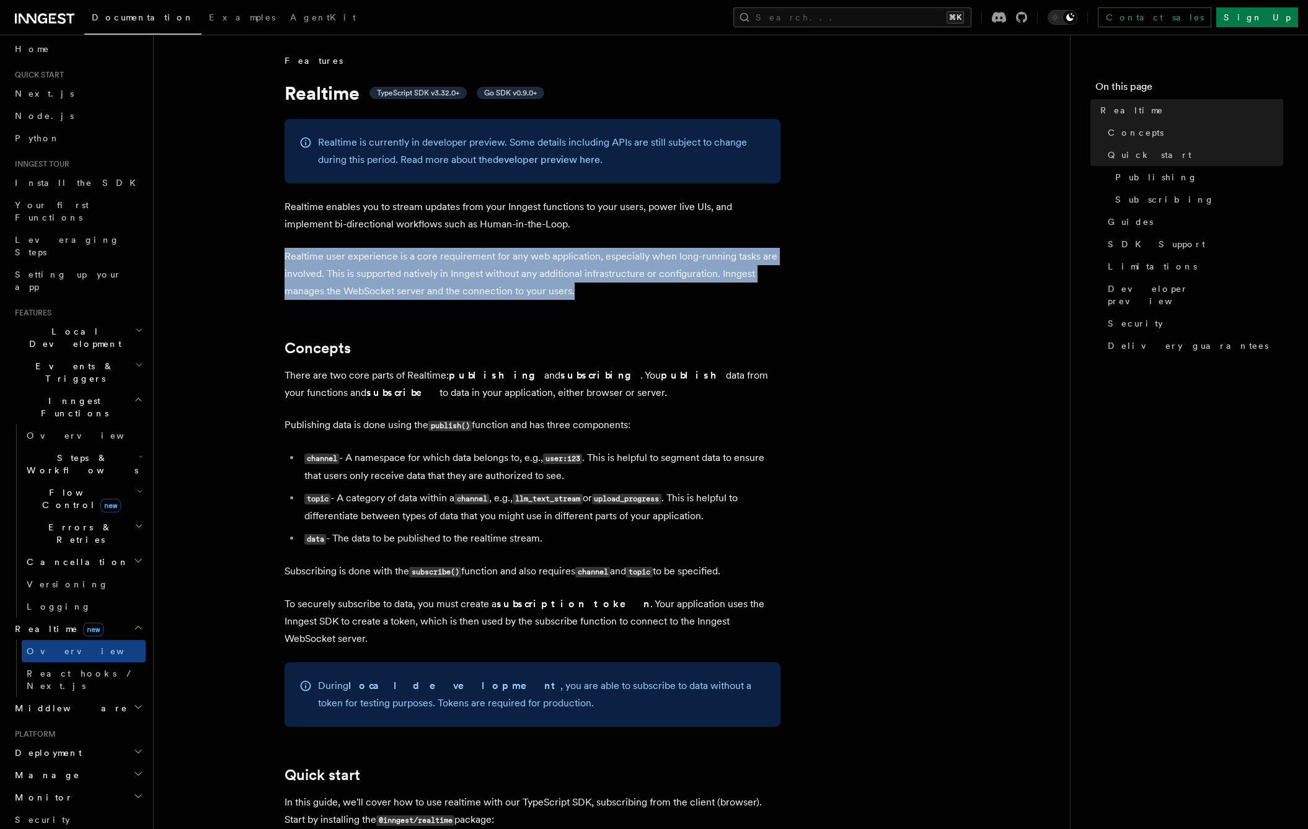
drag, startPoint x: 602, startPoint y: 240, endPoint x: 618, endPoint y: 284, distance: 46.5
drag, startPoint x: 616, startPoint y: 279, endPoint x: 610, endPoint y: 248, distance: 31.5
click at [610, 248] on p "Realtime user experience is a core requirement for any web application, especia…" at bounding box center [532, 274] width 496 height 52
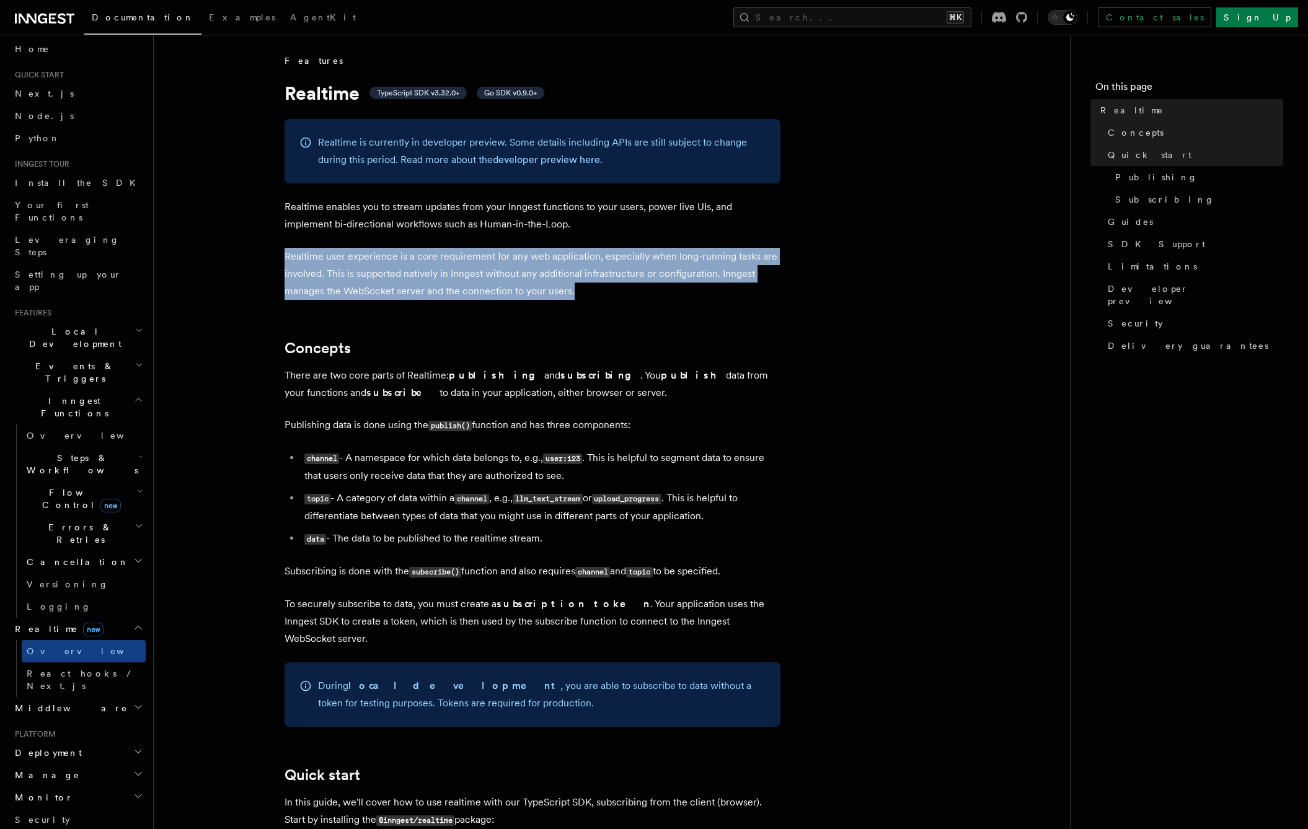
drag, startPoint x: 610, startPoint y: 243, endPoint x: 609, endPoint y: 288, distance: 45.2
click at [609, 288] on p "Realtime user experience is a core requirement for any web application, especia…" at bounding box center [532, 274] width 496 height 52
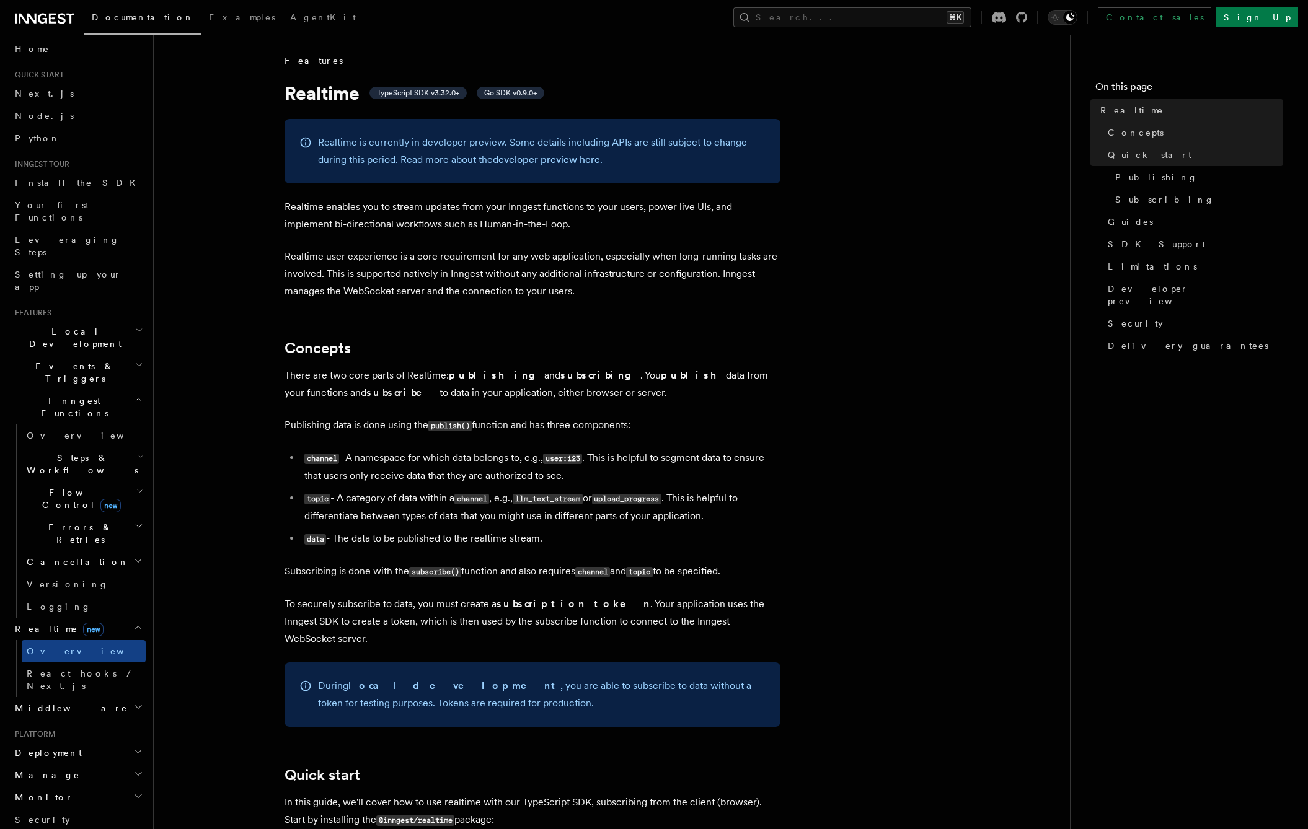
click at [609, 288] on p "Realtime user experience is a core requirement for any web application, especia…" at bounding box center [532, 274] width 496 height 52
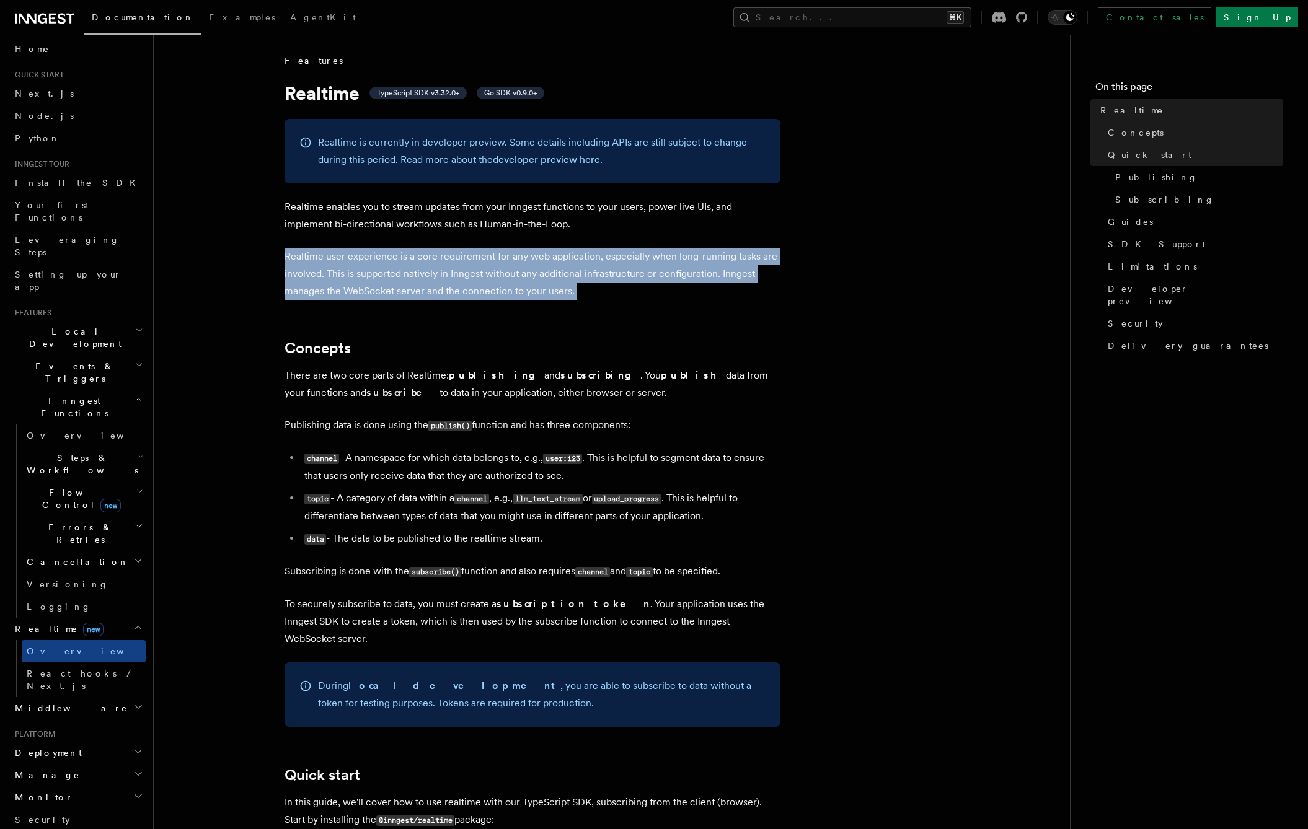
click at [609, 288] on p "Realtime user experience is a core requirement for any web application, especia…" at bounding box center [532, 274] width 496 height 52
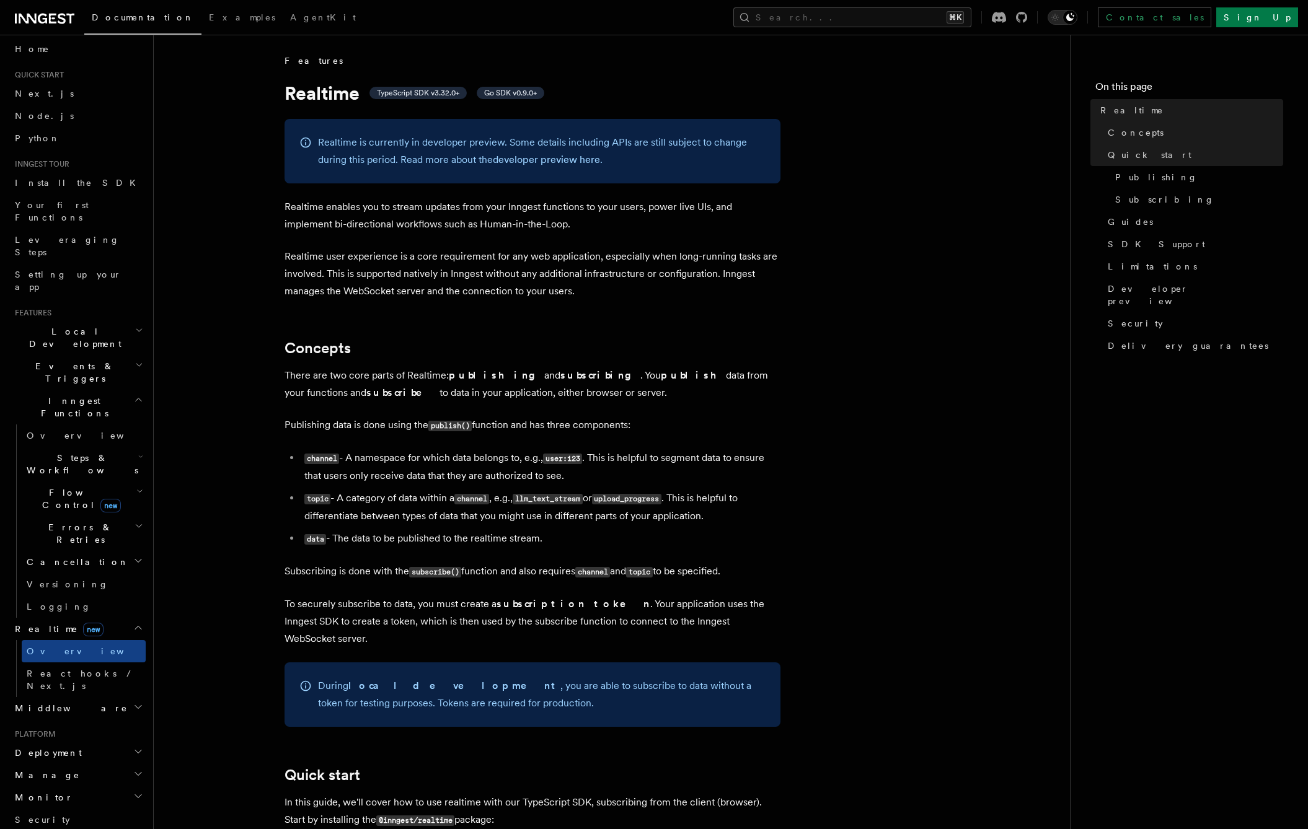
click at [553, 274] on p "Realtime user experience is a core requirement for any web application, especia…" at bounding box center [532, 274] width 496 height 52
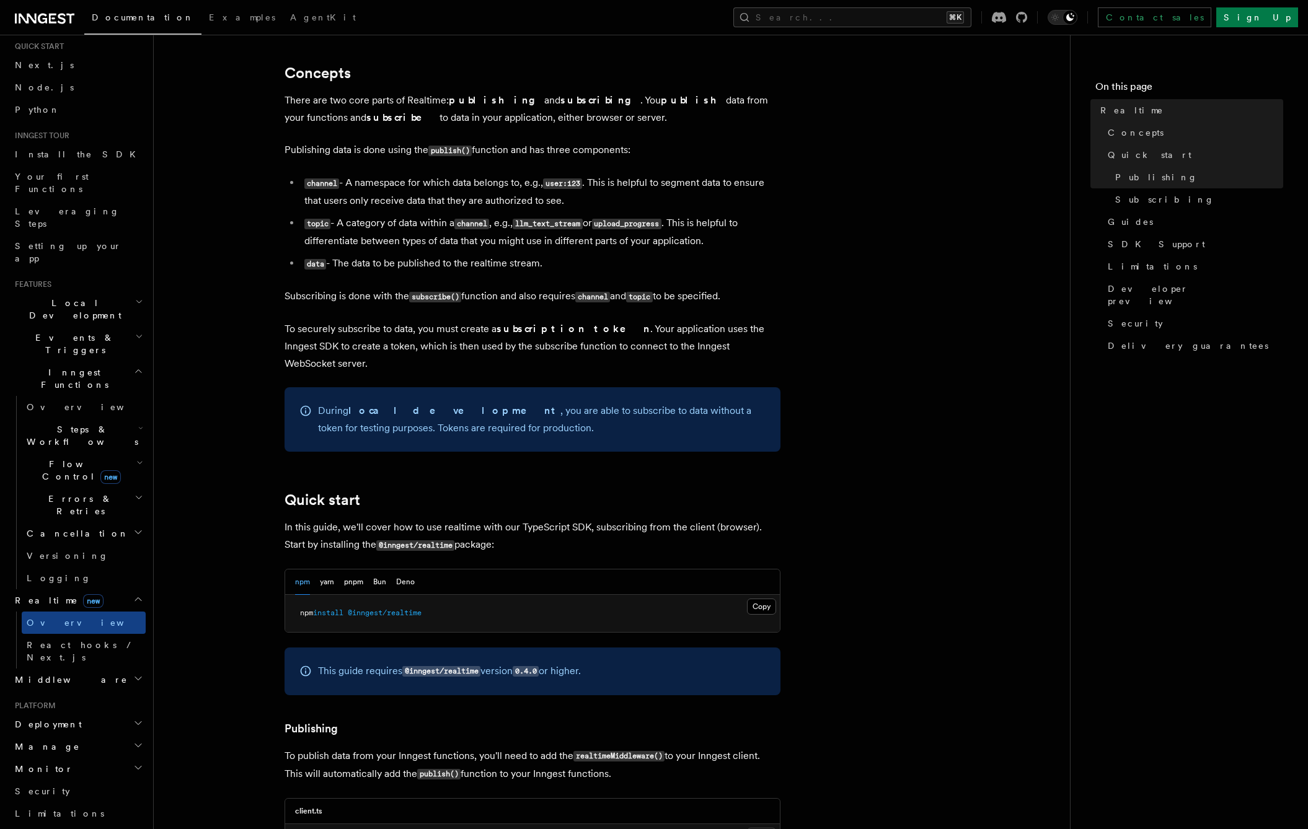
scroll to position [78, 0]
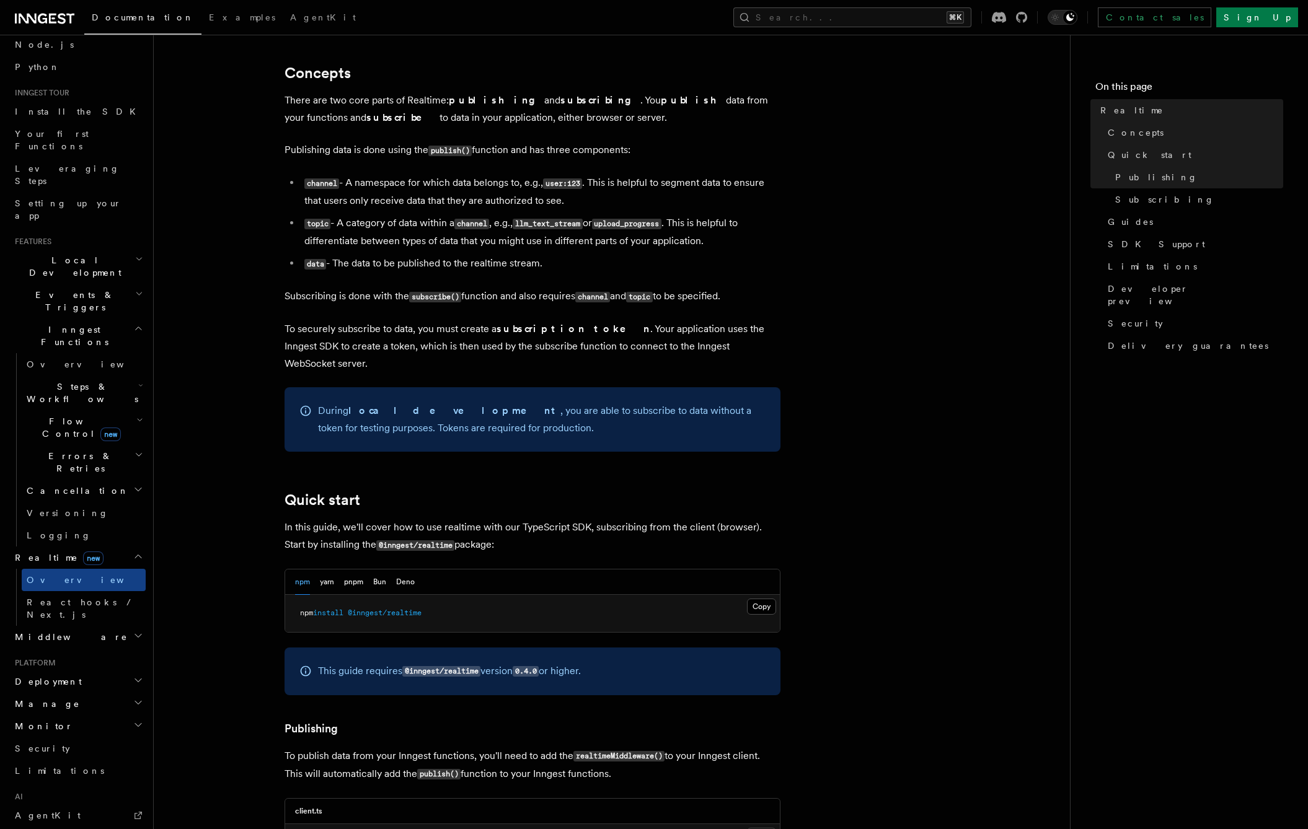
click at [69, 626] on h2 "Middleware" at bounding box center [78, 637] width 136 height 22
click at [95, 626] on h2 "Middleware" at bounding box center [78, 637] width 136 height 22
click at [119, 410] on h2 "Flow Control new" at bounding box center [84, 427] width 124 height 35
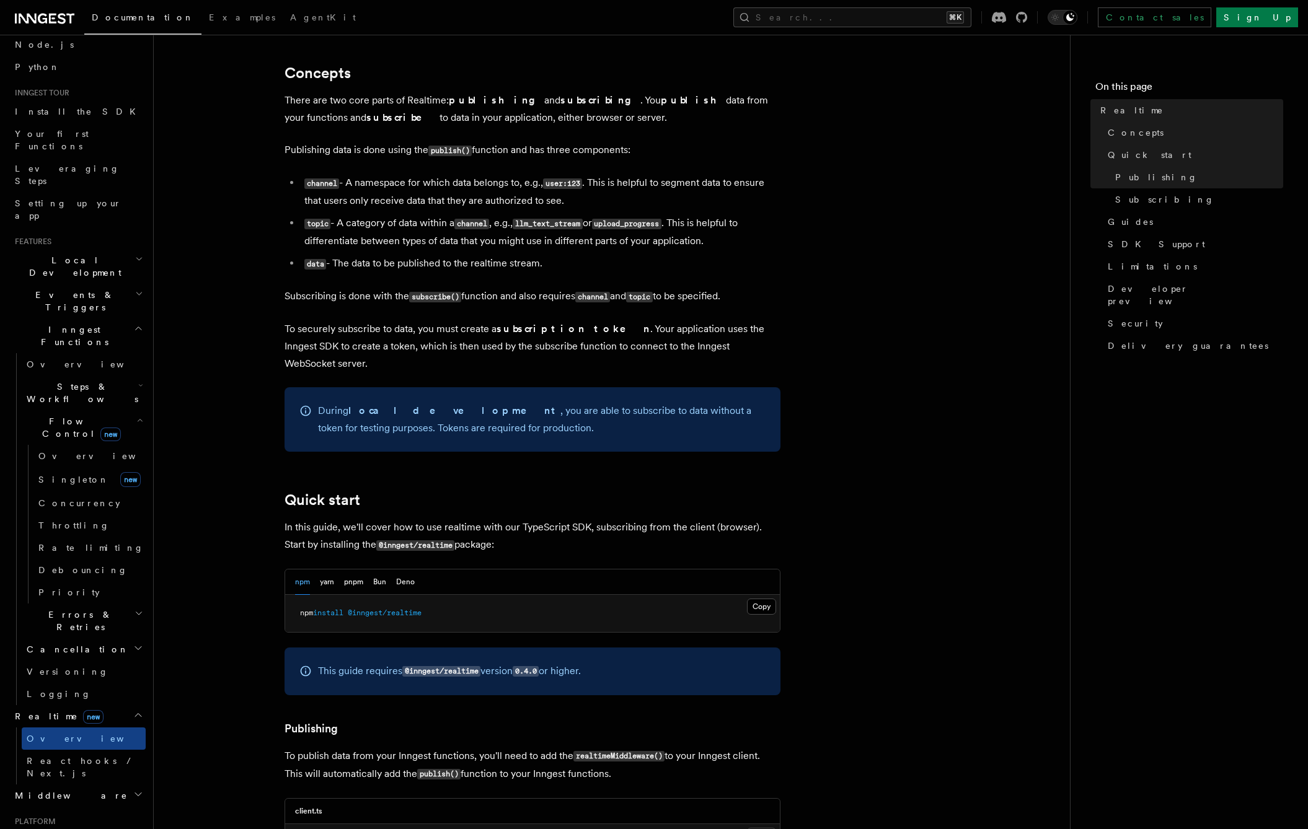
click at [138, 380] on icon "button" at bounding box center [140, 385] width 5 height 10
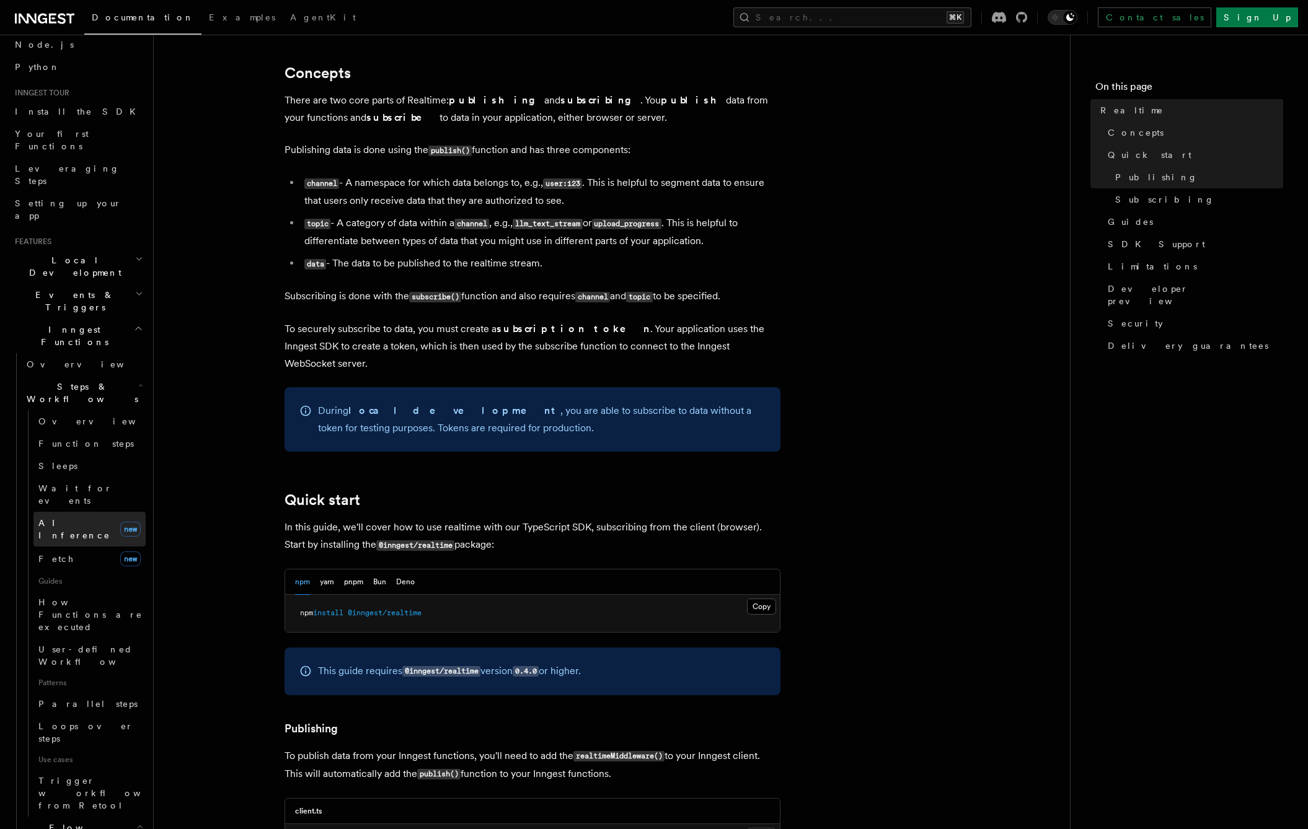
click at [66, 518] on span "AI Inference" at bounding box center [74, 529] width 72 height 22
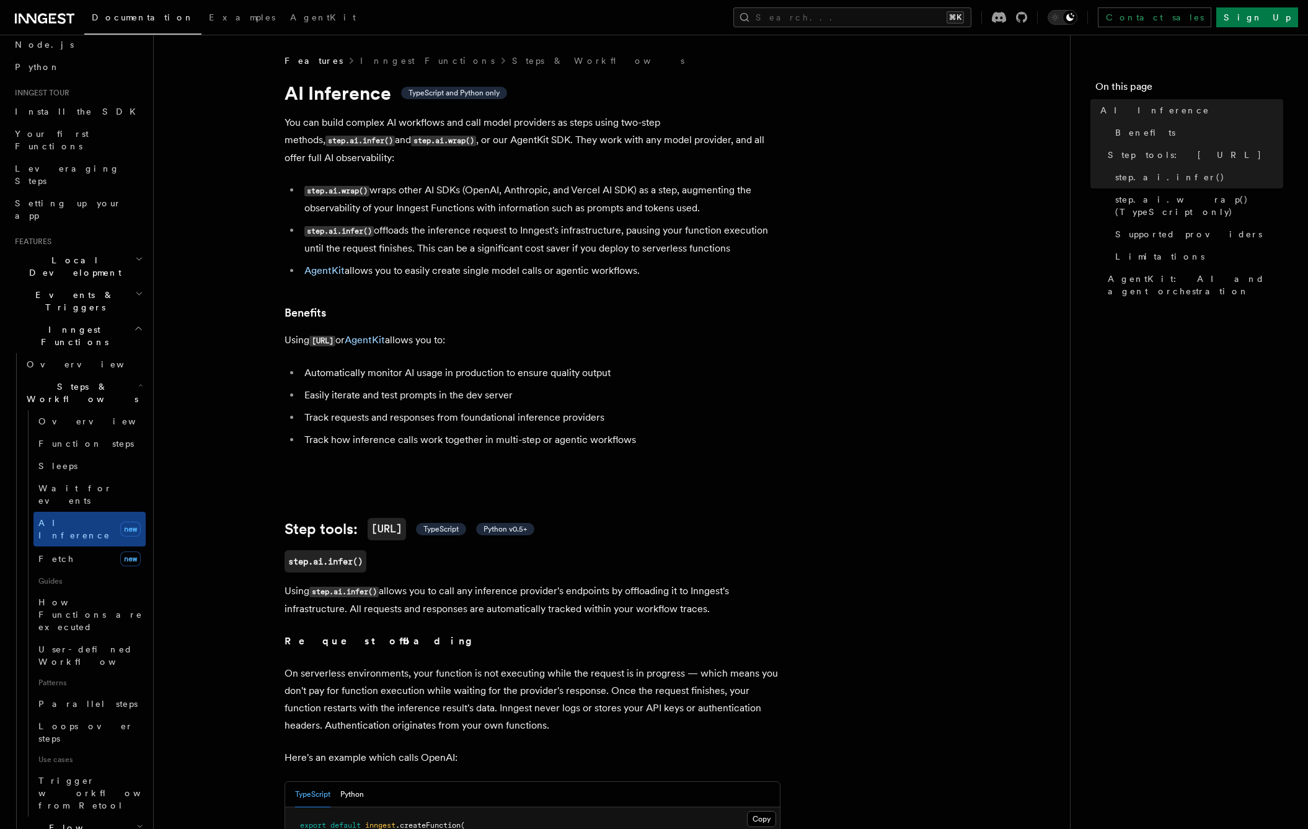
scroll to position [10, 0]
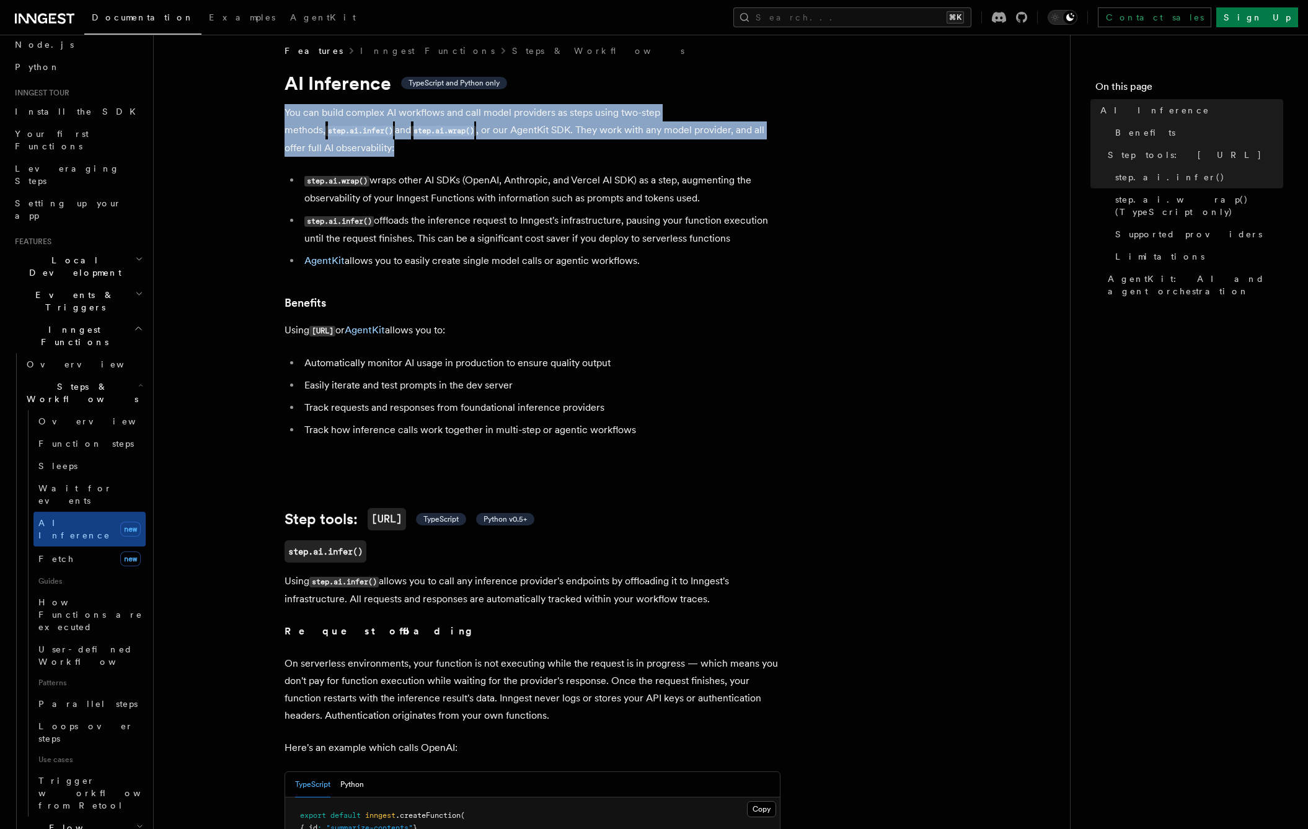
drag, startPoint x: 274, startPoint y: 106, endPoint x: 807, endPoint y: 131, distance: 533.5
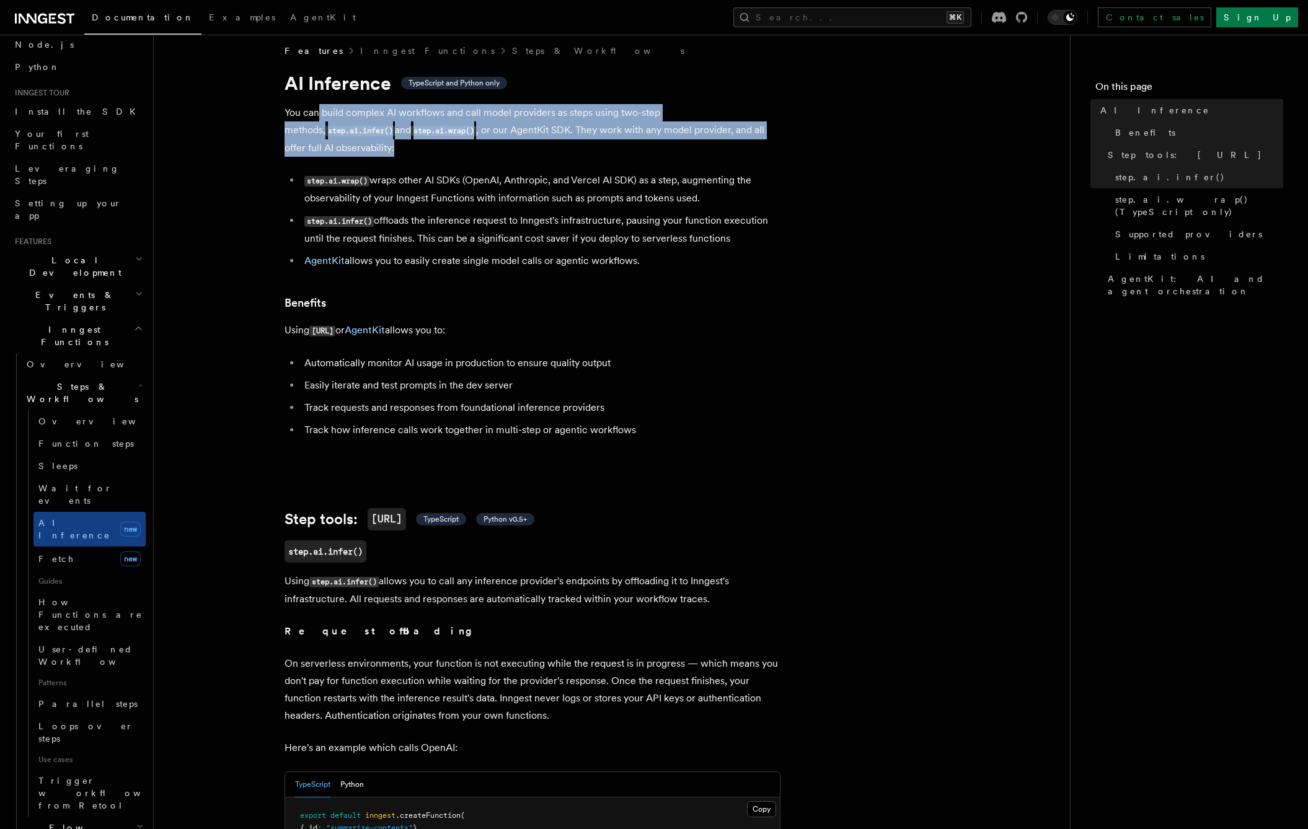
drag, startPoint x: 807, startPoint y: 131, endPoint x: 320, endPoint y: 109, distance: 487.6
click at [320, 109] on p "You can build complex AI workflows and call model providers as steps using two-…" at bounding box center [532, 130] width 496 height 53
drag, startPoint x: 657, startPoint y: 424, endPoint x: 643, endPoint y: 322, distance: 102.6
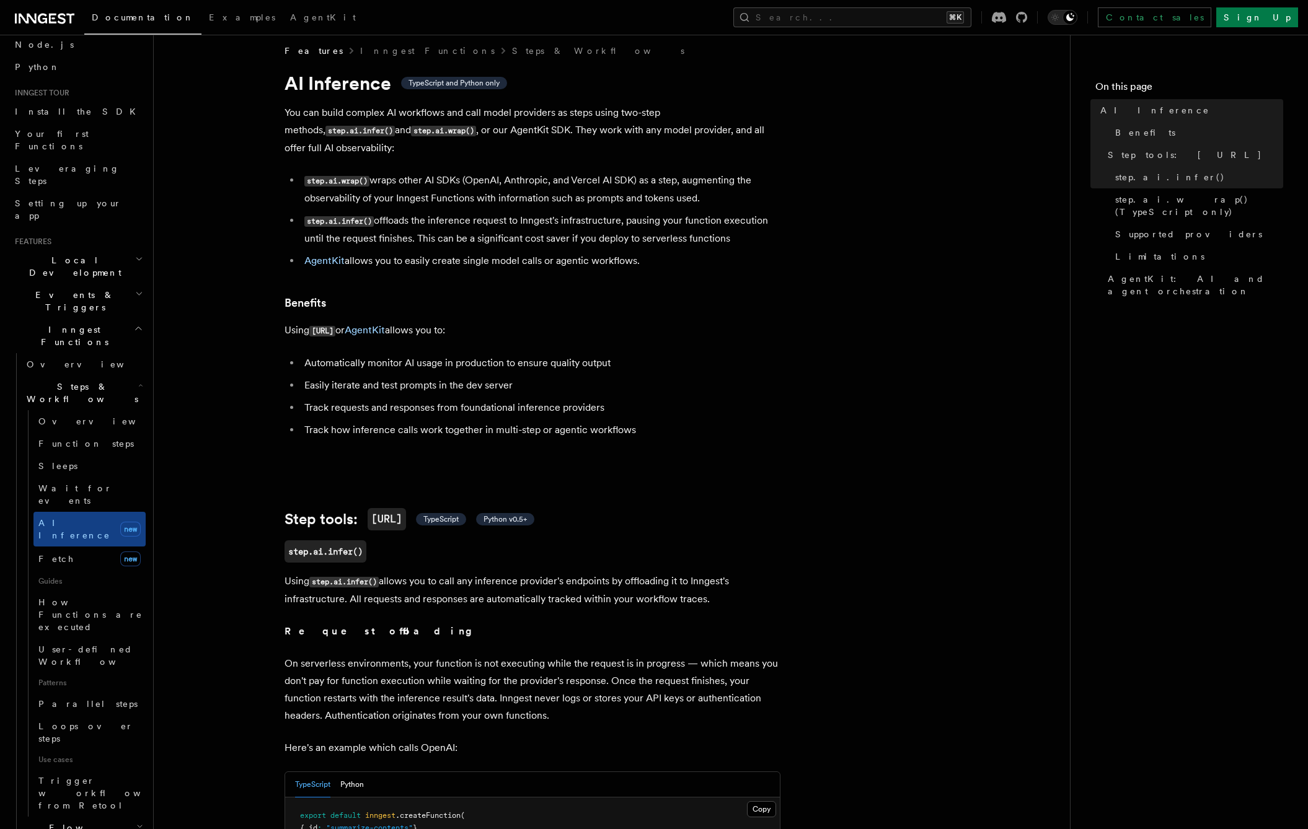
click at [643, 322] on p "Using [URL] or AgentKit allows you to:" at bounding box center [532, 331] width 496 height 18
drag, startPoint x: 643, startPoint y: 322, endPoint x: 666, endPoint y: 406, distance: 86.9
click at [666, 421] on li "Track how inference calls work together in multi-step or agentic workflows" at bounding box center [541, 429] width 480 height 17
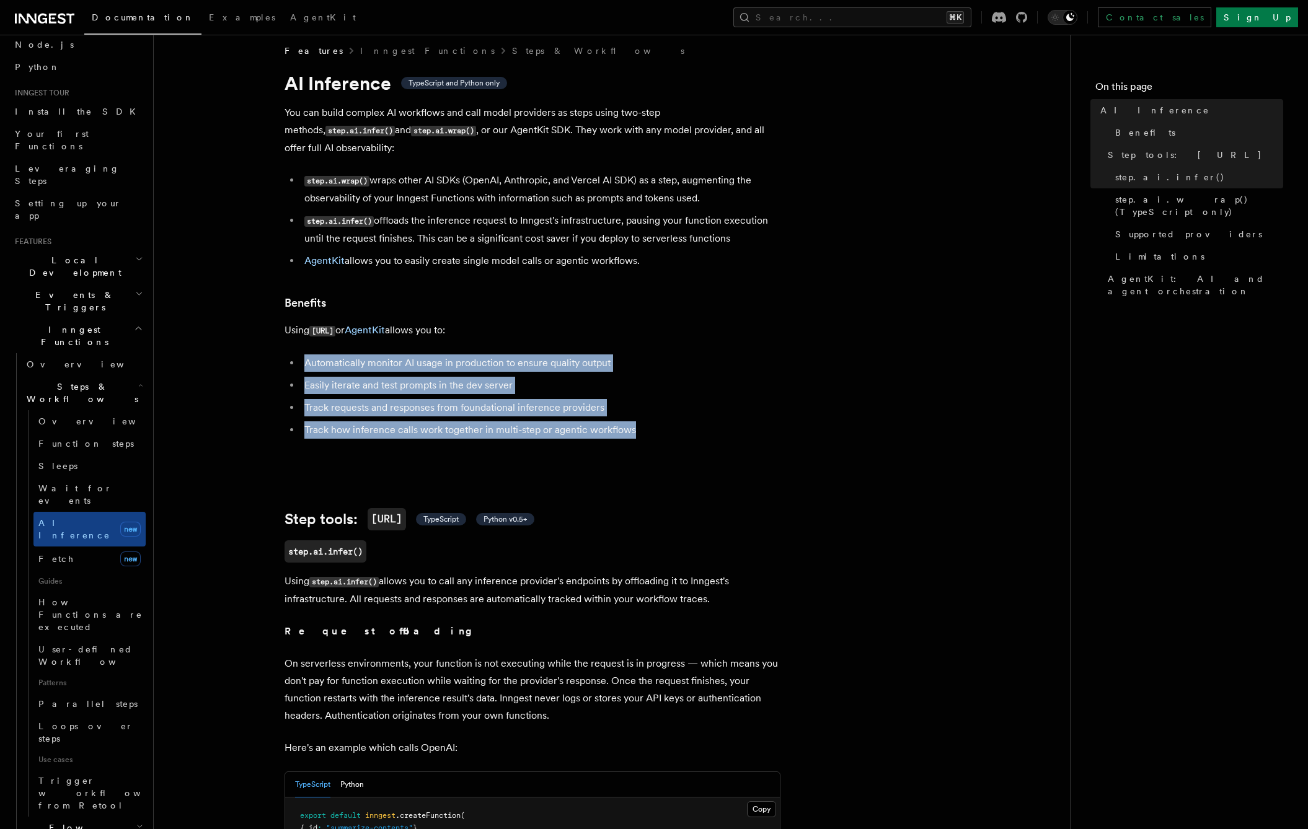
drag, startPoint x: 666, startPoint y: 406, endPoint x: 647, endPoint y: 330, distance: 78.6
drag, startPoint x: 647, startPoint y: 330, endPoint x: 677, endPoint y: 410, distance: 85.5
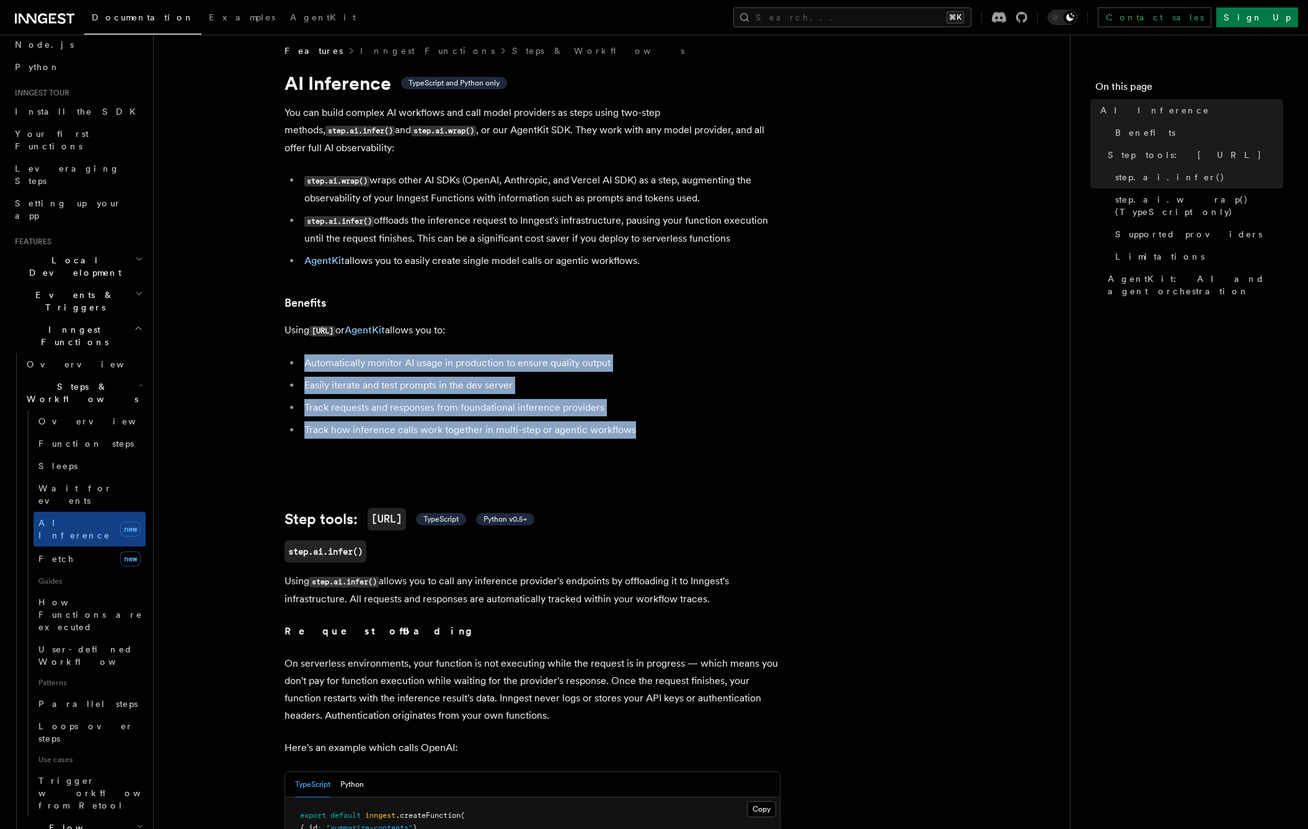
drag, startPoint x: 677, startPoint y: 410, endPoint x: 660, endPoint y: 330, distance: 81.8
drag, startPoint x: 660, startPoint y: 330, endPoint x: 686, endPoint y: 423, distance: 97.1
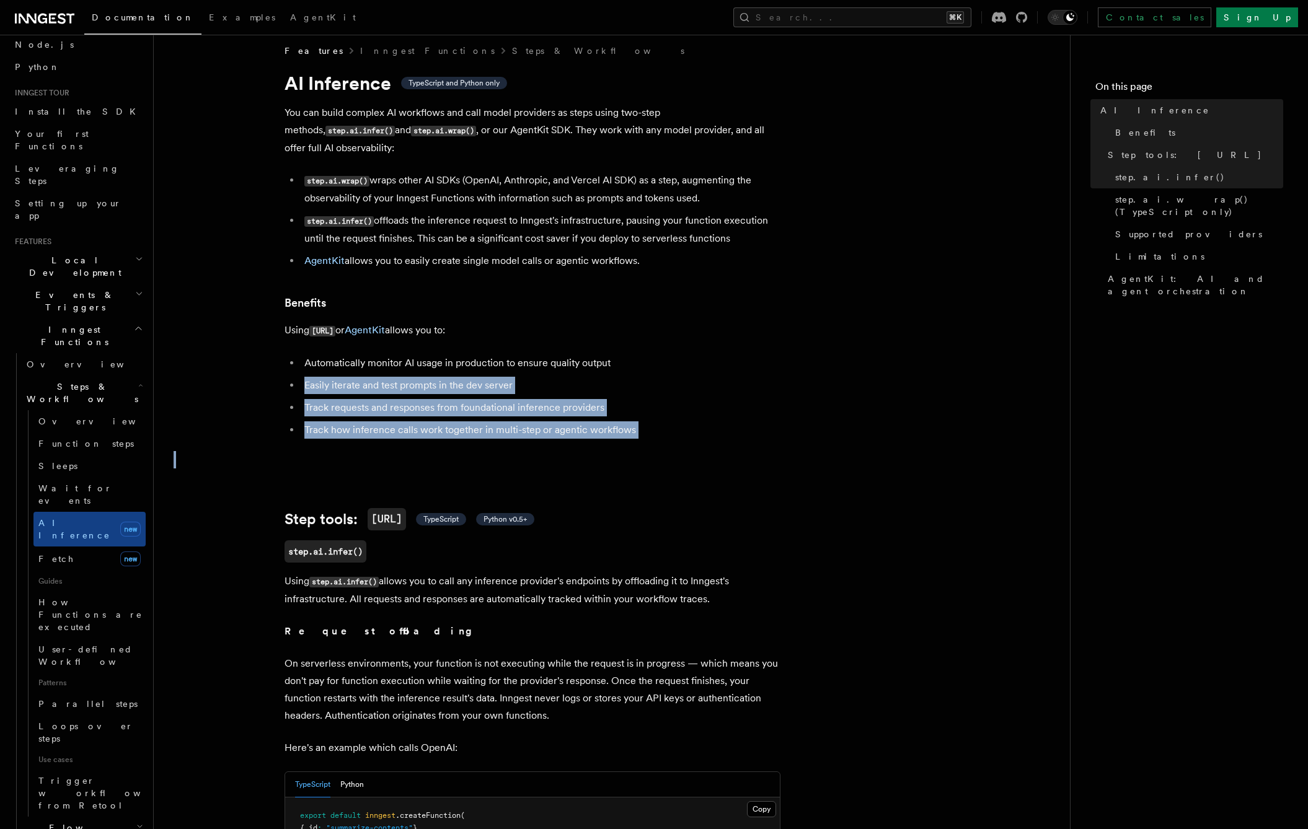
drag, startPoint x: 686, startPoint y: 423, endPoint x: 660, endPoint y: 339, distance: 88.2
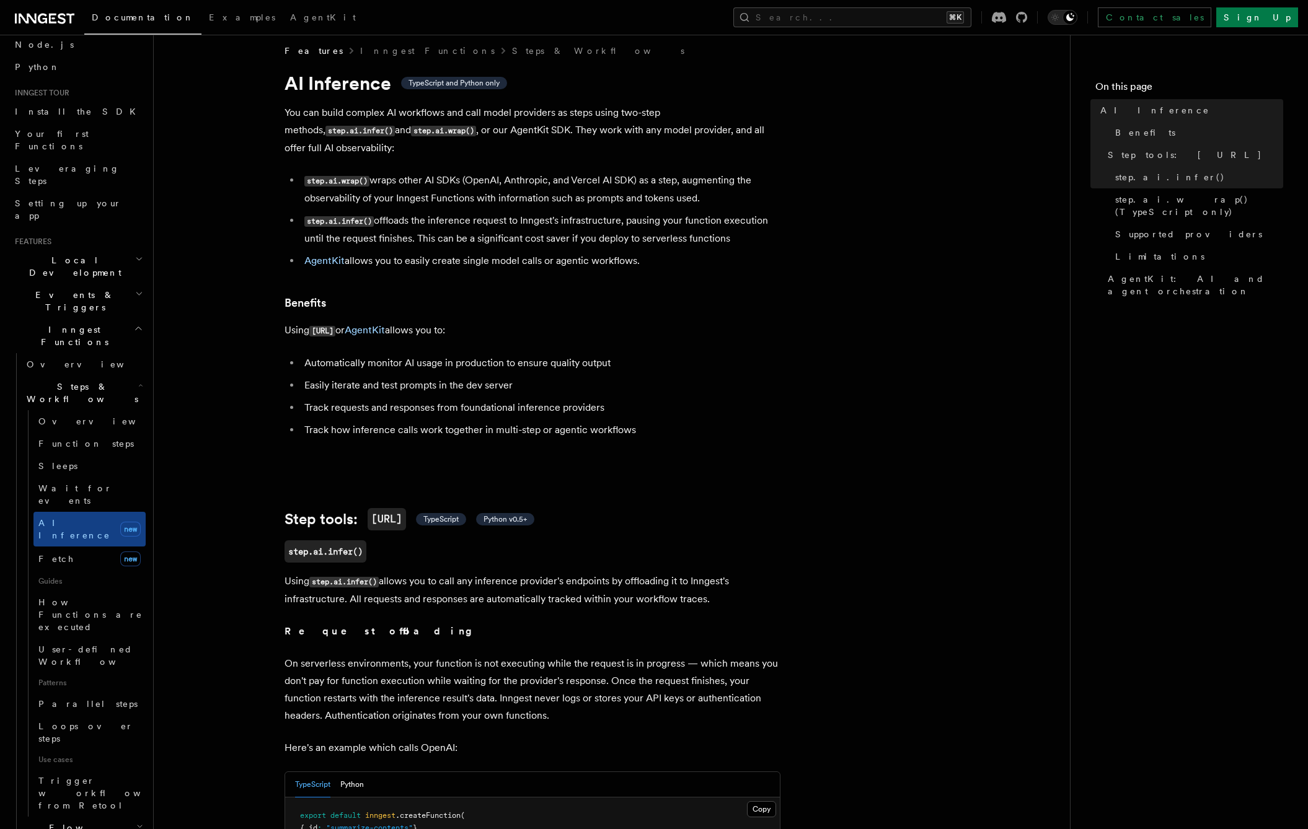
click at [660, 354] on li "Automatically monitor AI usage in production to ensure quality output" at bounding box center [541, 362] width 480 height 17
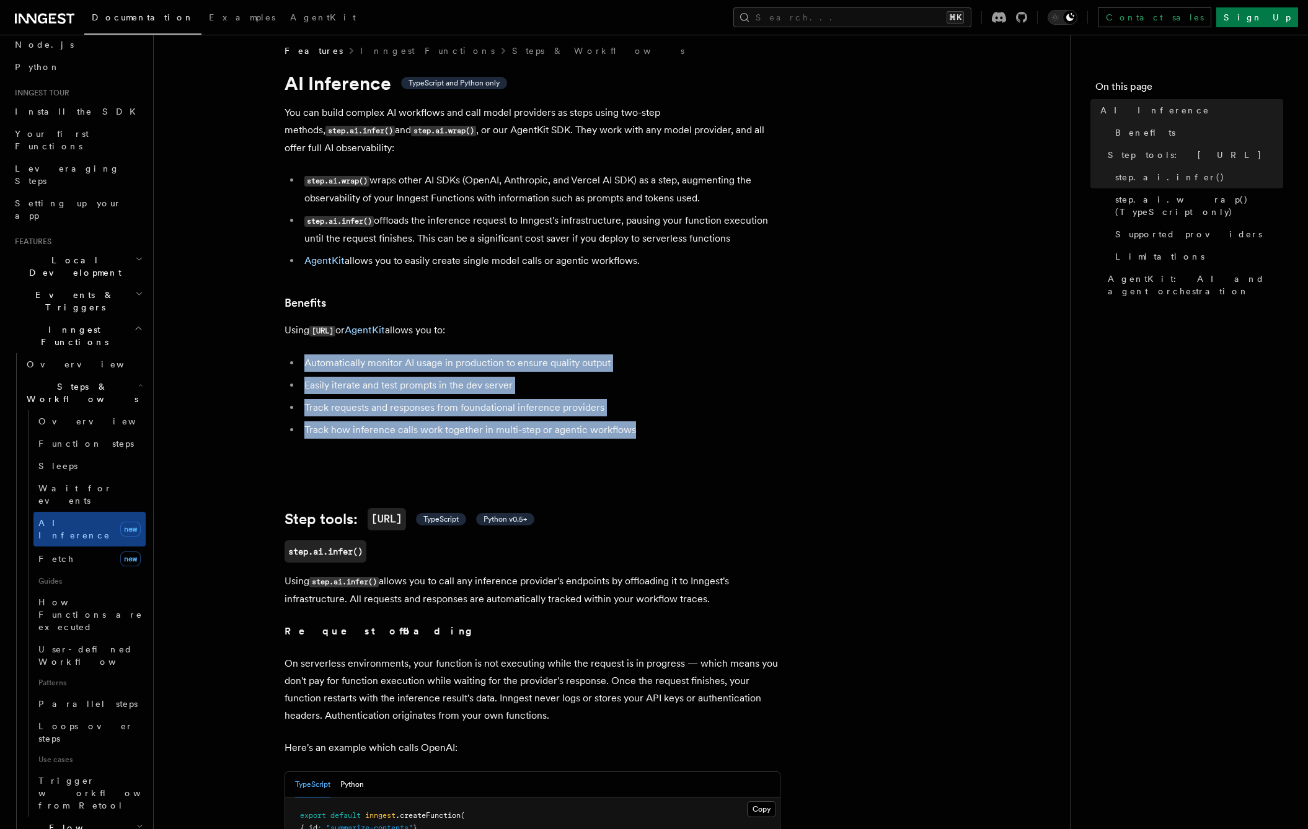
drag, startPoint x: 662, startPoint y: 328, endPoint x: 668, endPoint y: 407, distance: 78.3
drag, startPoint x: 669, startPoint y: 407, endPoint x: 660, endPoint y: 329, distance: 77.9
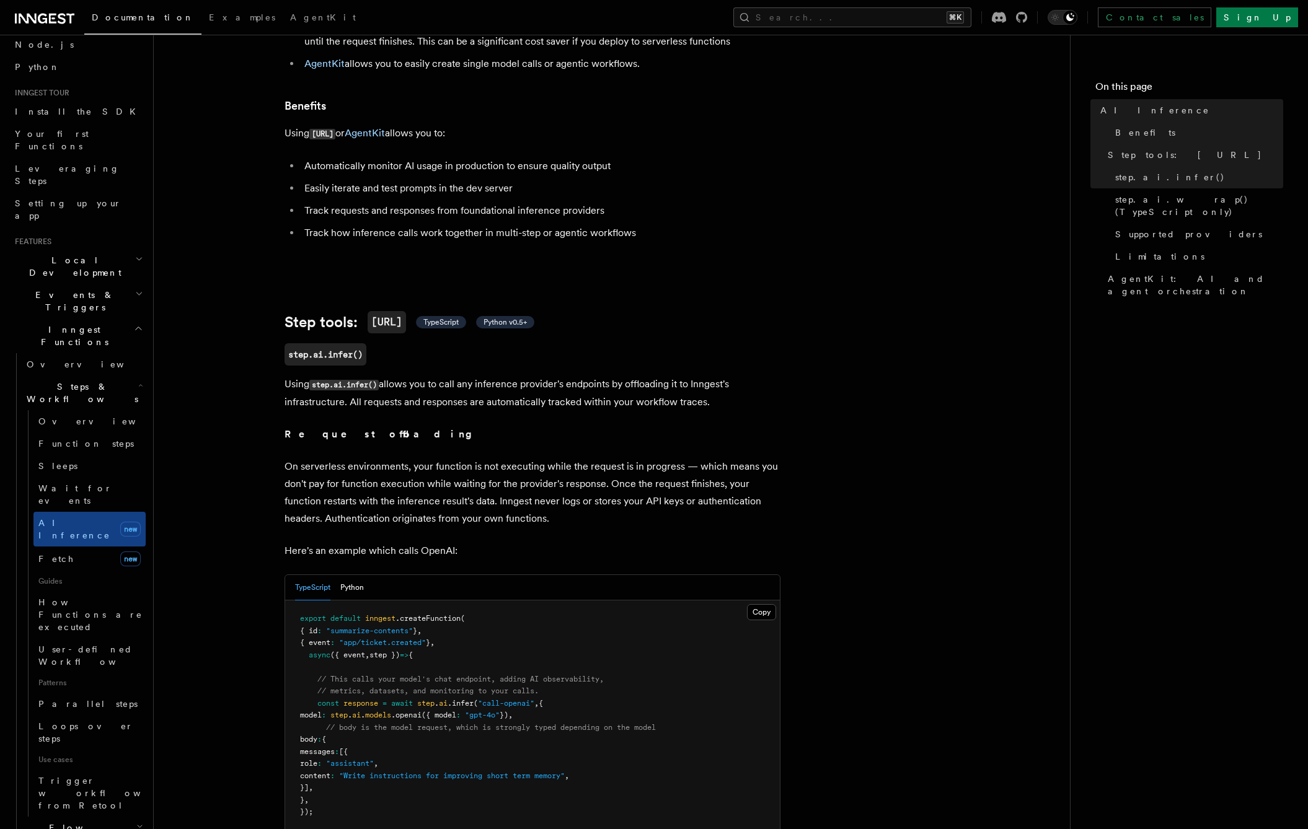
scroll to position [206, 0]
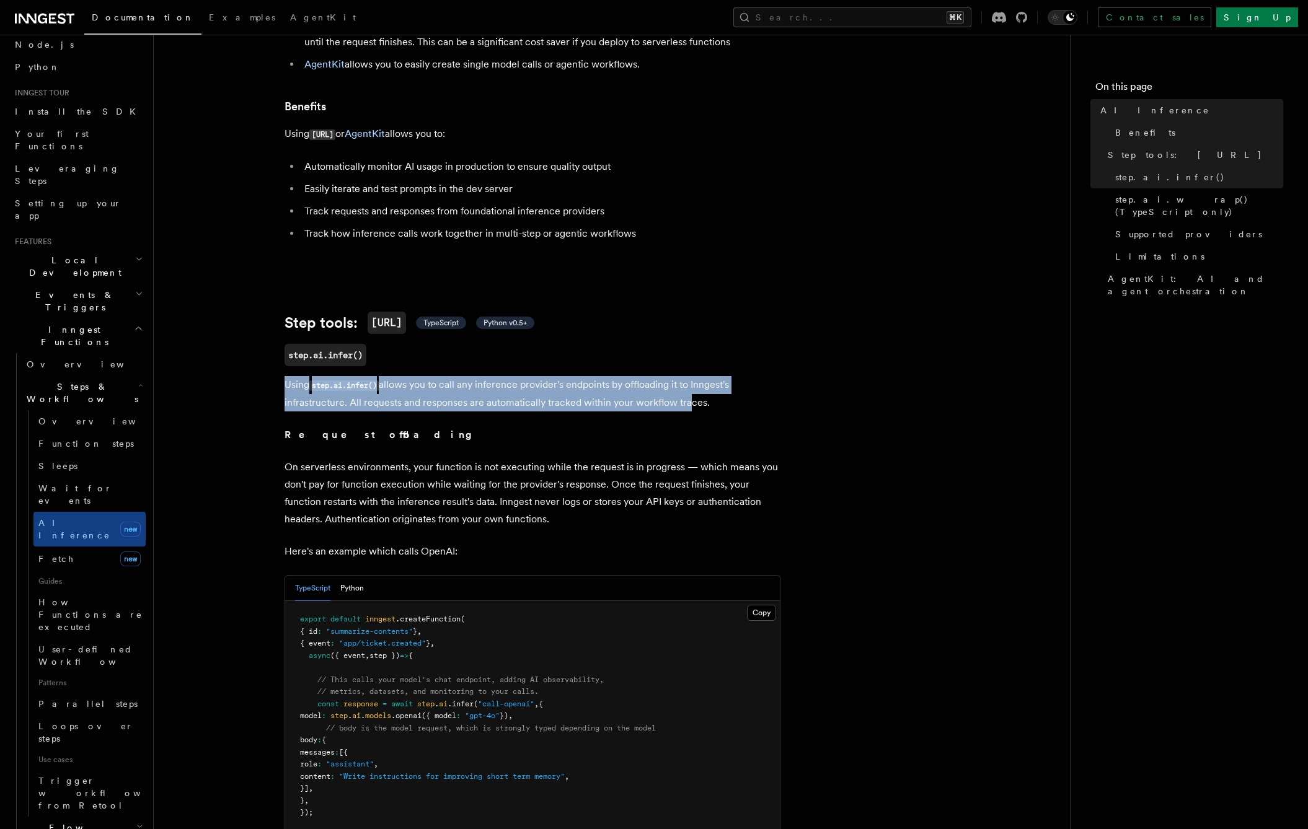
drag, startPoint x: 283, startPoint y: 370, endPoint x: 684, endPoint y: 378, distance: 401.0
click at [684, 378] on p "Using step.ai.infer() allows you to call any inference provider's endpoints by …" at bounding box center [532, 393] width 496 height 35
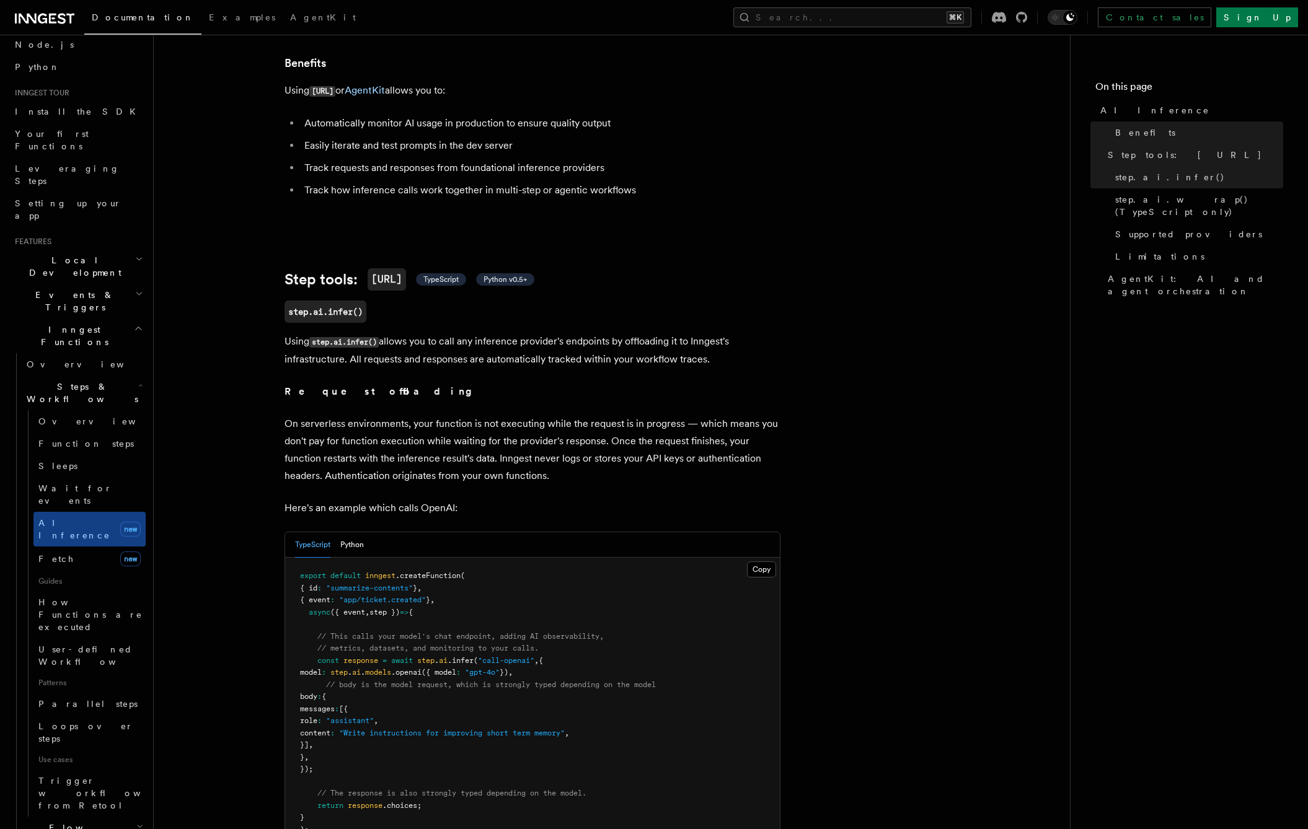
scroll to position [264, 0]
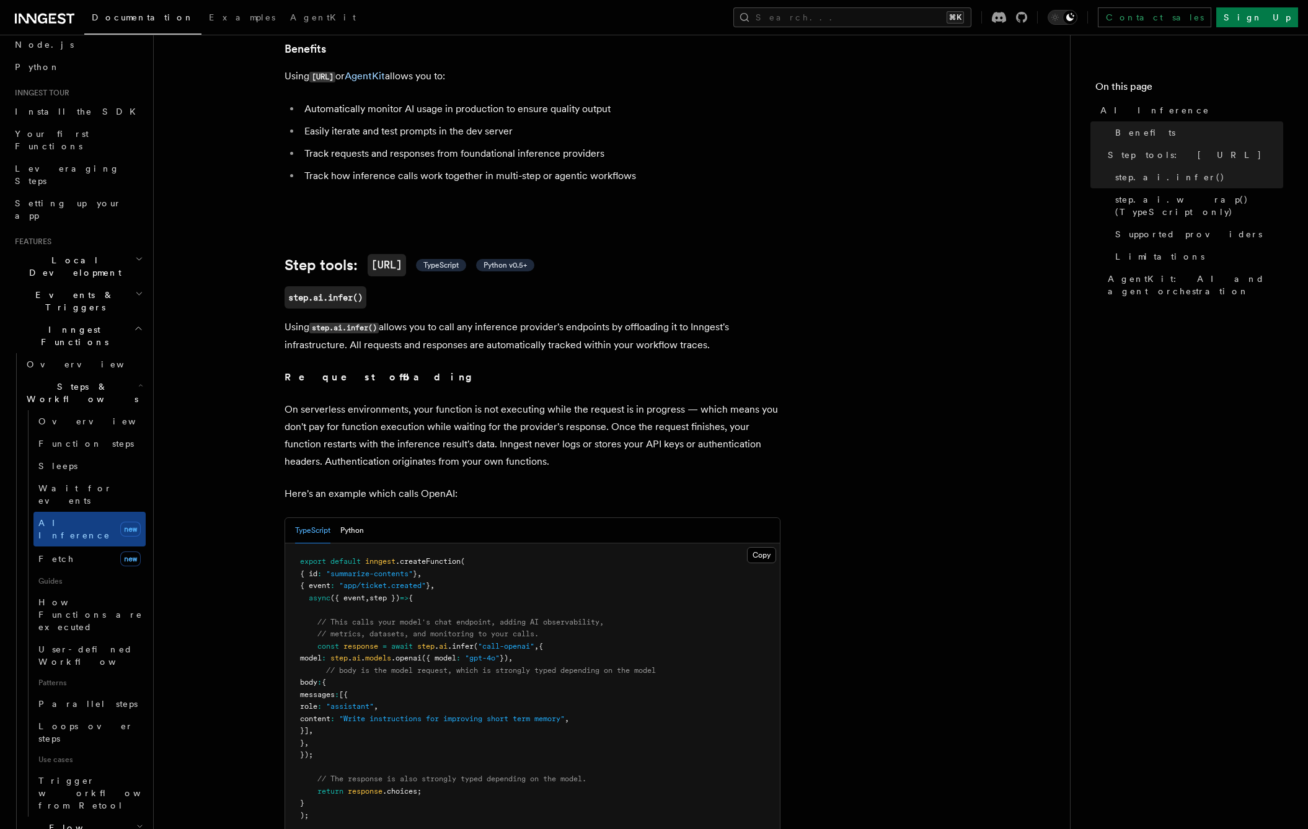
drag, startPoint x: 731, startPoint y: 324, endPoint x: 706, endPoint y: 296, distance: 37.8
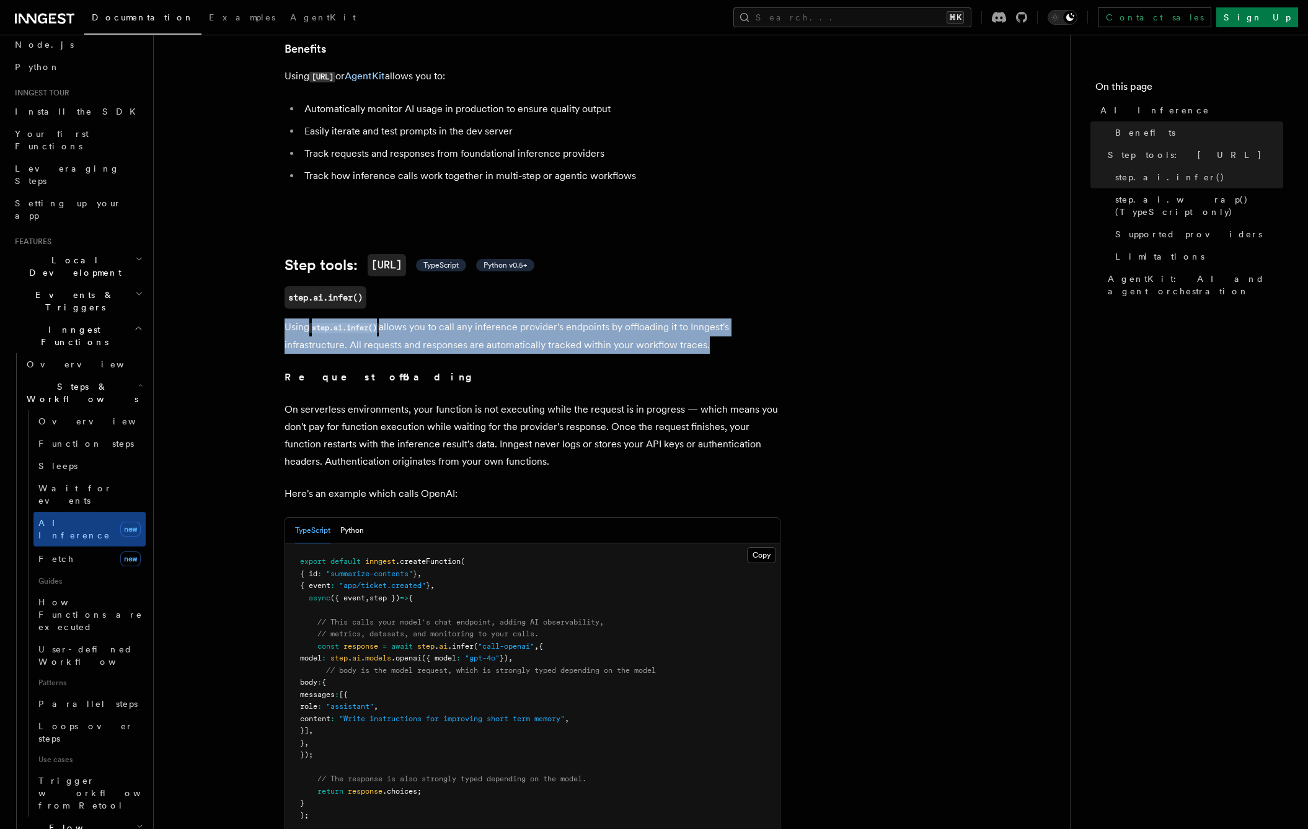
drag, startPoint x: 706, startPoint y: 296, endPoint x: 718, endPoint y: 333, distance: 39.6
click at [718, 333] on p "Using step.ai.infer() allows you to call any inference provider's endpoints by …" at bounding box center [532, 336] width 496 height 35
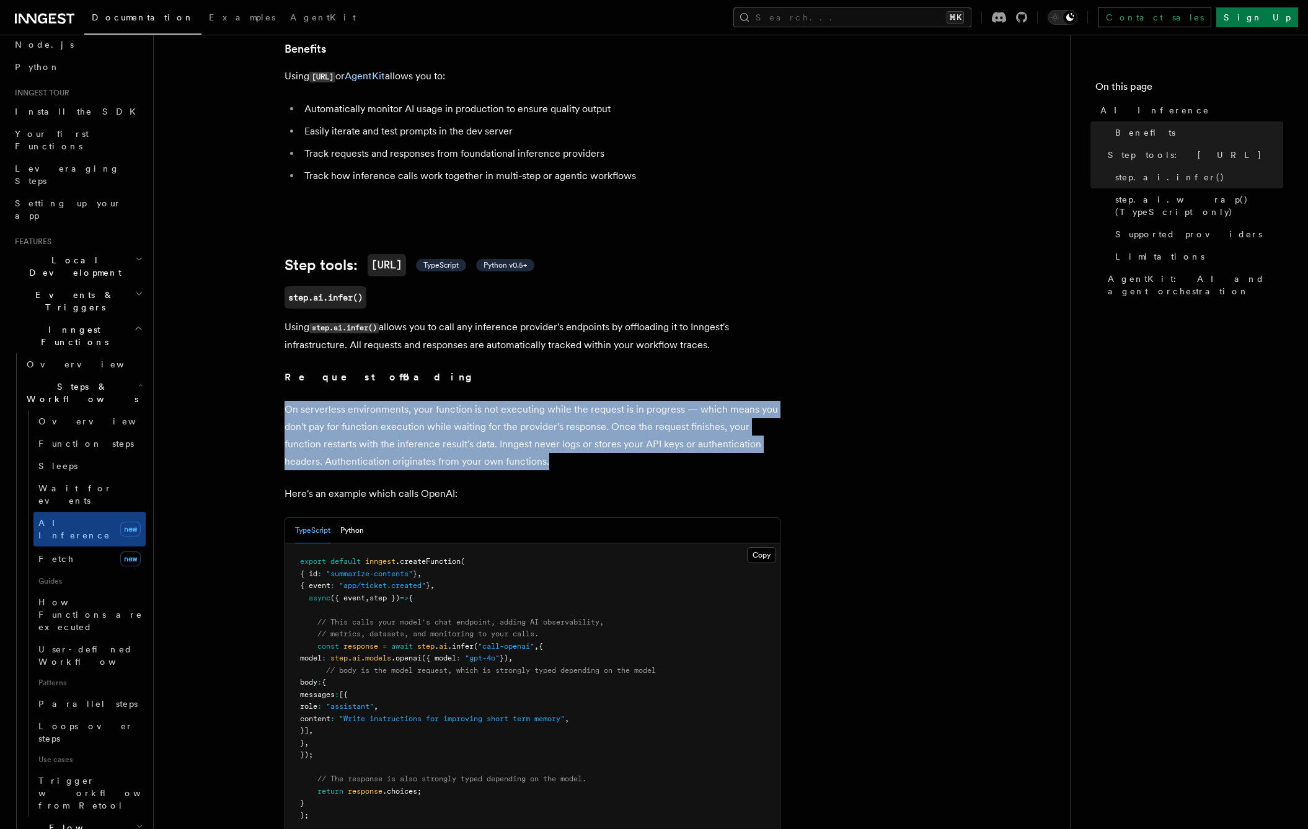
drag, startPoint x: 620, startPoint y: 451, endPoint x: 580, endPoint y: 371, distance: 89.8
drag, startPoint x: 582, startPoint y: 377, endPoint x: 600, endPoint y: 451, distance: 76.5
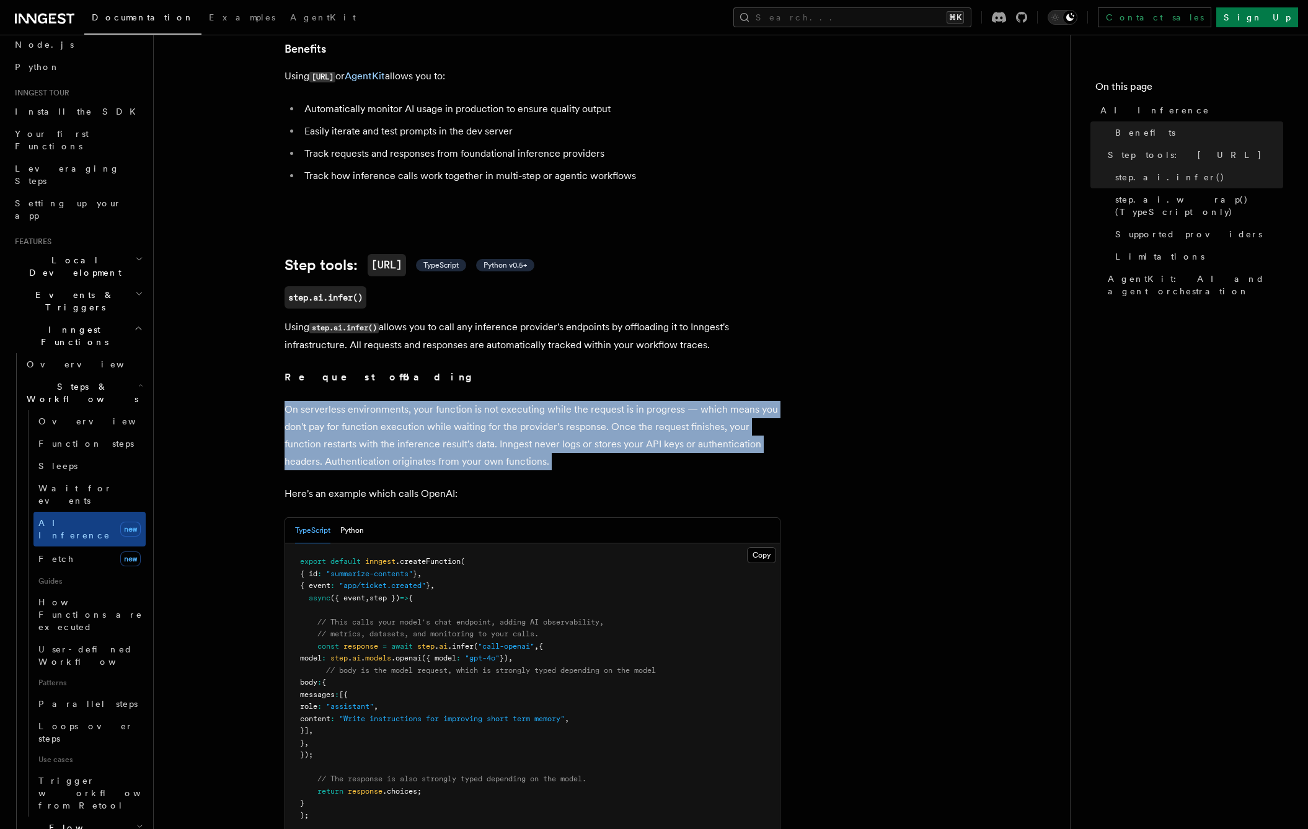
click at [600, 451] on p "On serverless environments, your function is not executing while the request is…" at bounding box center [532, 435] width 496 height 69
drag, startPoint x: 596, startPoint y: 449, endPoint x: 571, endPoint y: 376, distance: 76.4
drag, startPoint x: 571, startPoint y: 376, endPoint x: 588, endPoint y: 441, distance: 67.2
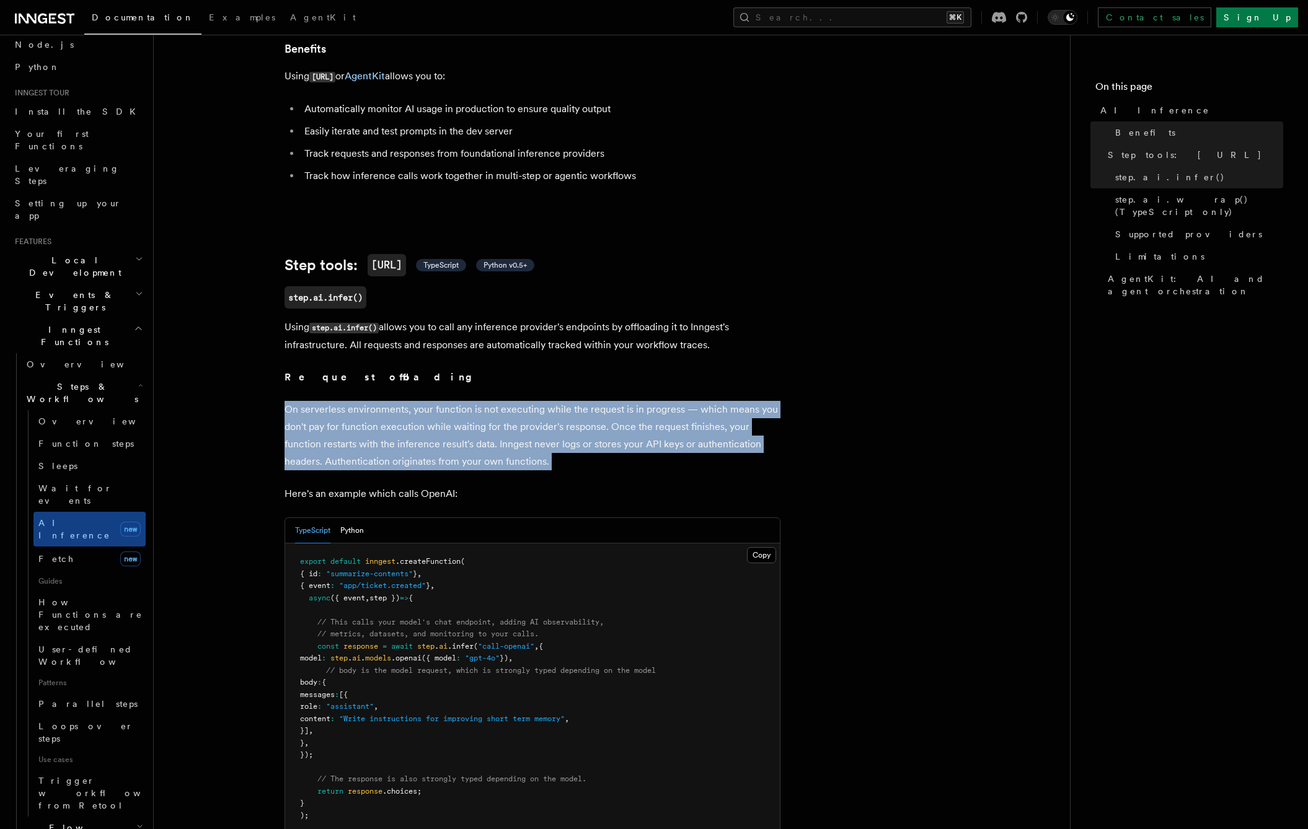
click at [588, 441] on p "On serverless environments, your function is not executing while the request is…" at bounding box center [532, 435] width 496 height 69
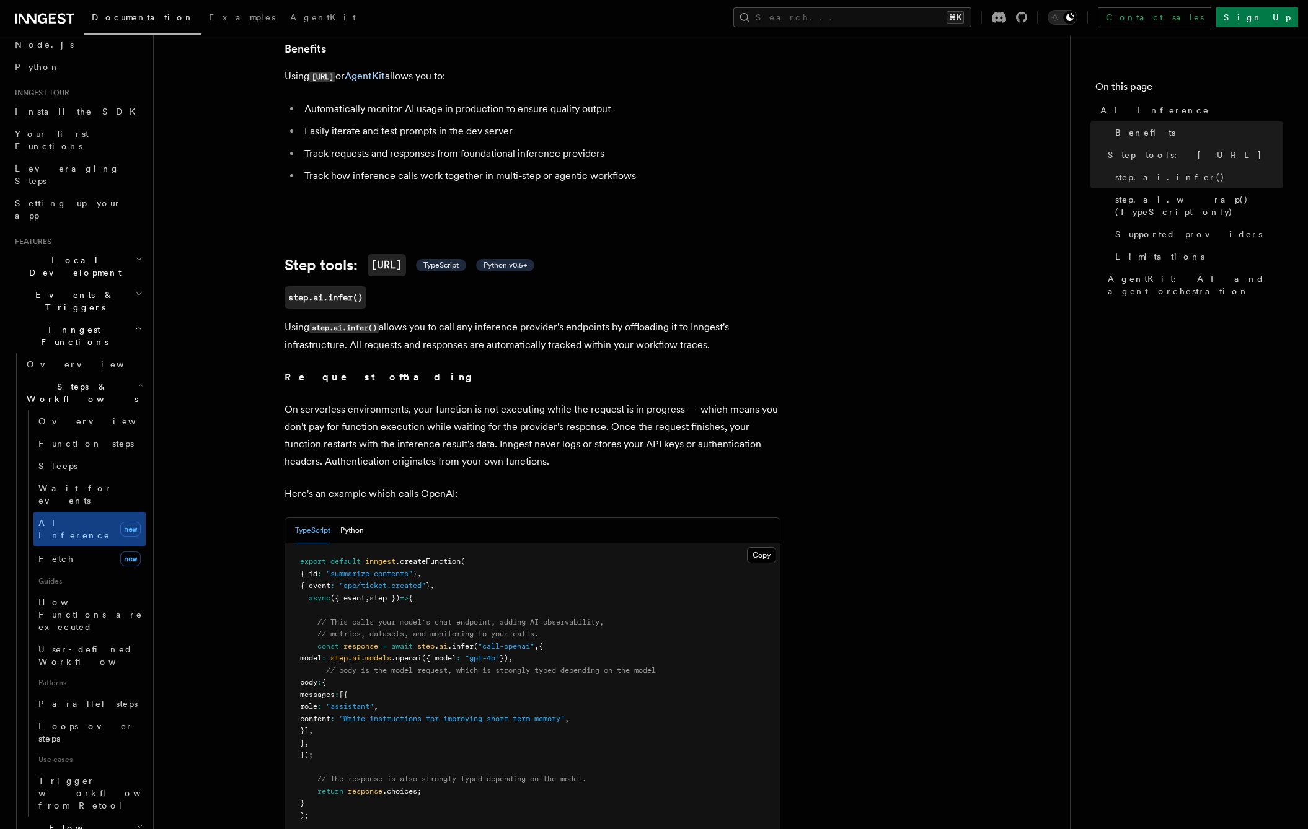
click at [588, 441] on p "On serverless environments, your function is not executing while the request is…" at bounding box center [532, 435] width 496 height 69
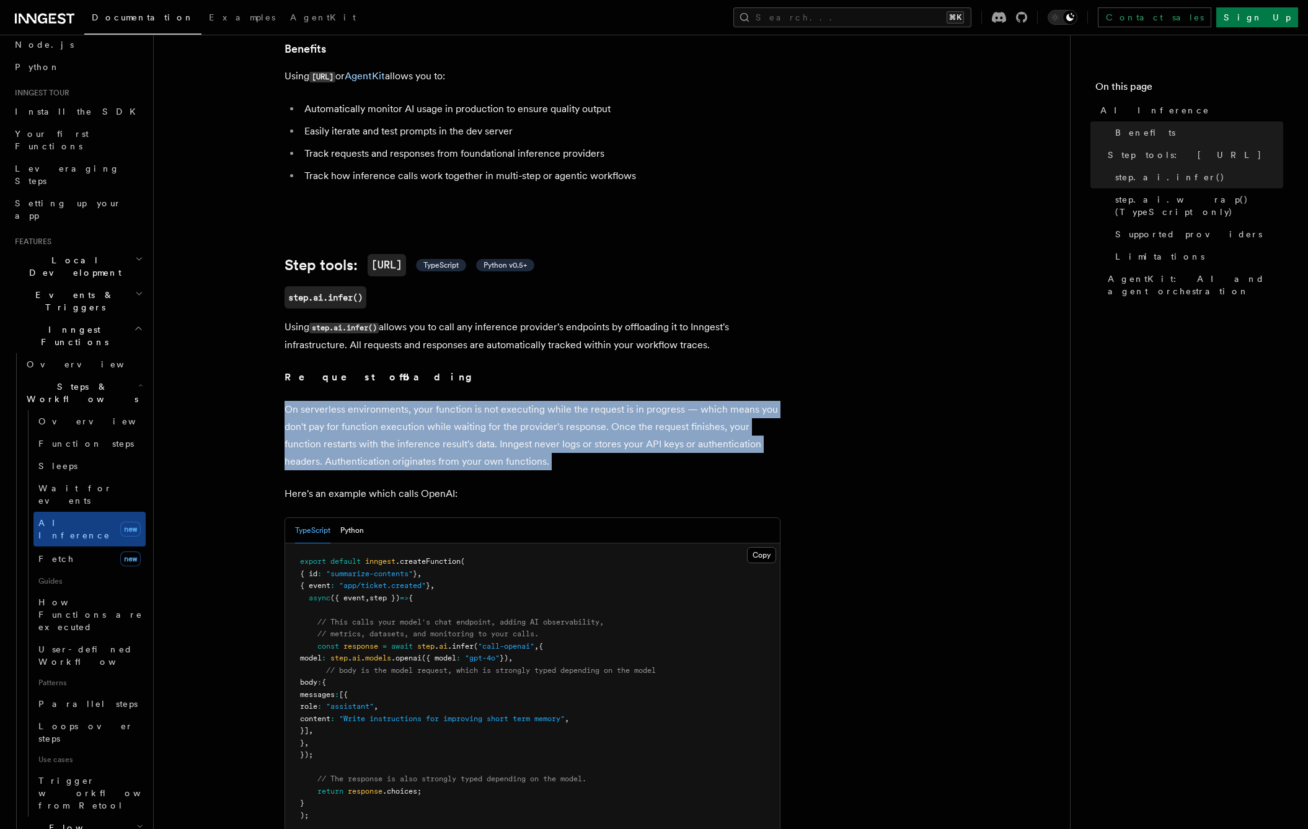
drag, startPoint x: 586, startPoint y: 430, endPoint x: 577, endPoint y: 387, distance: 43.8
click at [577, 401] on p "On serverless environments, your function is not executing while the request is…" at bounding box center [532, 435] width 496 height 69
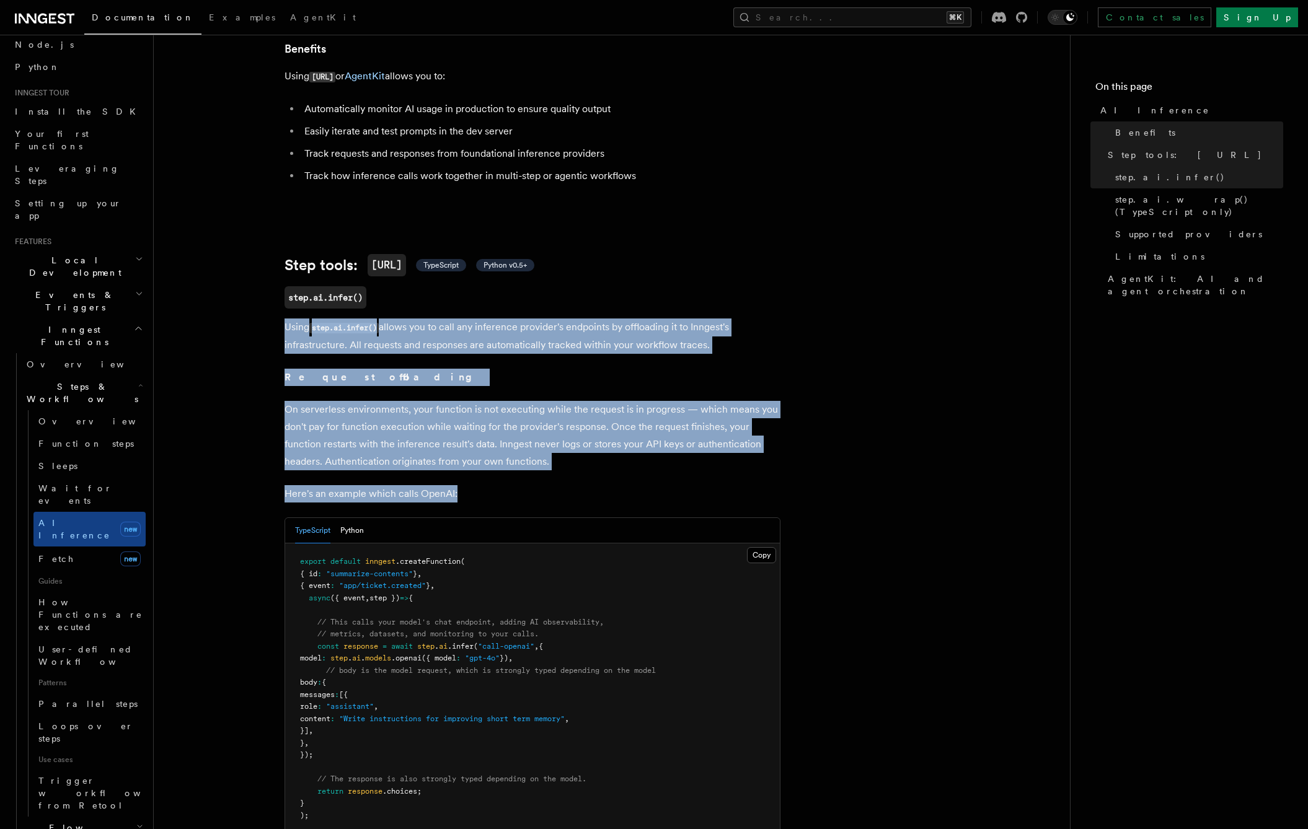
drag, startPoint x: 574, startPoint y: 455, endPoint x: 601, endPoint y: 298, distance: 159.0
drag, startPoint x: 610, startPoint y: 337, endPoint x: 635, endPoint y: 451, distance: 116.7
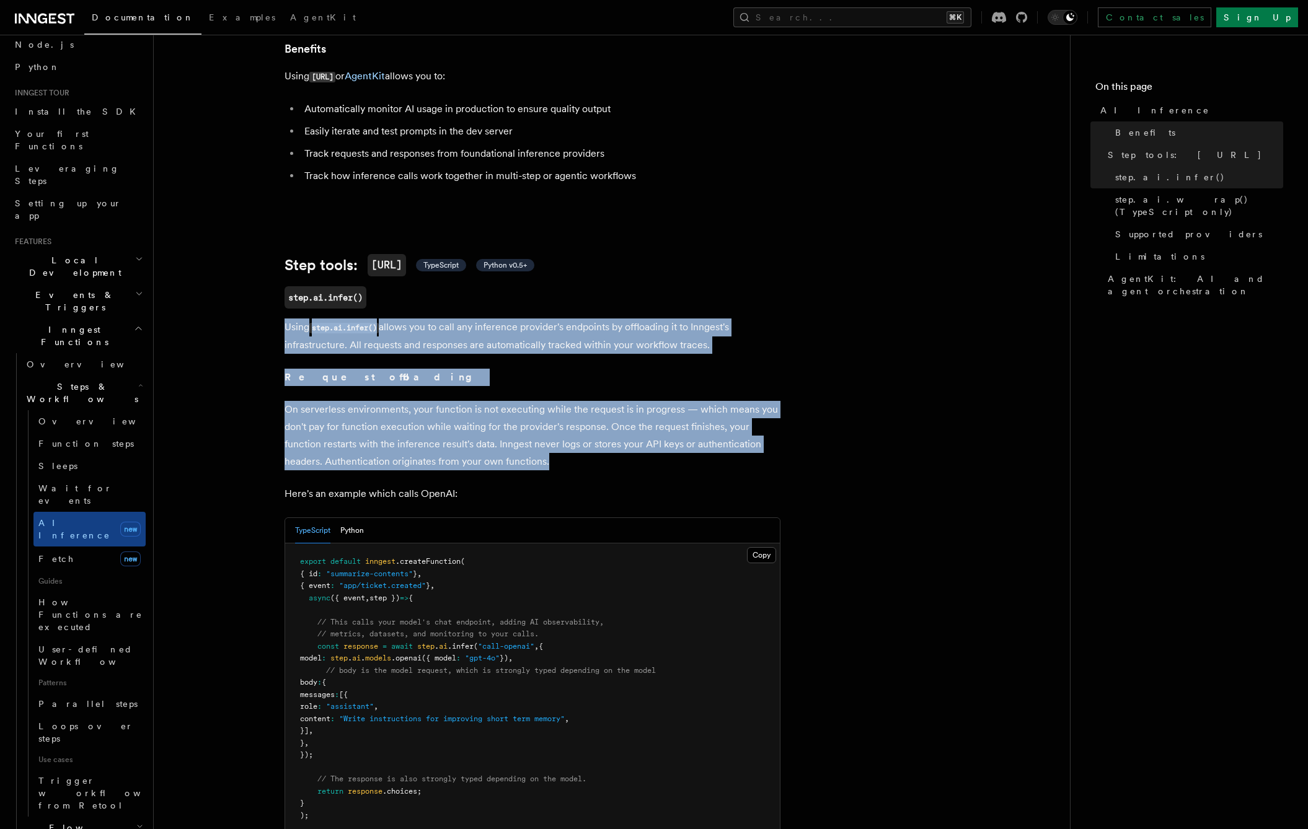
click at [631, 449] on p "On serverless environments, your function is not executing while the request is…" at bounding box center [532, 435] width 496 height 69
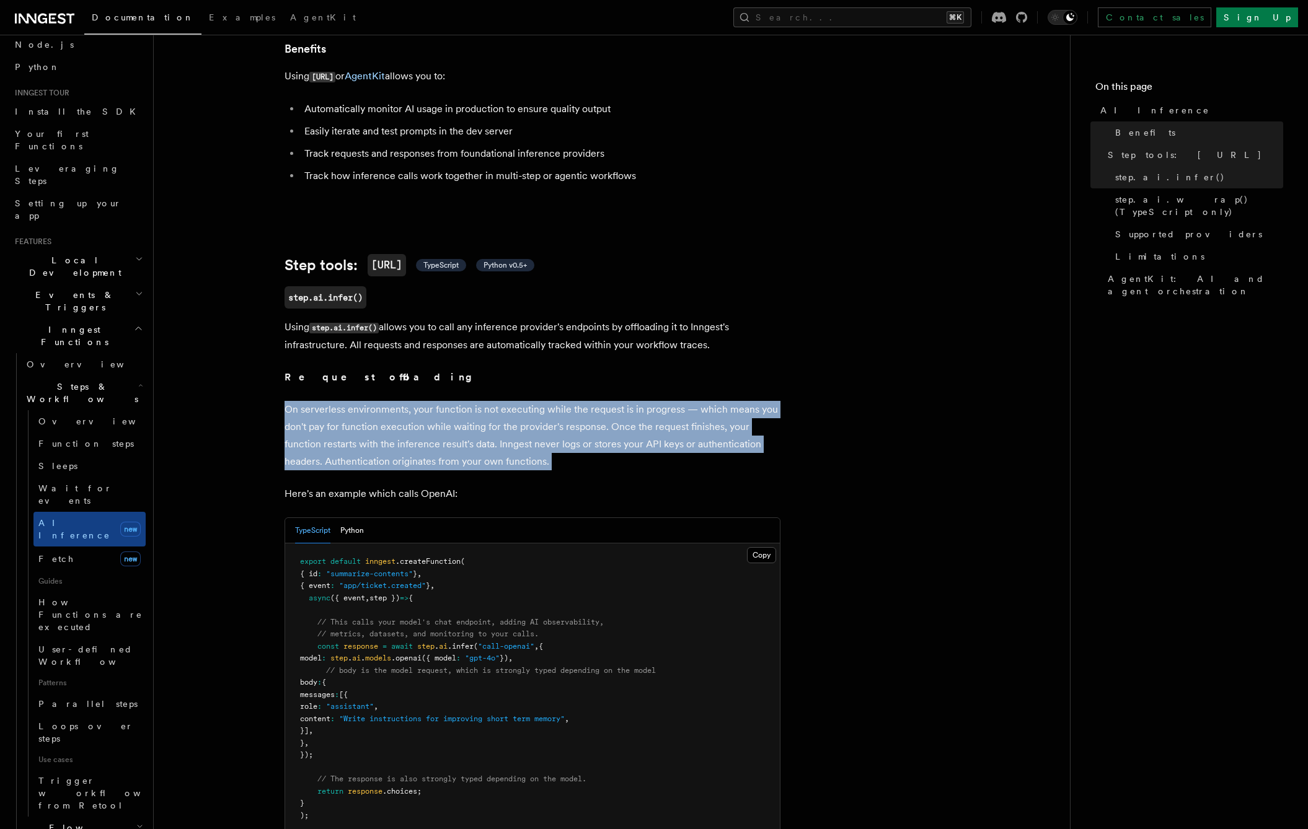
drag, startPoint x: 617, startPoint y: 431, endPoint x: 589, endPoint y: 372, distance: 65.1
drag, startPoint x: 588, startPoint y: 372, endPoint x: 598, endPoint y: 455, distance: 83.6
drag, startPoint x: 597, startPoint y: 453, endPoint x: 581, endPoint y: 384, distance: 71.3
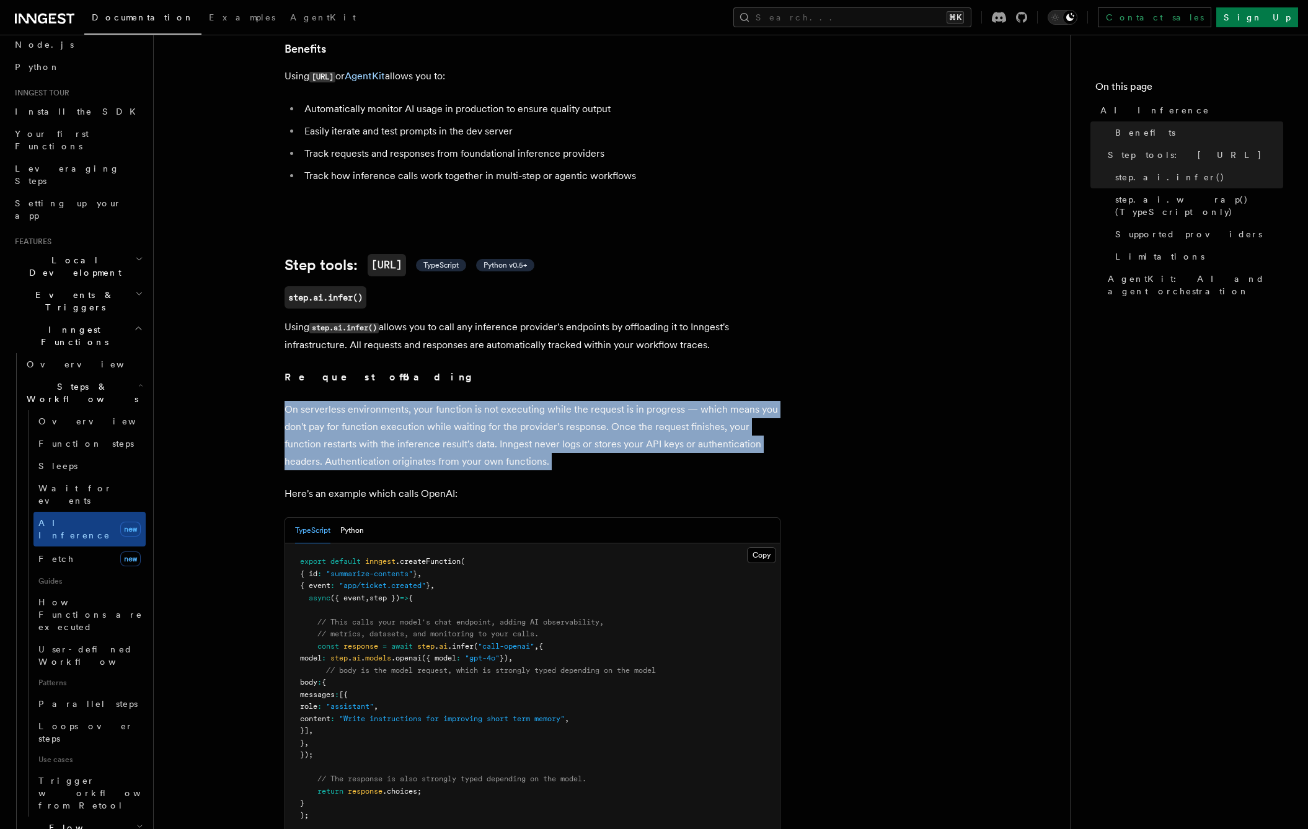
click at [581, 401] on p "On serverless environments, your function is not executing while the request is…" at bounding box center [532, 435] width 496 height 69
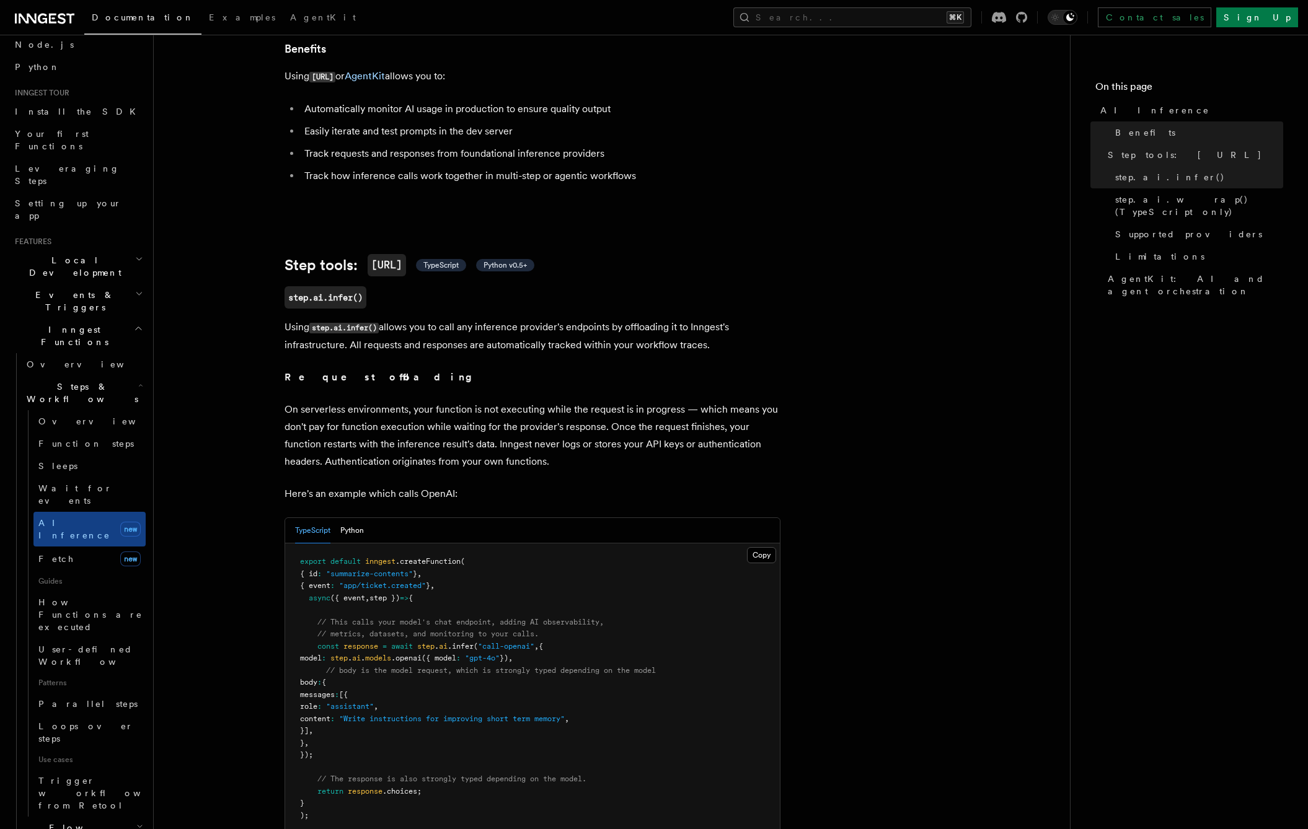
click at [582, 443] on p "On serverless environments, your function is not executing while the request is…" at bounding box center [532, 435] width 496 height 69
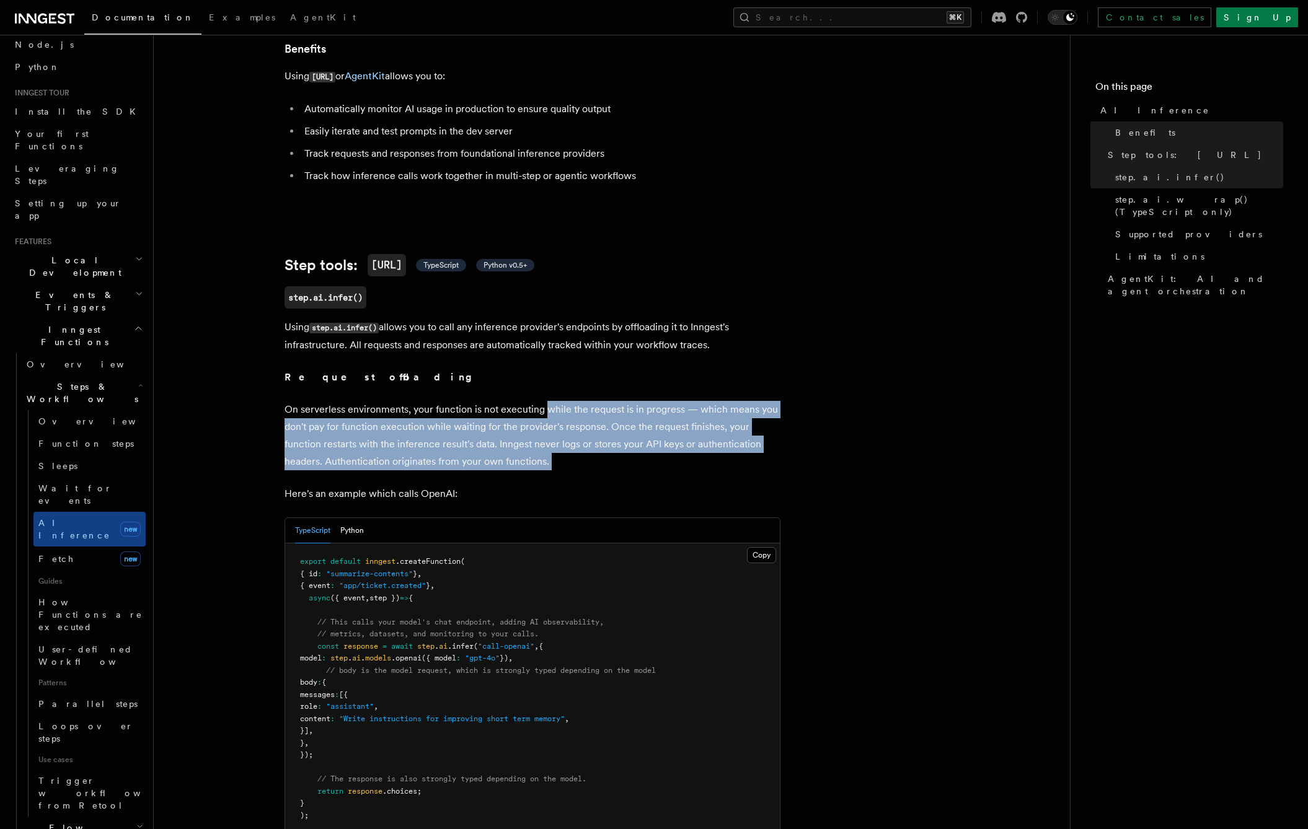
drag, startPoint x: 581, startPoint y: 441, endPoint x: 560, endPoint y: 387, distance: 58.7
click at [560, 401] on p "On serverless environments, your function is not executing while the request is…" at bounding box center [532, 435] width 496 height 69
click at [542, 412] on p "On serverless environments, your function is not executing while the request is…" at bounding box center [532, 435] width 496 height 69
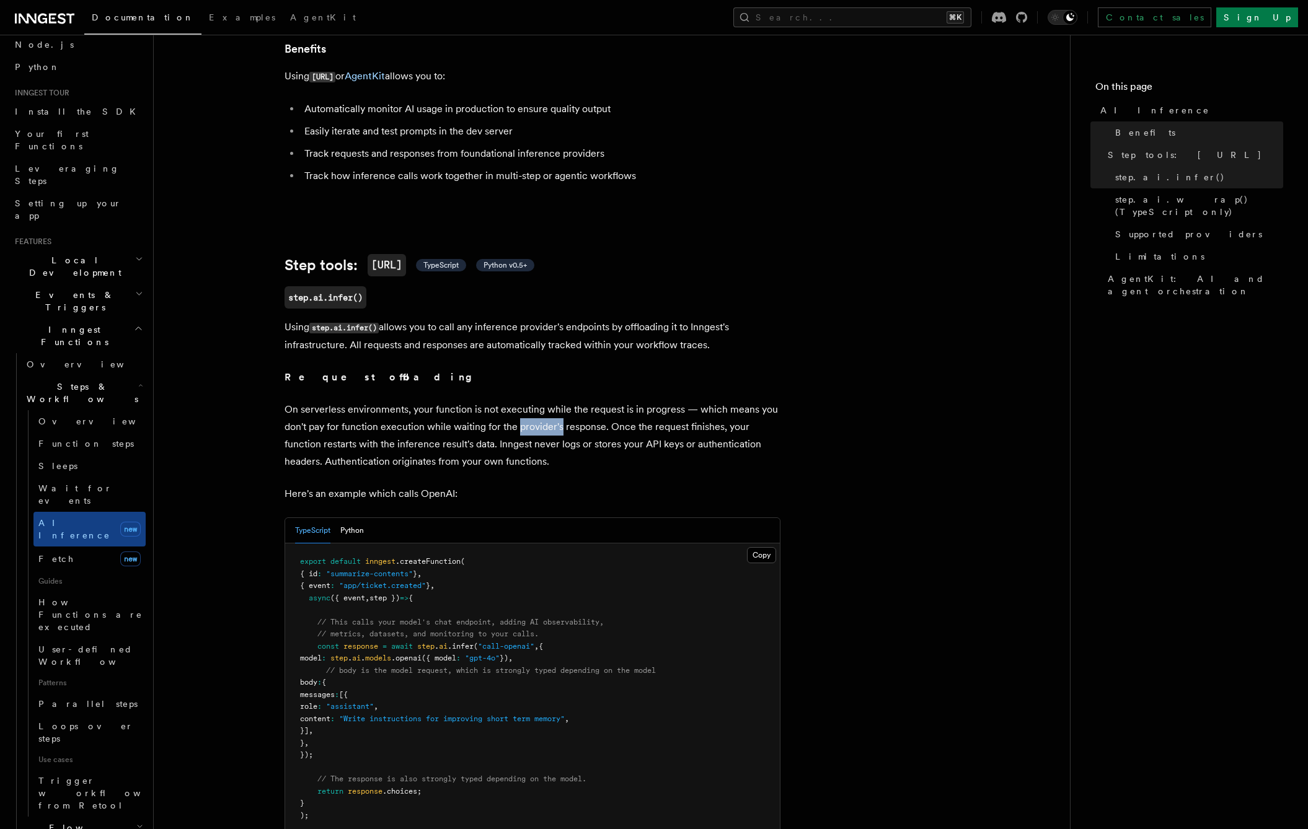
click at [542, 412] on p "On serverless environments, your function is not executing while the request is…" at bounding box center [532, 435] width 496 height 69
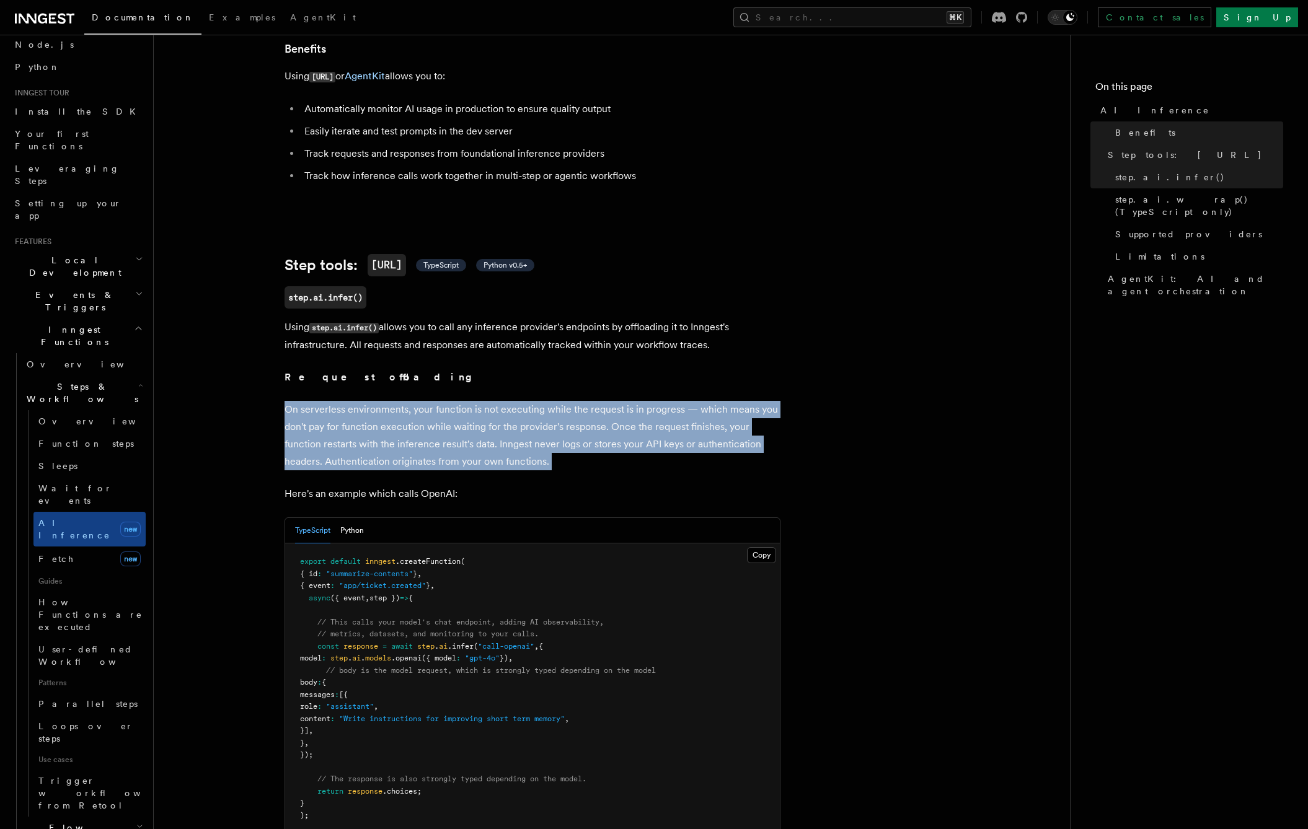
click at [542, 412] on p "On serverless environments, your function is not executing while the request is…" at bounding box center [532, 435] width 496 height 69
click at [561, 442] on p "On serverless environments, your function is not executing while the request is…" at bounding box center [532, 435] width 496 height 69
drag, startPoint x: 571, startPoint y: 418, endPoint x: 560, endPoint y: 386, distance: 34.1
click at [560, 401] on p "On serverless environments, your function is not executing while the request is…" at bounding box center [532, 435] width 496 height 69
